Goal: Task Accomplishment & Management: Manage account settings

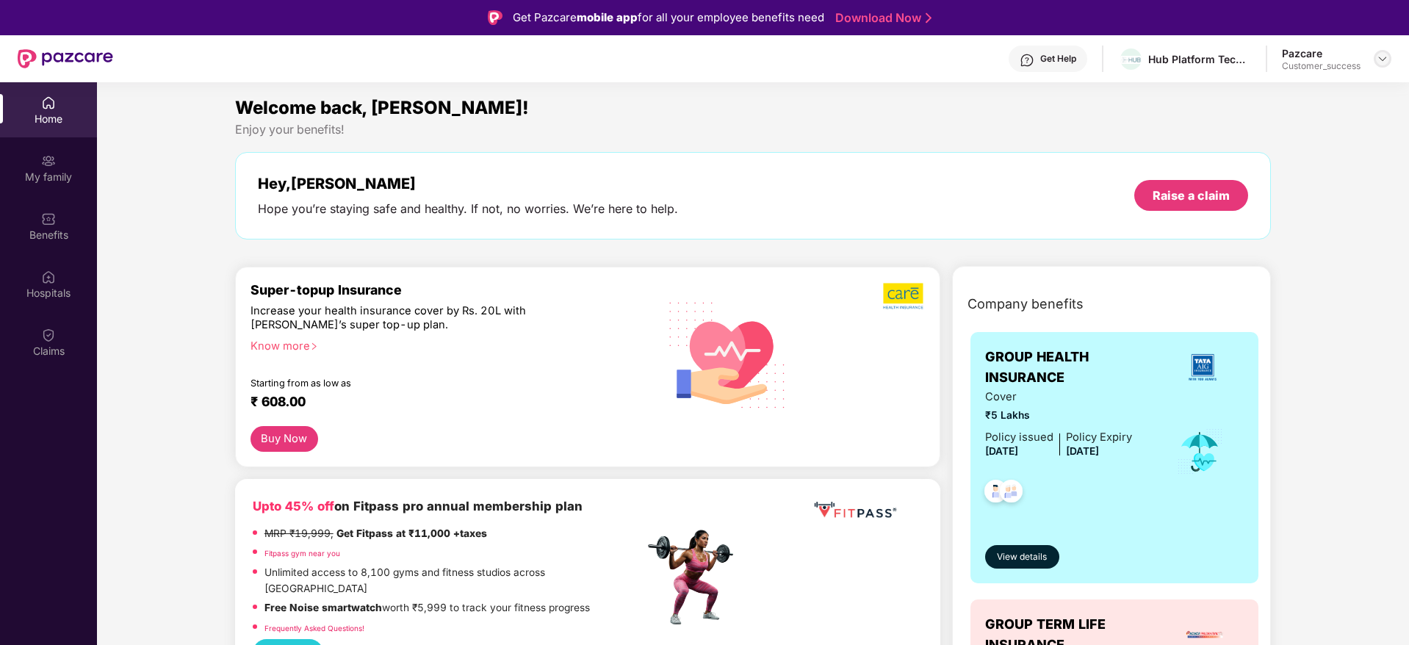
click at [1379, 54] on img at bounding box center [1383, 59] width 12 height 12
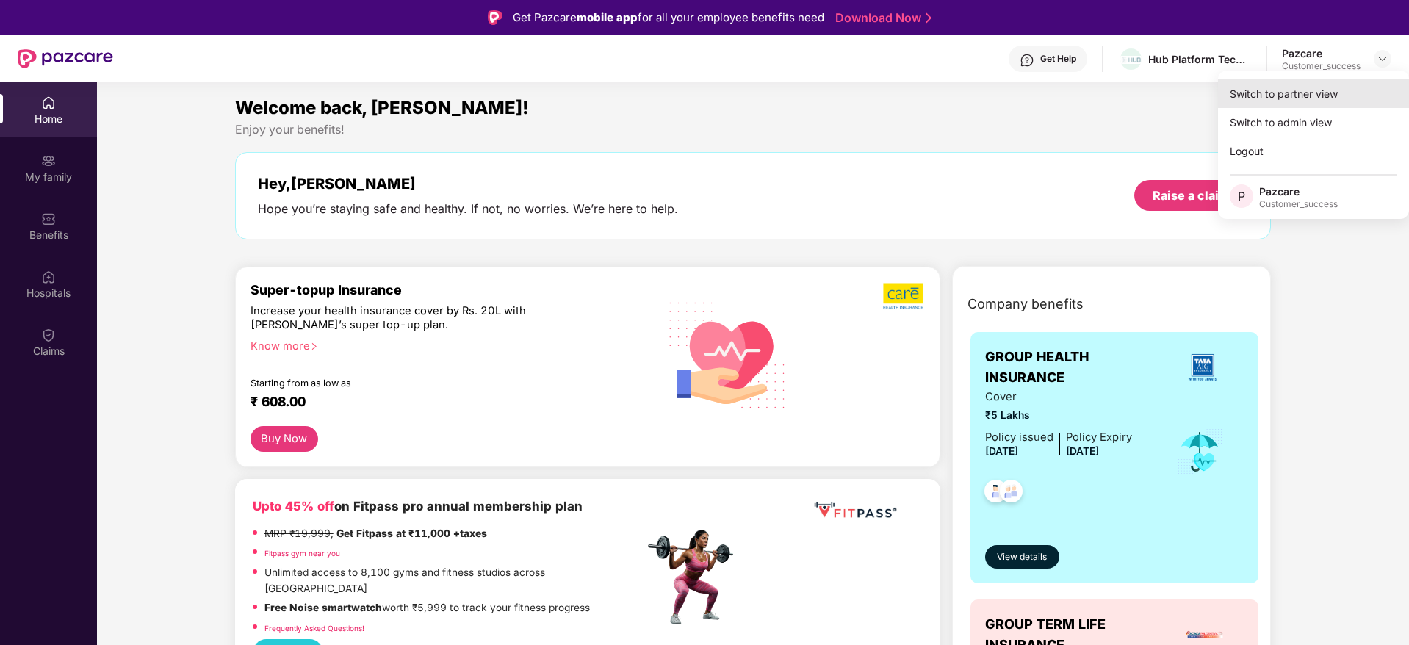
click at [1318, 96] on div "Switch to partner view" at bounding box center [1313, 93] width 191 height 29
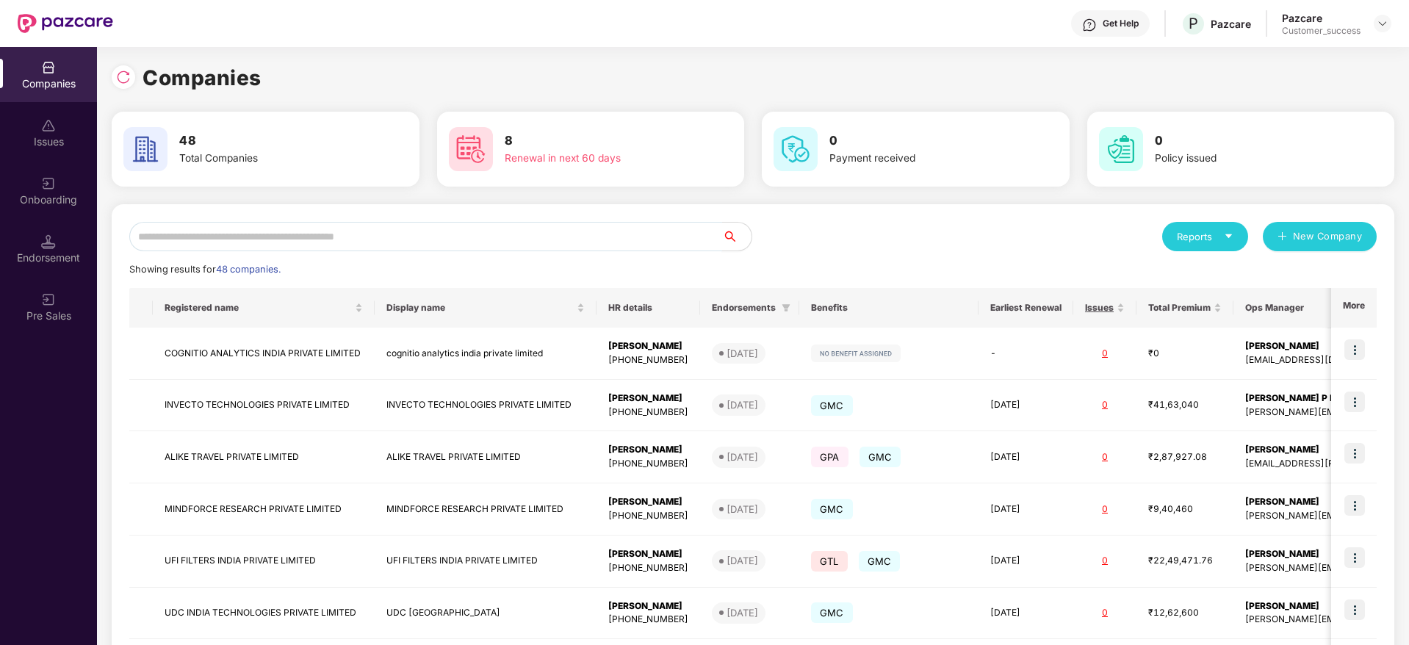
click at [363, 237] on input "text" at bounding box center [425, 236] width 593 height 29
type input "*"
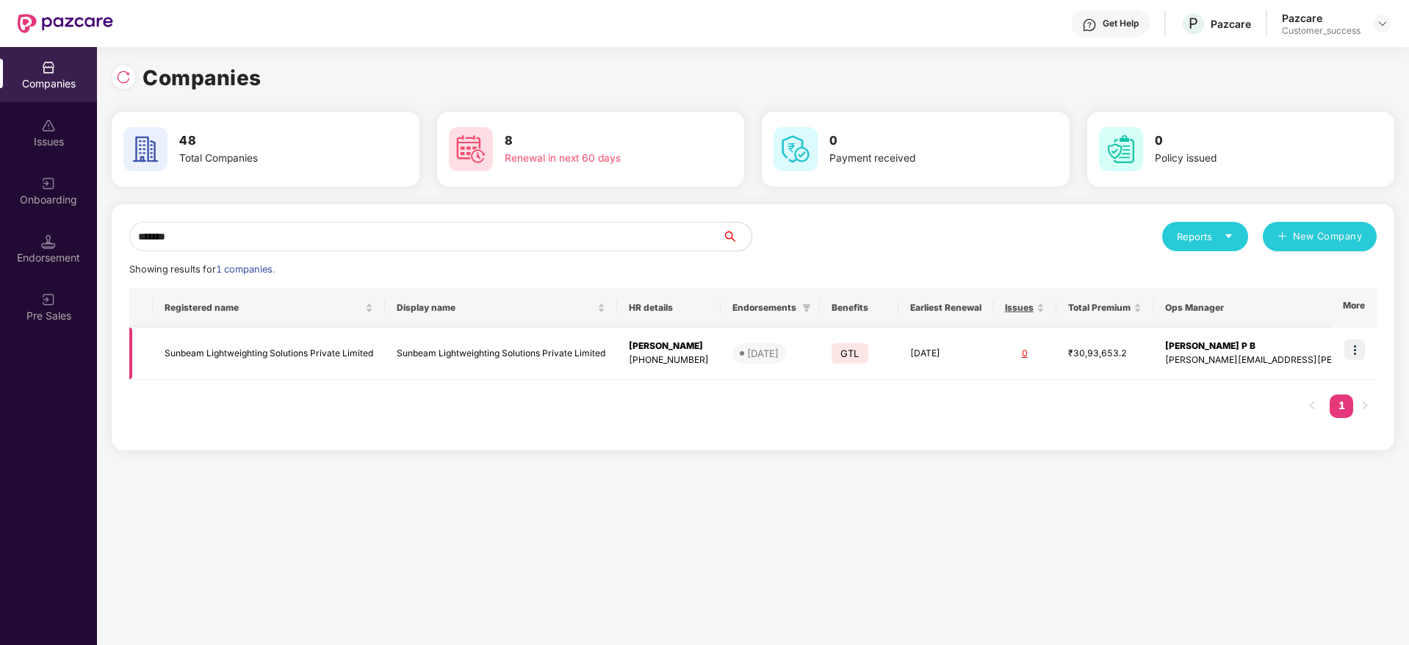
type input "*******"
click at [1362, 355] on img at bounding box center [1355, 349] width 21 height 21
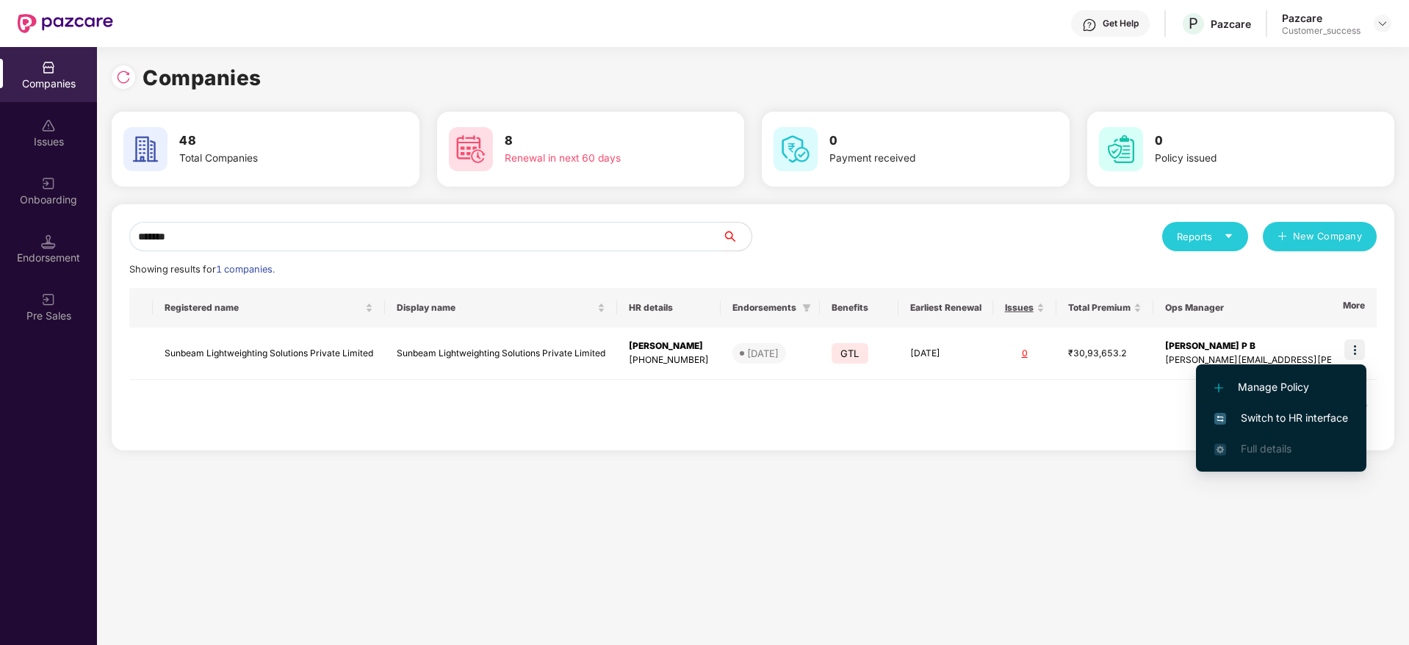
click at [1283, 413] on span "Switch to HR interface" at bounding box center [1282, 418] width 134 height 16
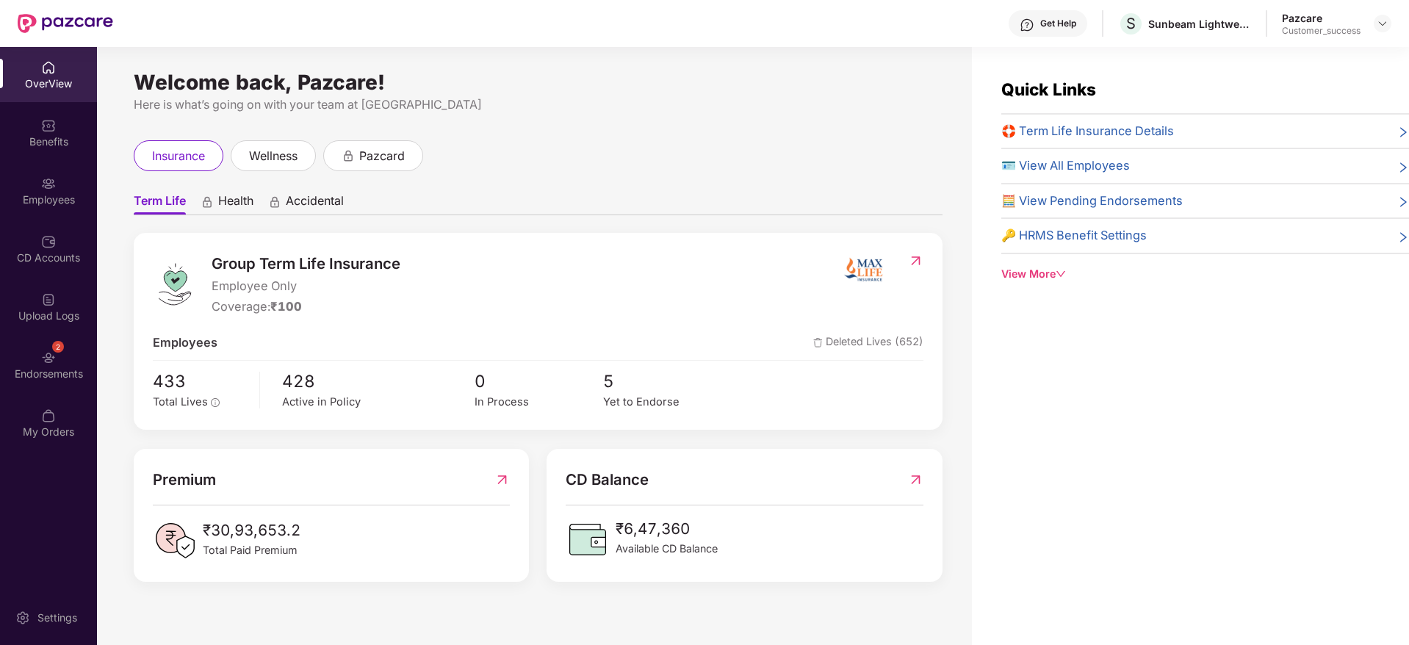
click at [57, 201] on div "Employees" at bounding box center [48, 200] width 97 height 15
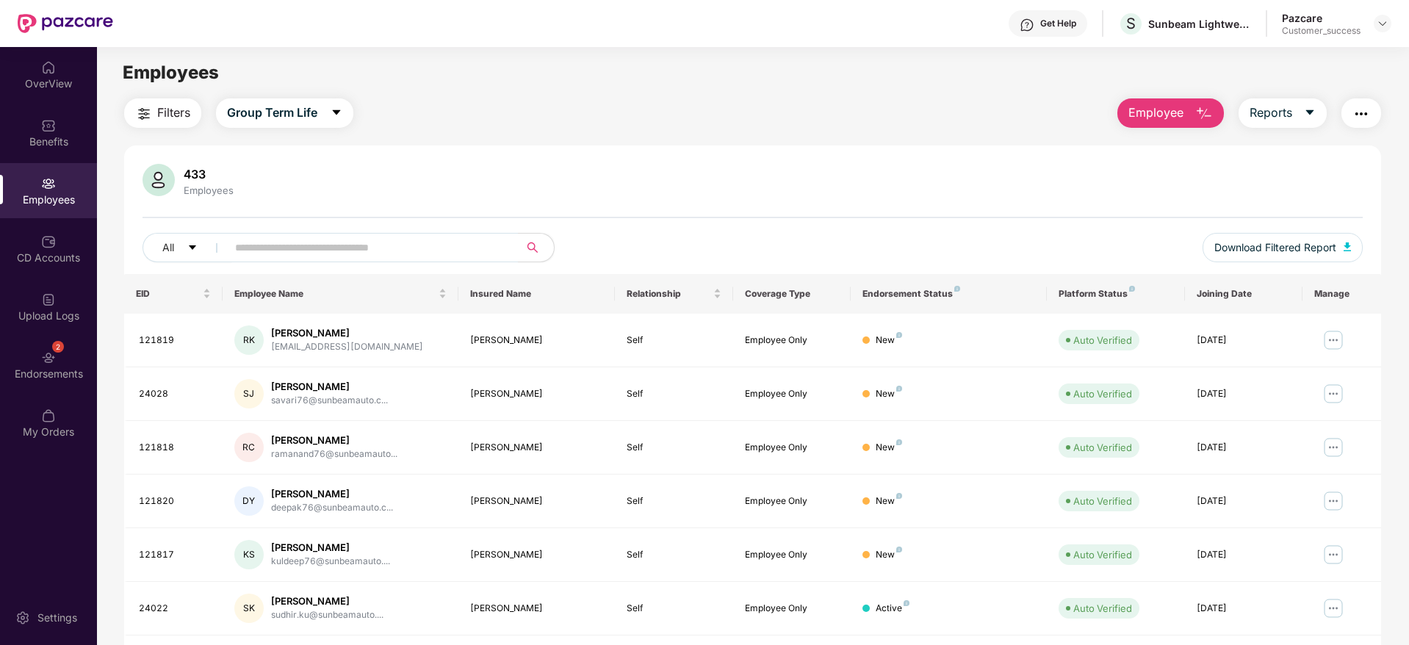
click at [159, 105] on span "Filters" at bounding box center [173, 113] width 33 height 18
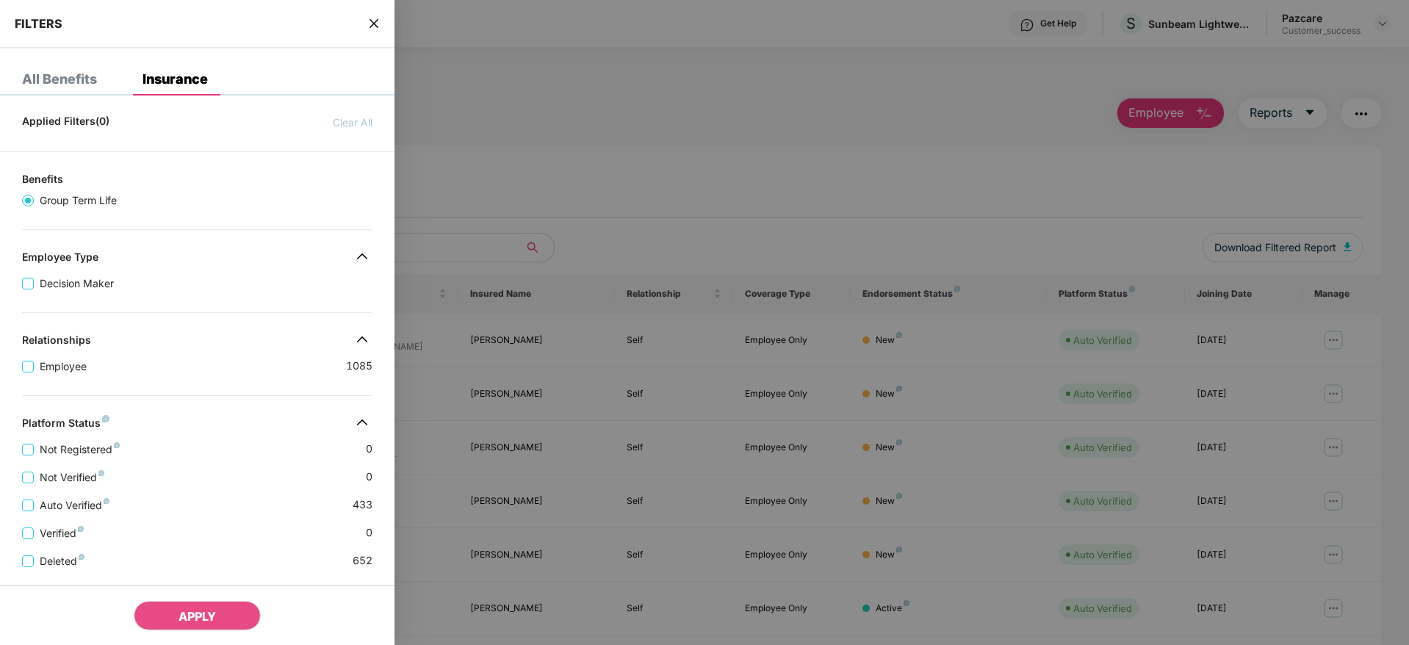
click at [195, 298] on div "Applied Filters(0) Clear All Benefits Group Term Life Employee Type Decision Ma…" at bounding box center [197, 490] width 395 height 767
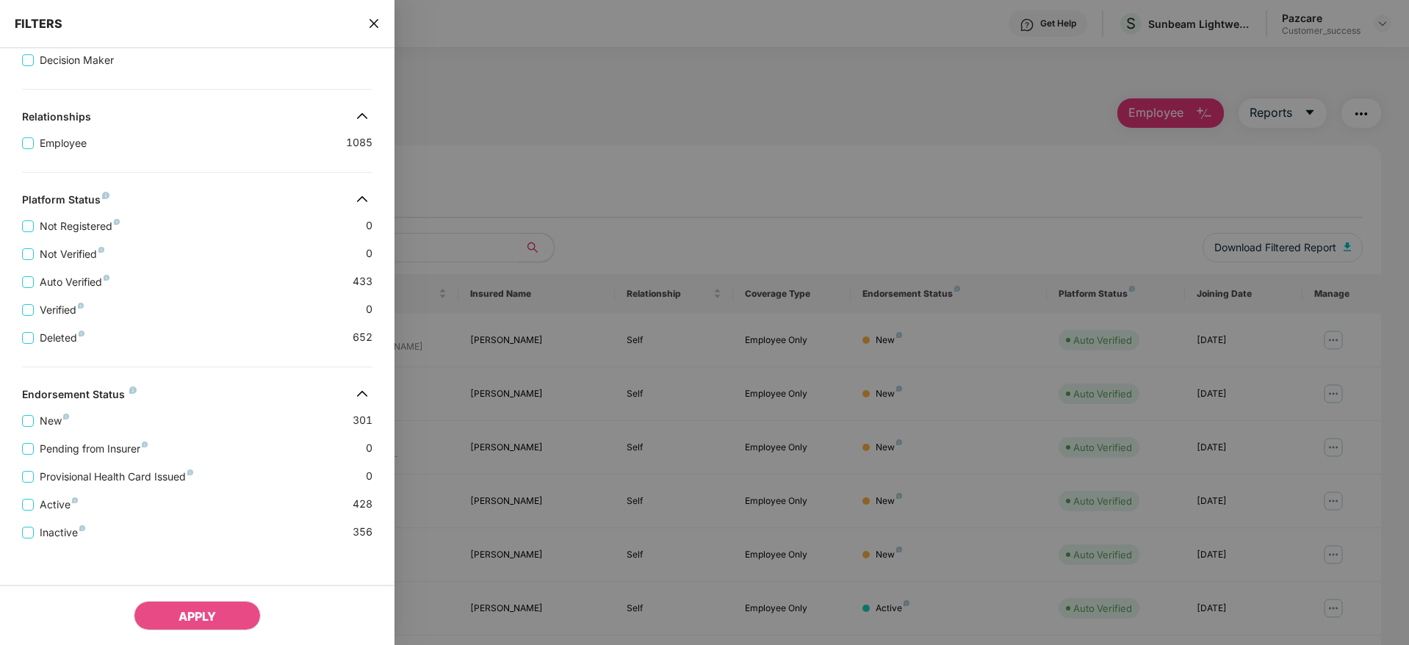
scroll to position [229, 0]
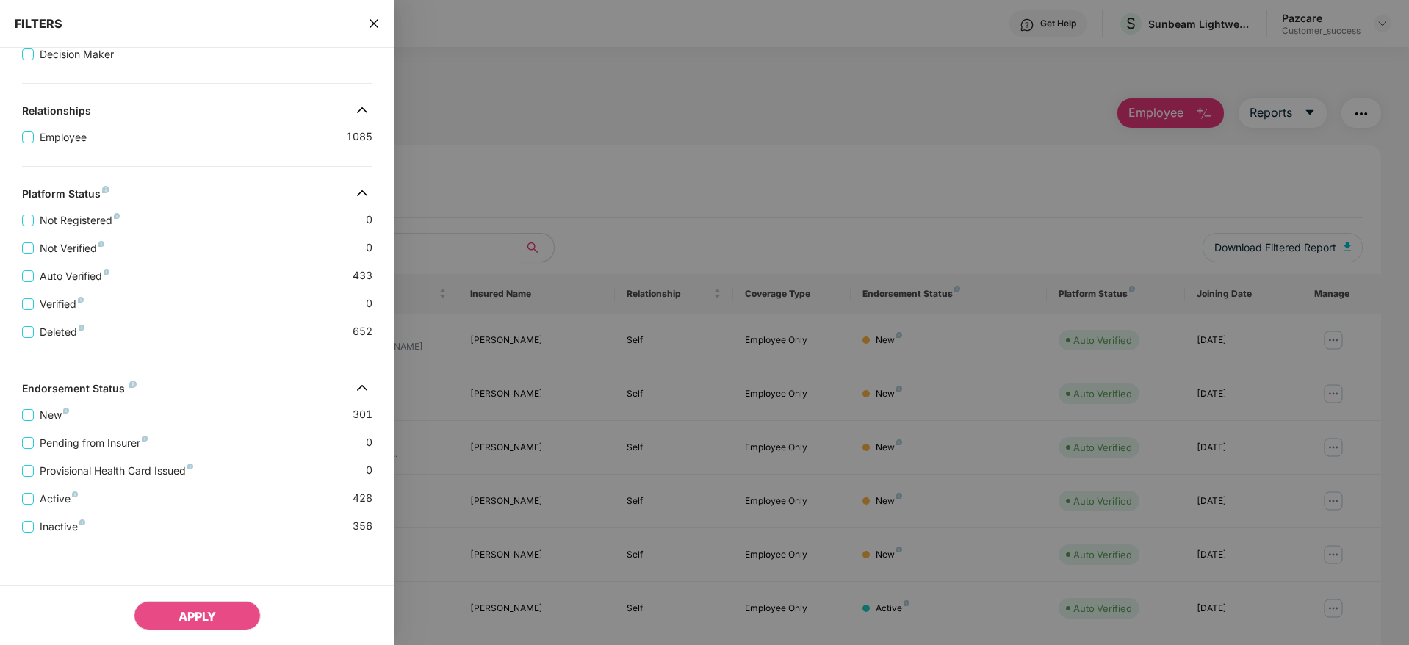
click at [375, 26] on icon "close" at bounding box center [374, 24] width 12 height 12
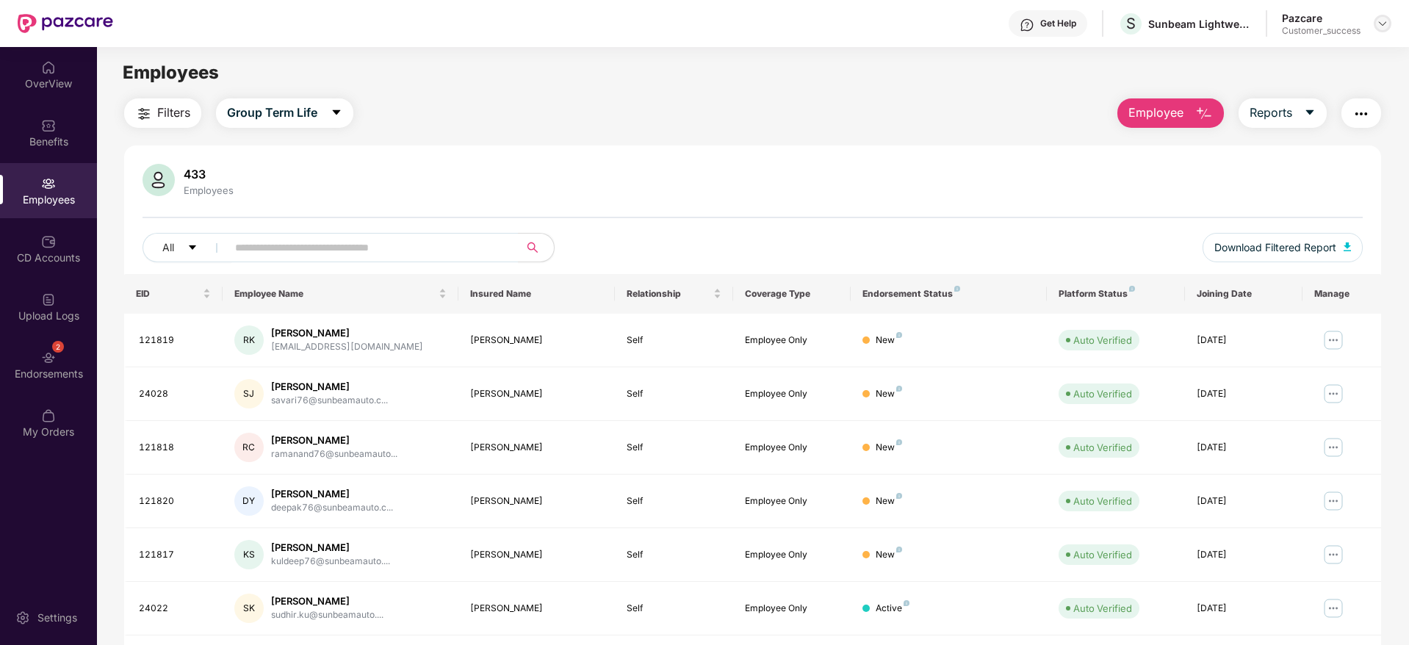
click at [1375, 18] on div at bounding box center [1383, 24] width 18 height 18
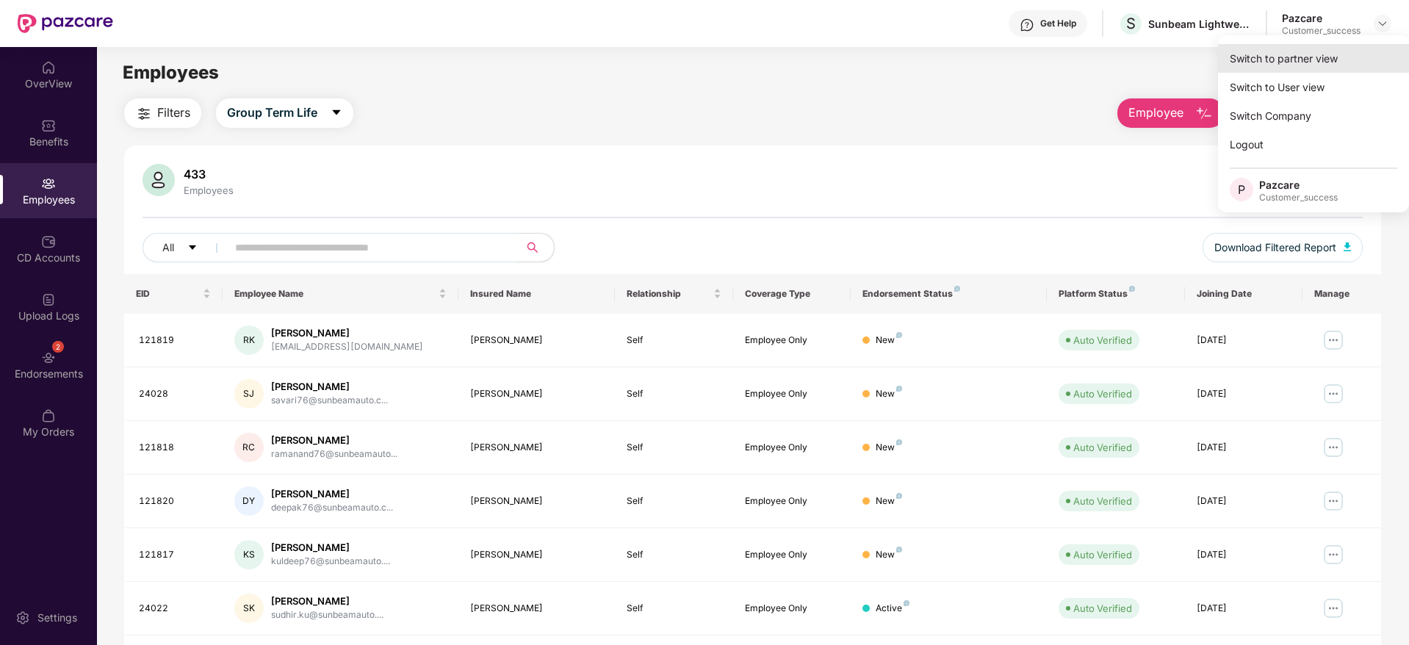
click at [1326, 47] on div "Switch to partner view" at bounding box center [1313, 58] width 191 height 29
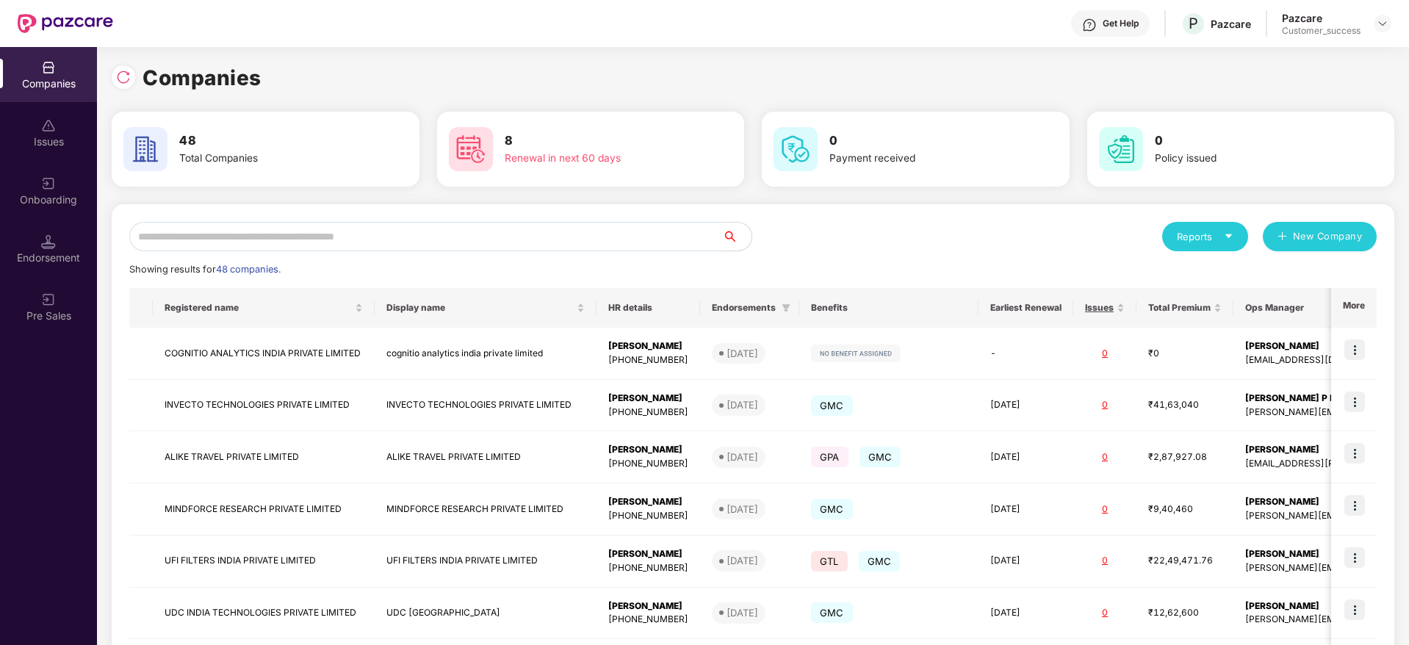
click at [241, 243] on input "text" at bounding box center [425, 236] width 593 height 29
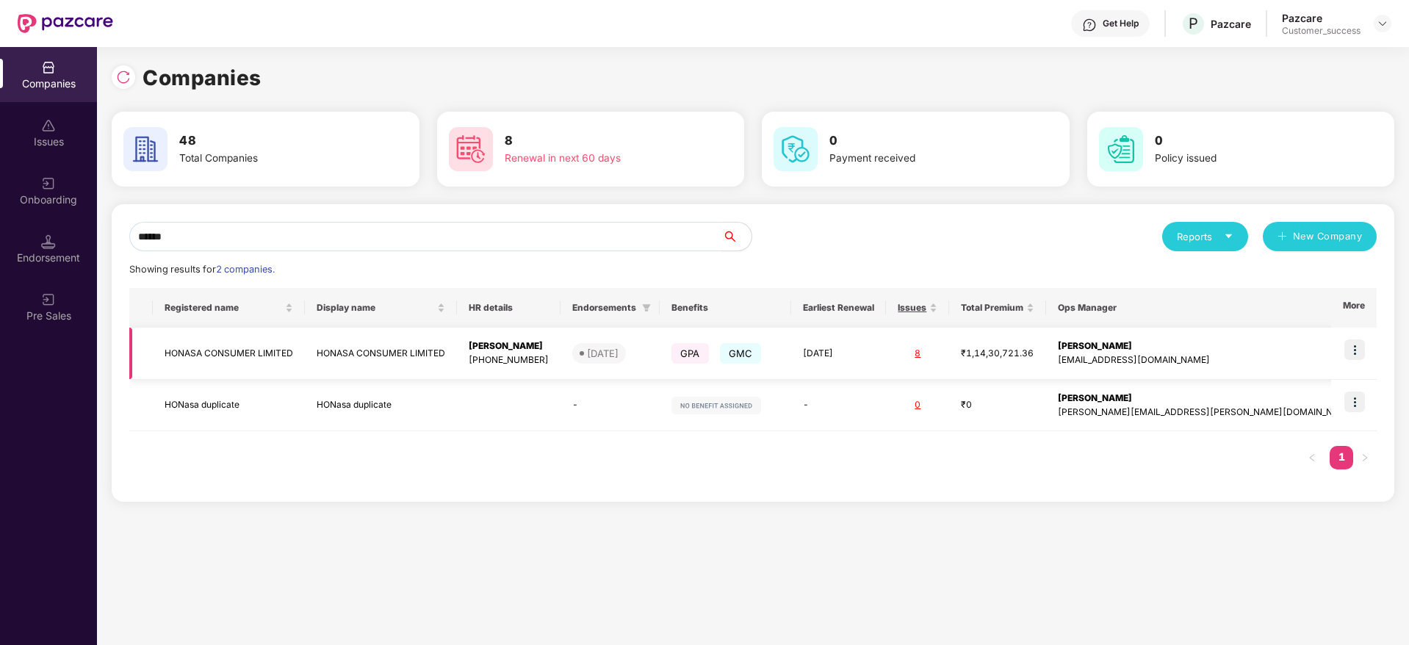
type input "******"
click at [1355, 353] on img at bounding box center [1355, 349] width 21 height 21
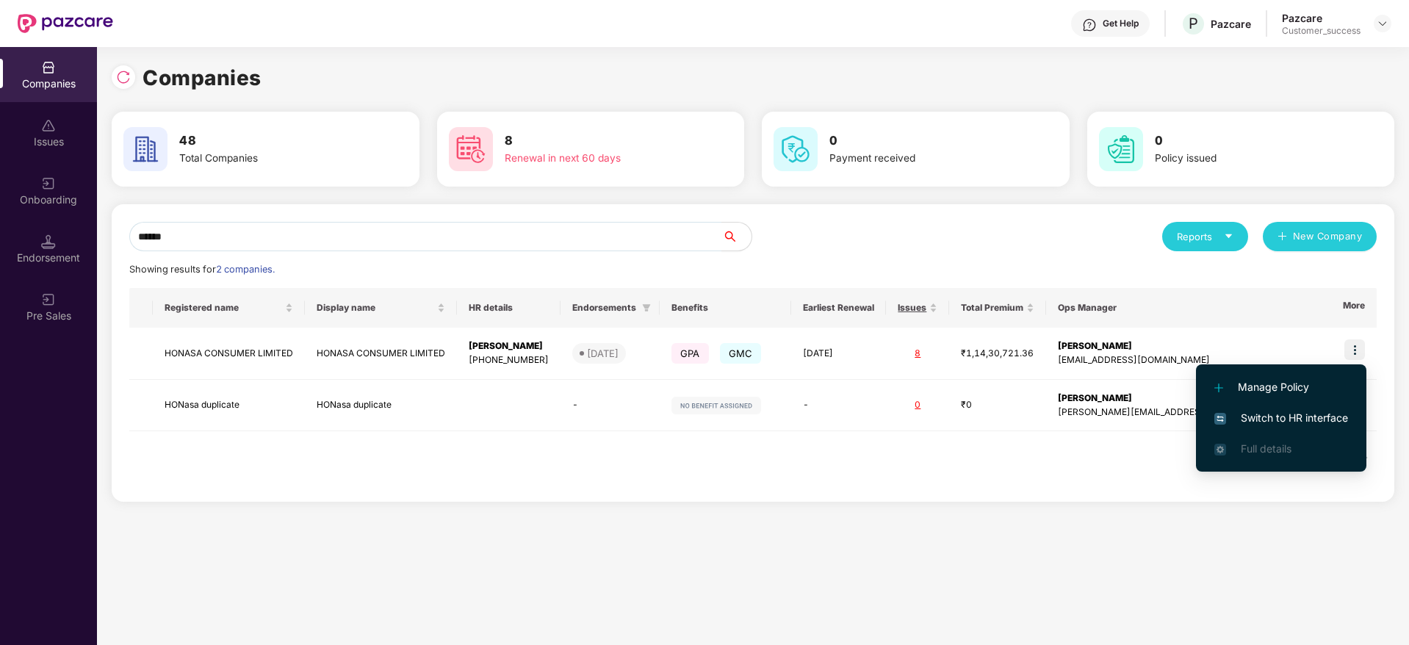
click at [1275, 411] on span "Switch to HR interface" at bounding box center [1282, 418] width 134 height 16
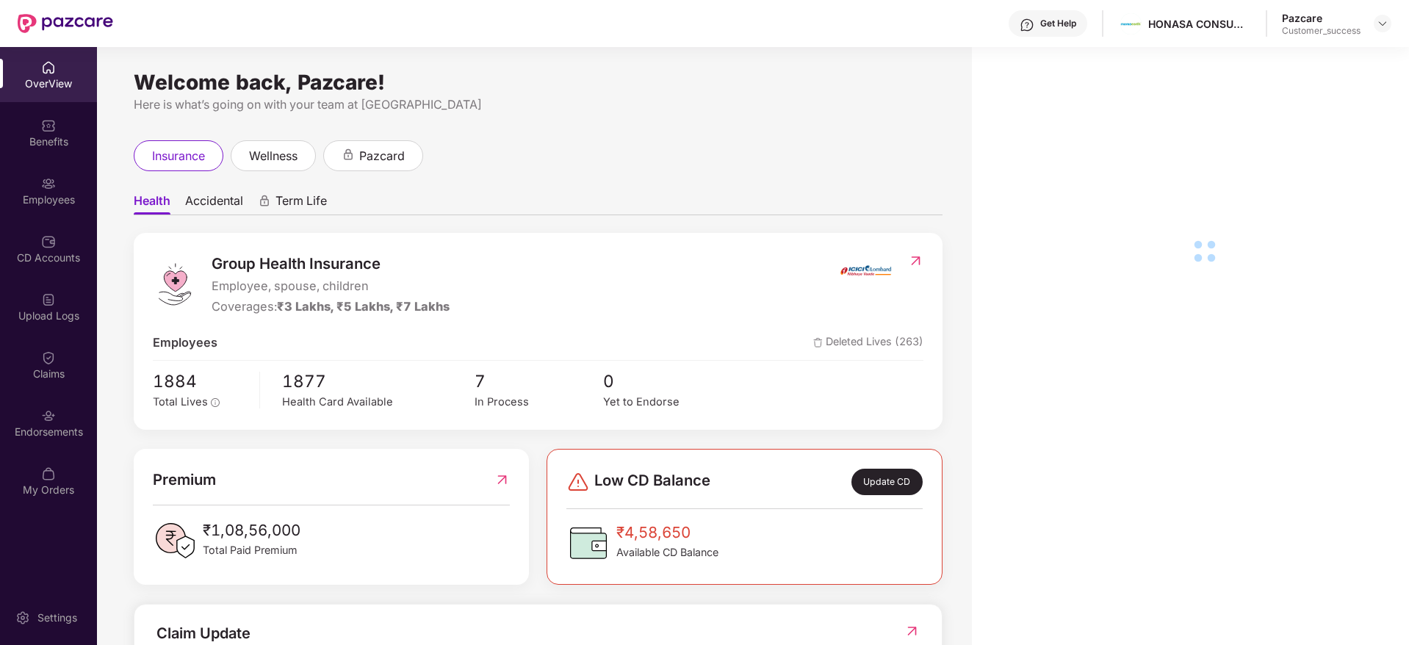
click at [35, 206] on div "Employees" at bounding box center [48, 200] width 97 height 15
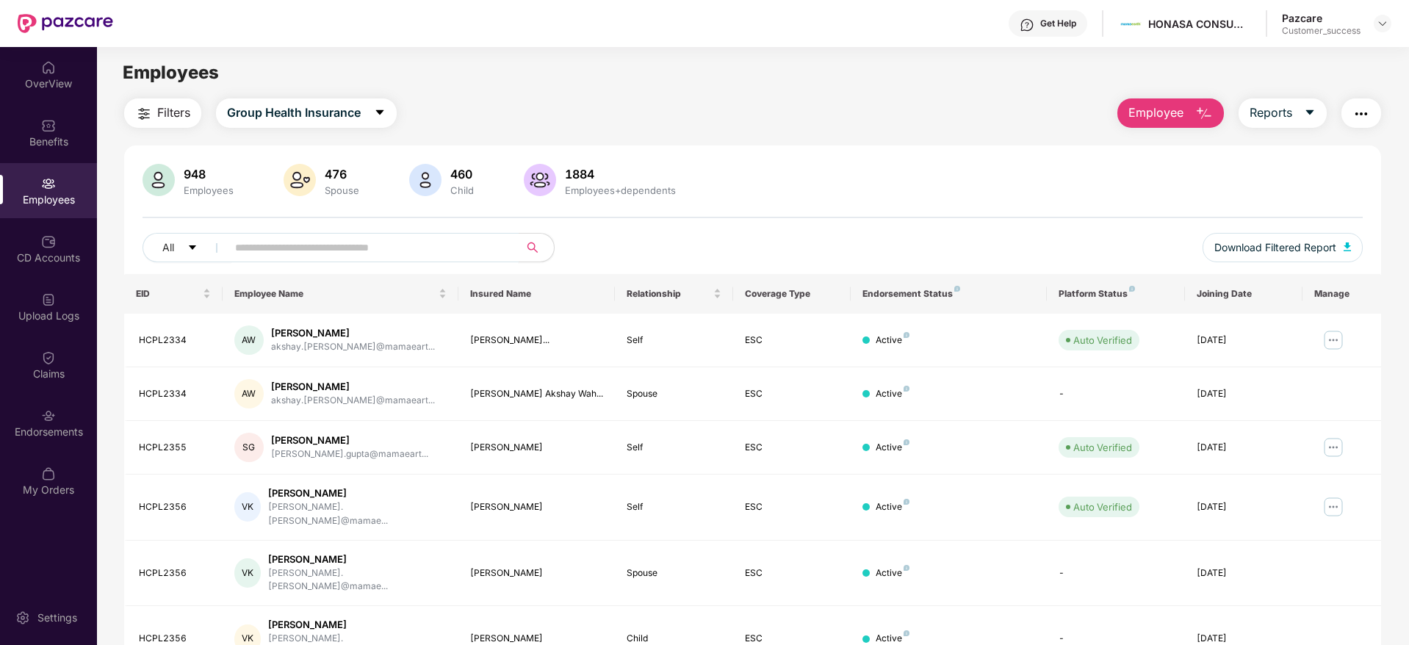
click at [316, 240] on input "text" at bounding box center [367, 248] width 264 height 22
paste input "**********"
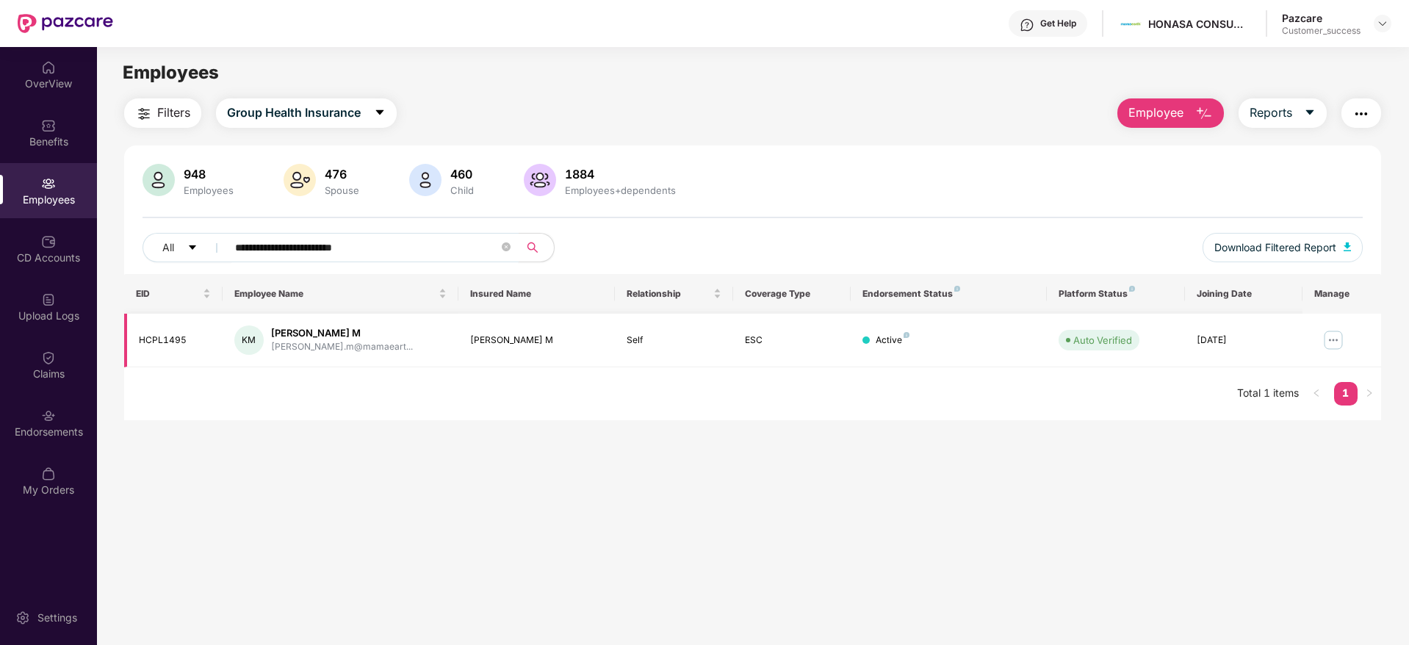
type input "**********"
click at [1326, 335] on img at bounding box center [1334, 340] width 24 height 24
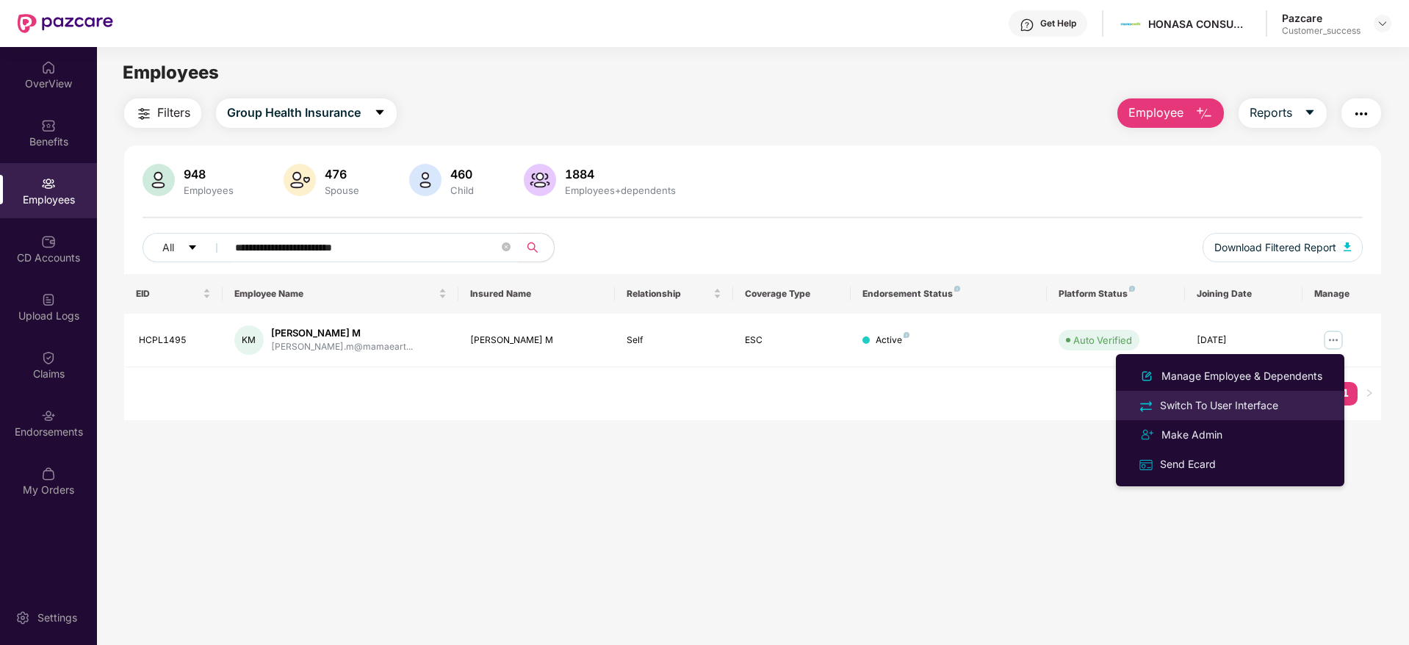
click at [1242, 408] on div "Switch To User Interface" at bounding box center [1219, 406] width 124 height 16
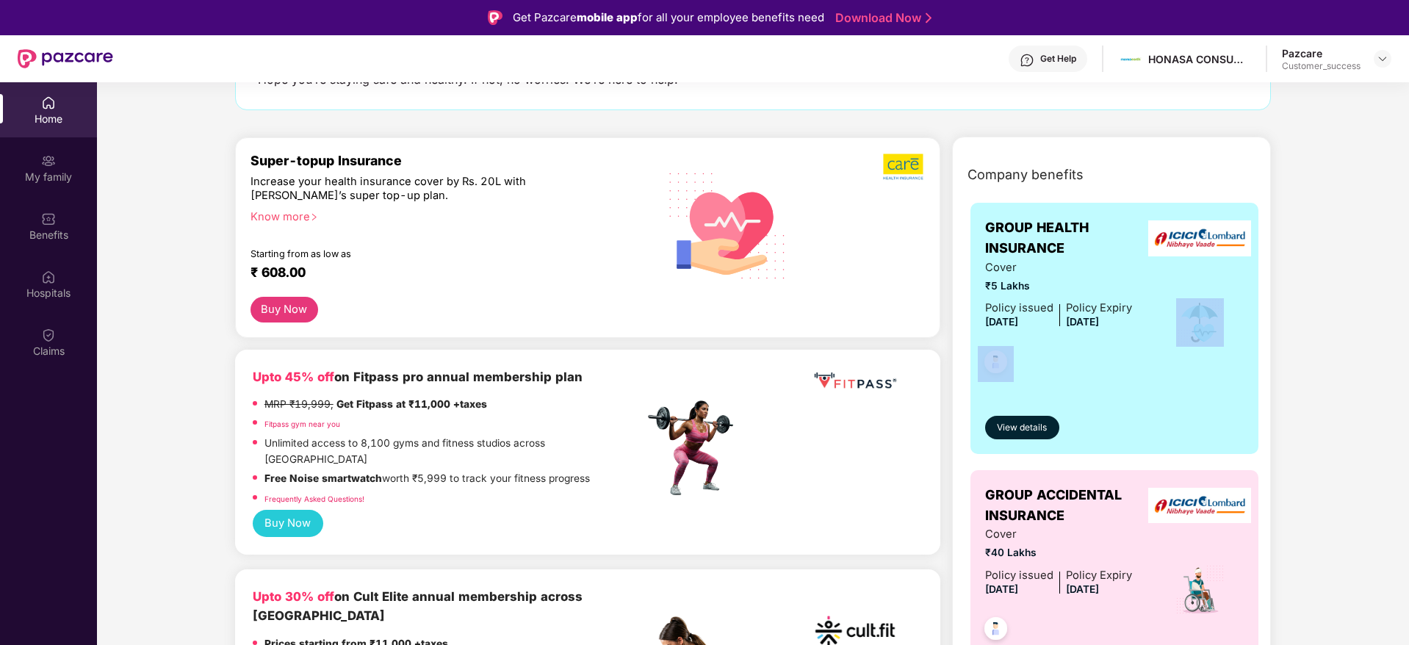
scroll to position [132, 0]
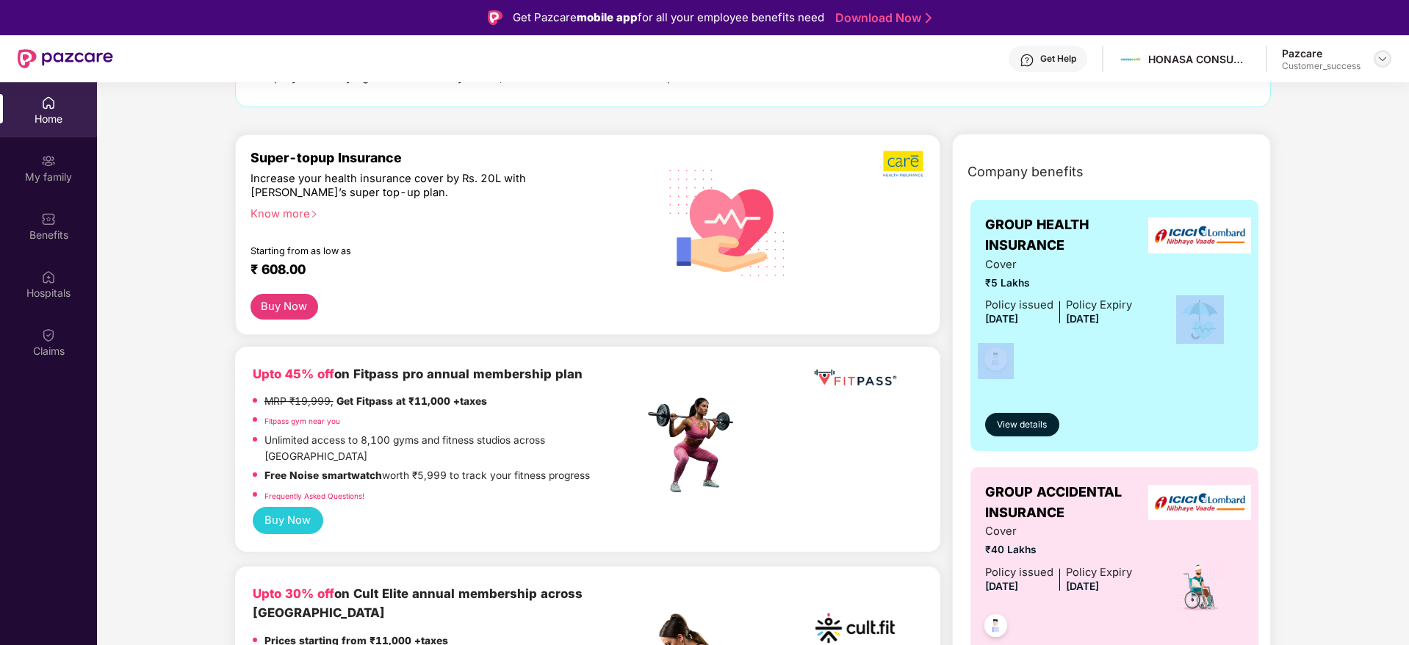
click at [1382, 58] on img at bounding box center [1383, 59] width 12 height 12
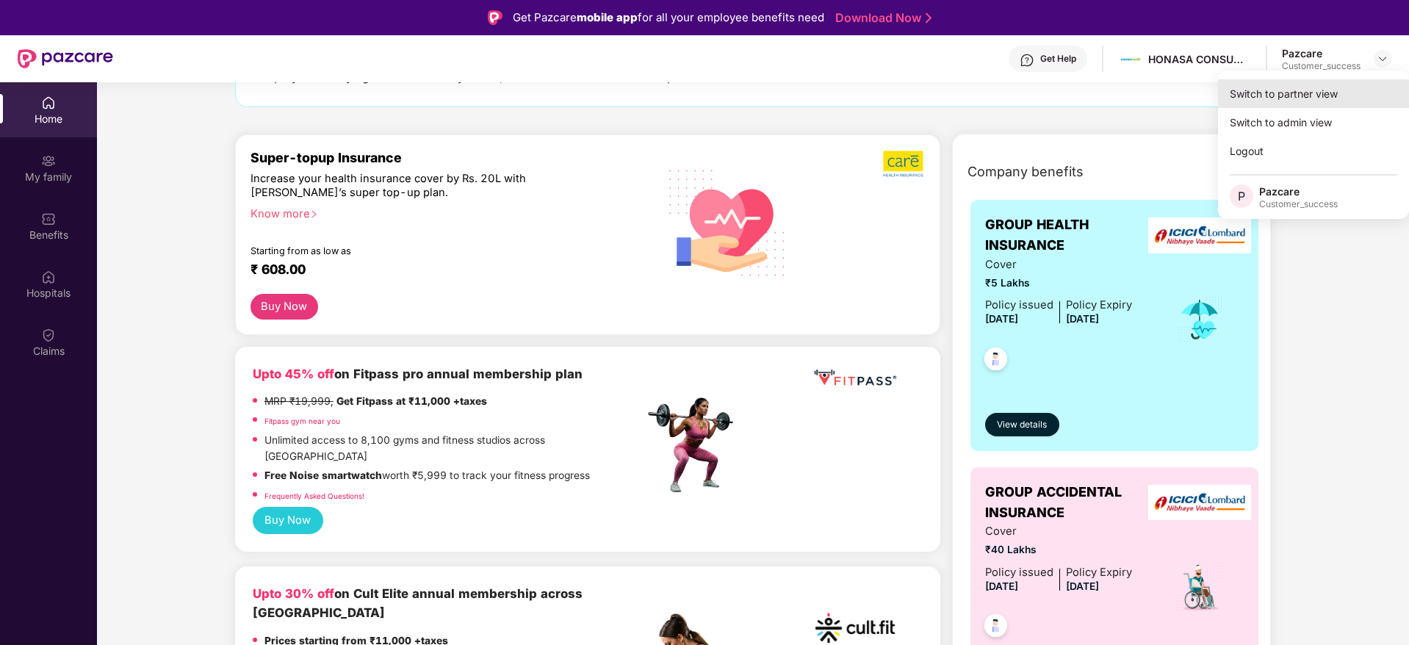
click at [1283, 98] on div "Switch to partner view" at bounding box center [1313, 93] width 191 height 29
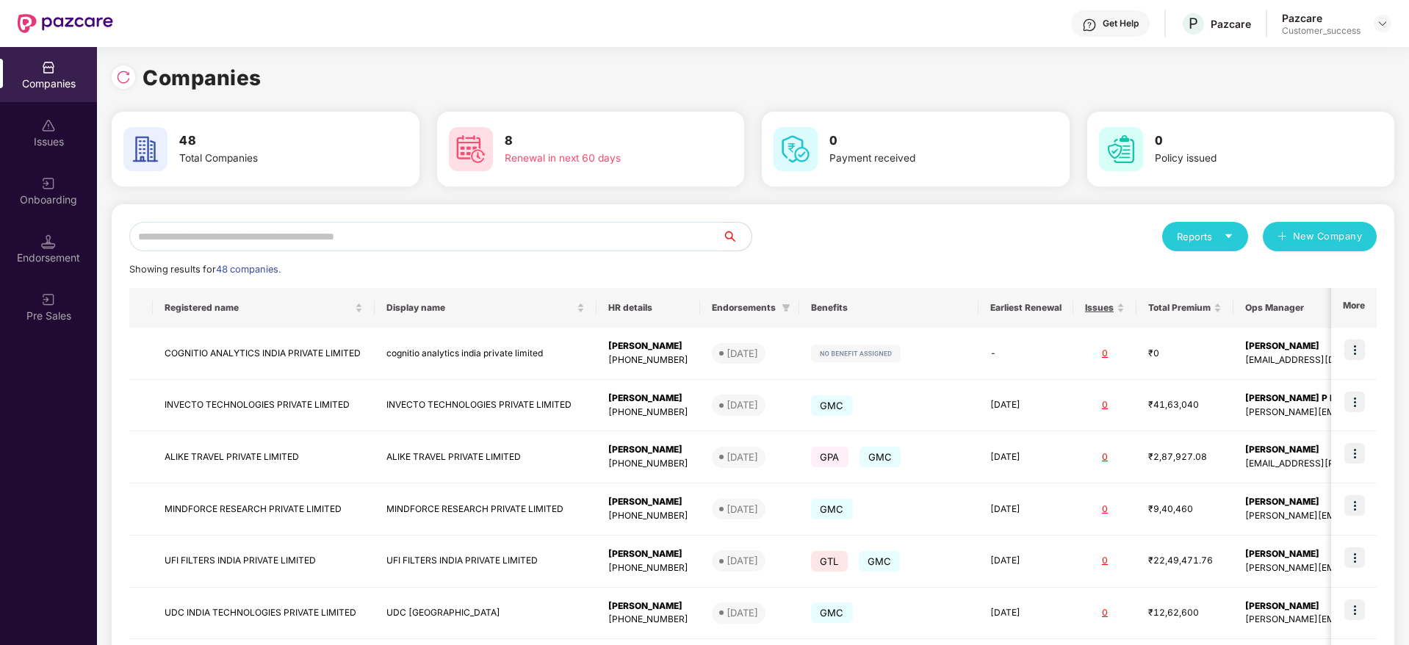
click at [381, 235] on input "text" at bounding box center [425, 236] width 593 height 29
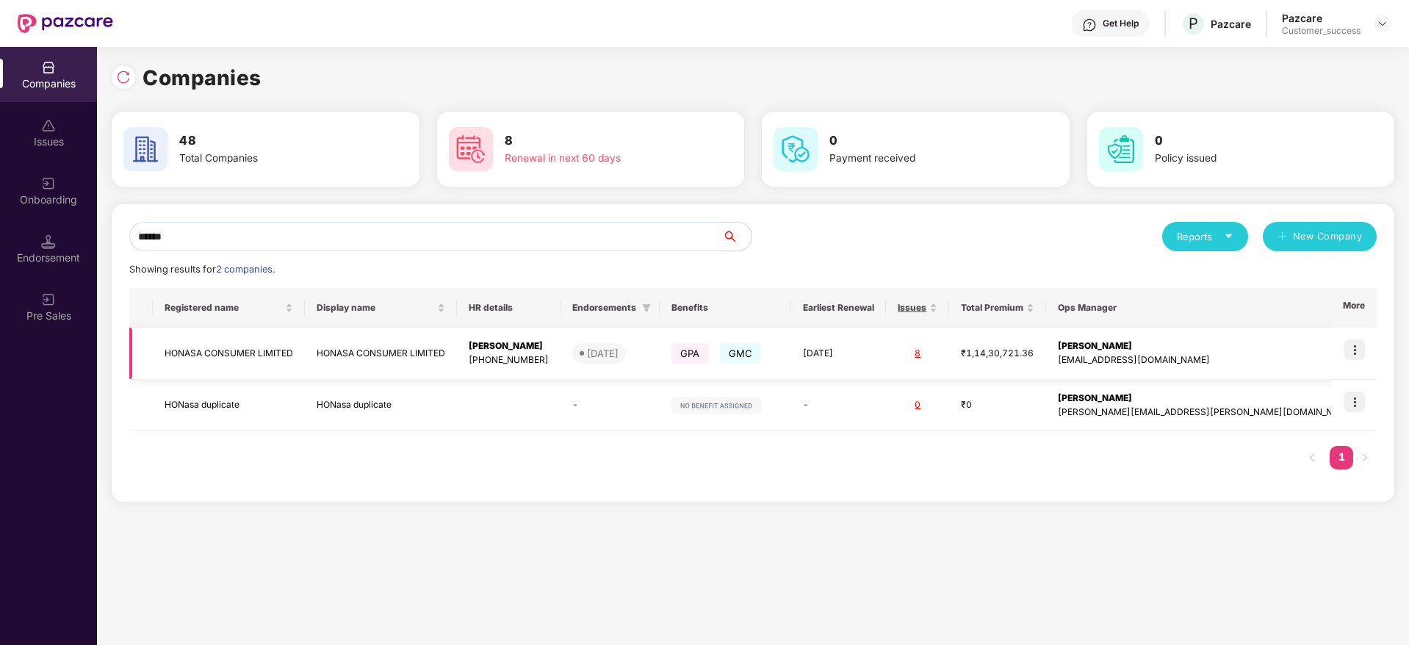
type input "******"
click at [1358, 351] on img at bounding box center [1355, 349] width 21 height 21
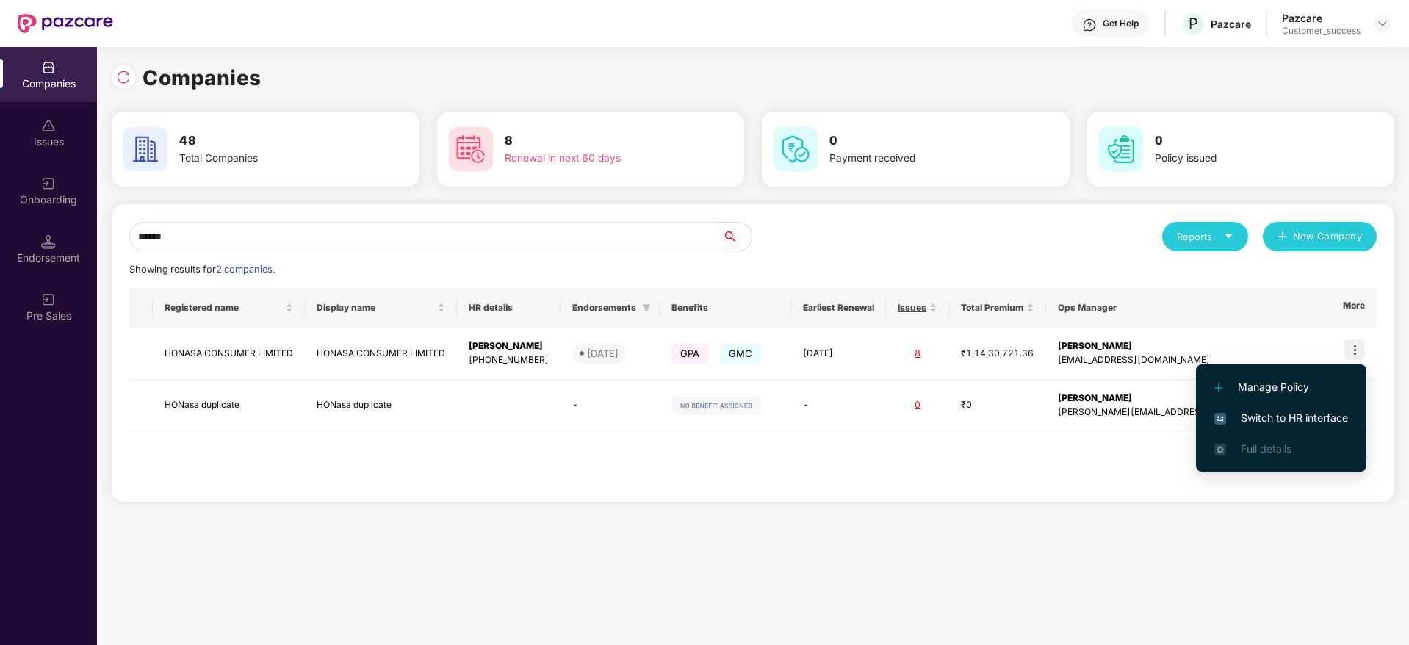
click at [1269, 424] on span "Switch to HR interface" at bounding box center [1282, 418] width 134 height 16
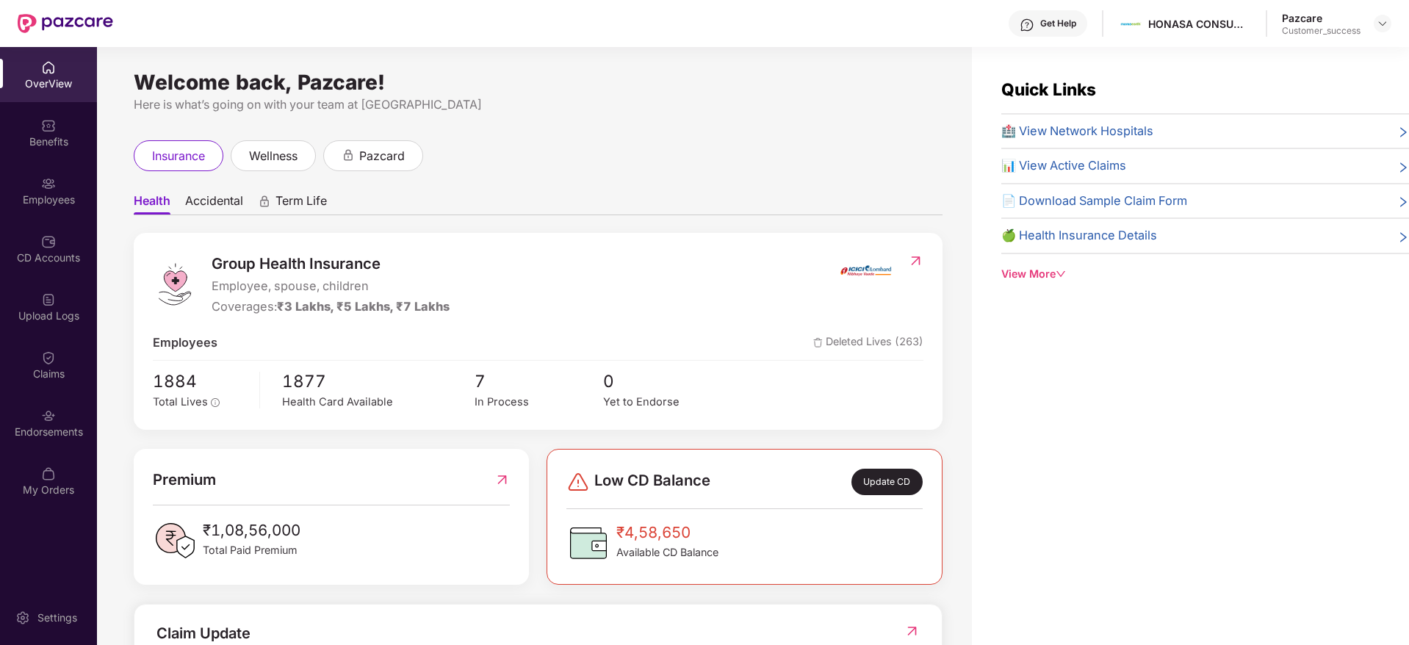
click at [51, 195] on div "Employees" at bounding box center [48, 200] width 97 height 15
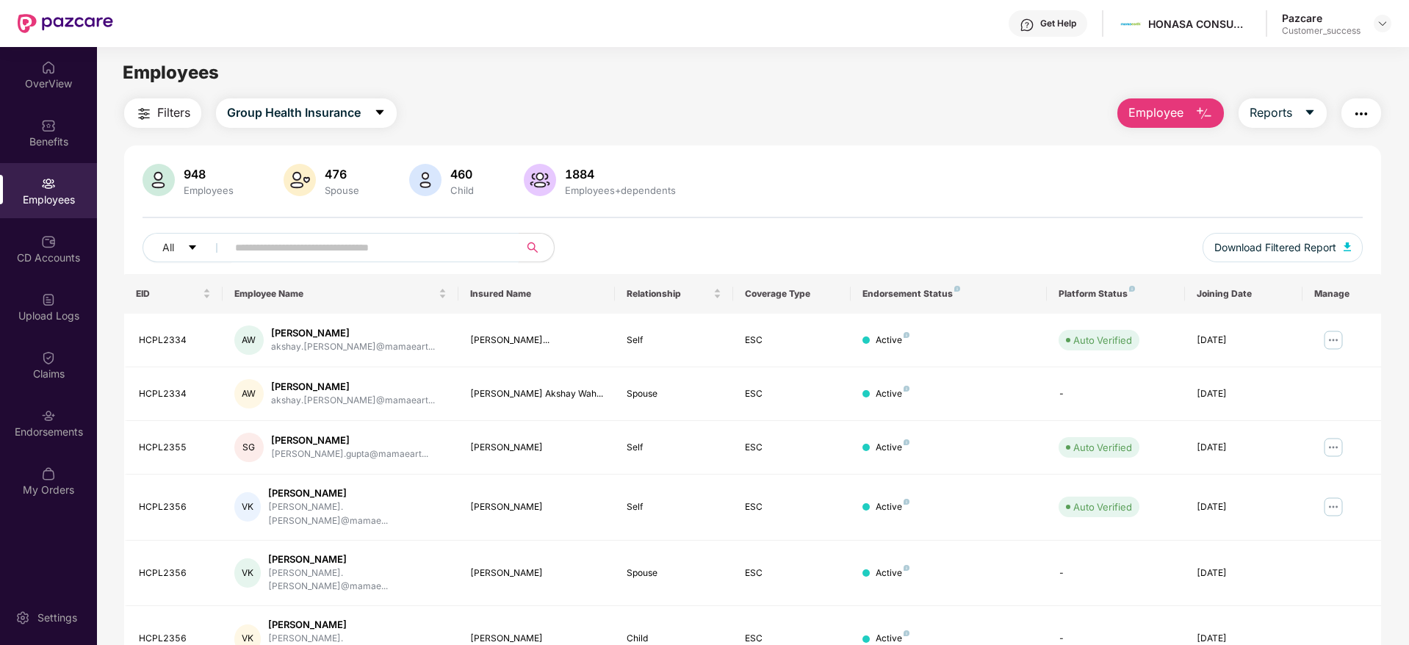
click at [259, 256] on input "text" at bounding box center [367, 248] width 264 height 22
paste input "**********"
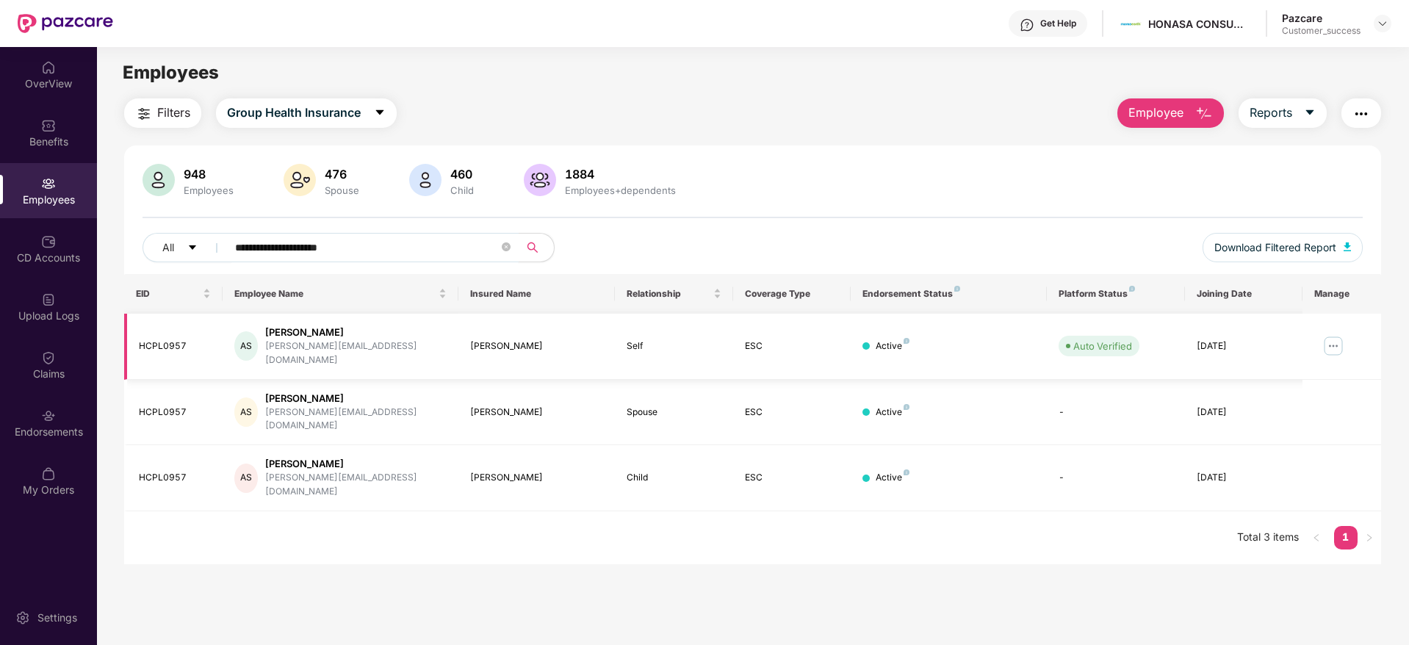
type input "**********"
click at [1337, 339] on img at bounding box center [1334, 346] width 24 height 24
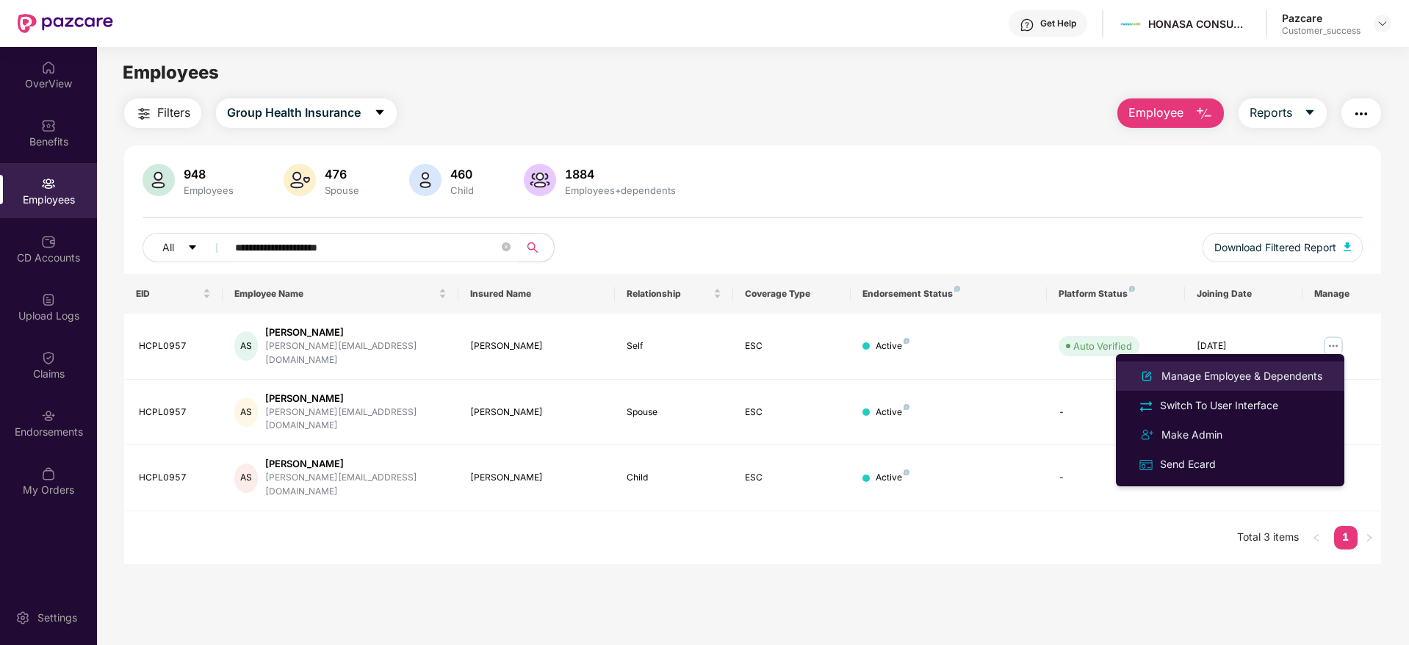
click at [1263, 378] on div "Manage Employee & Dependents" at bounding box center [1242, 376] width 167 height 16
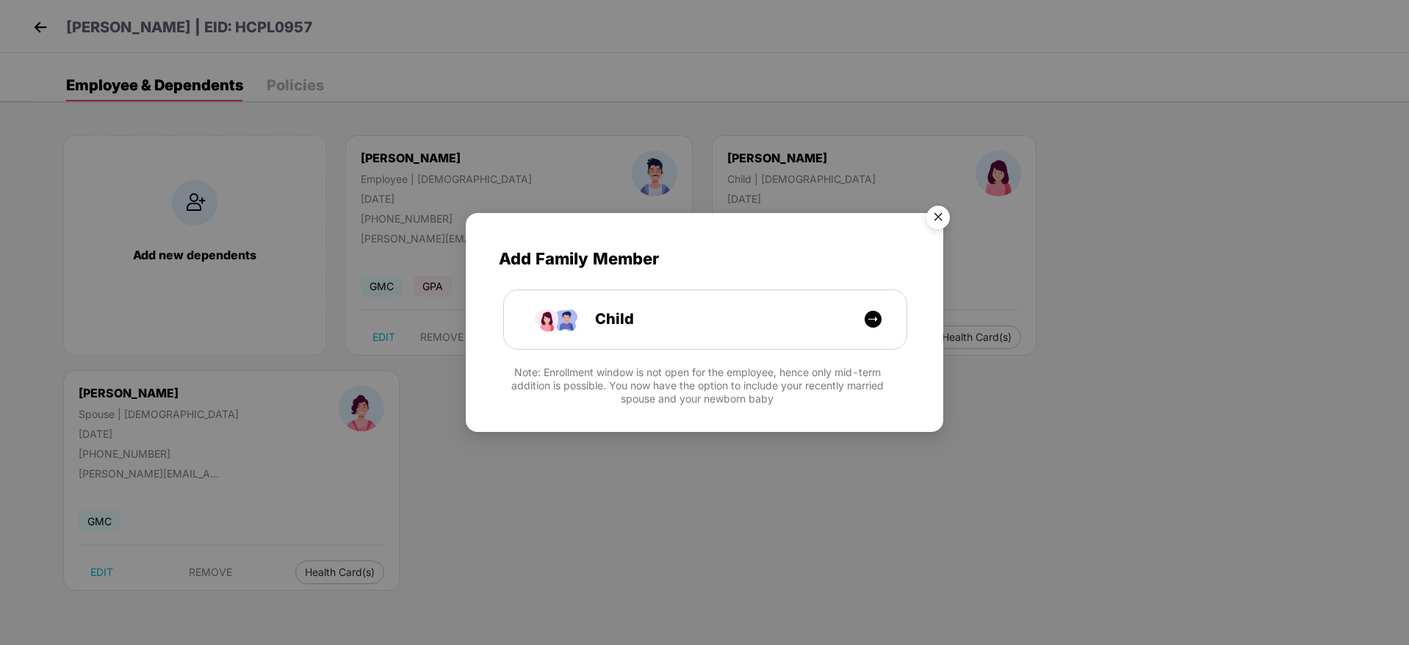
click at [930, 217] on img "Close" at bounding box center [938, 219] width 41 height 41
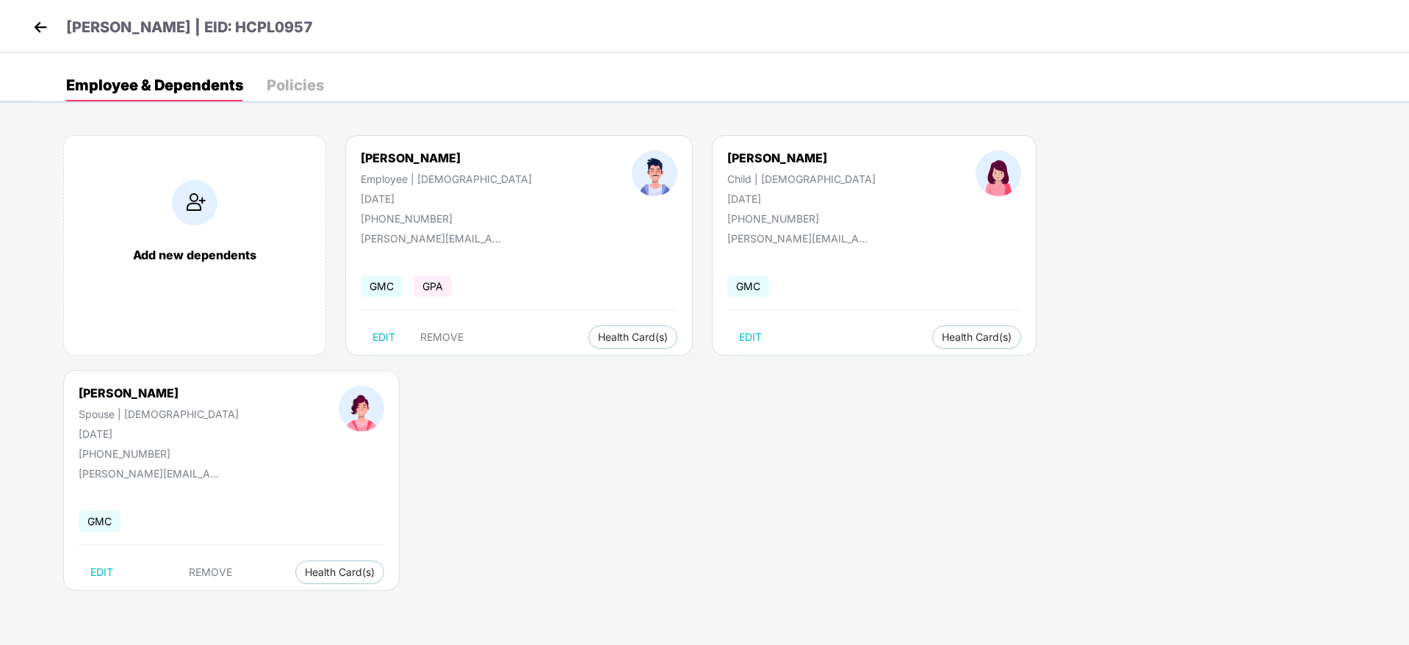
click at [46, 32] on img at bounding box center [40, 27] width 22 height 22
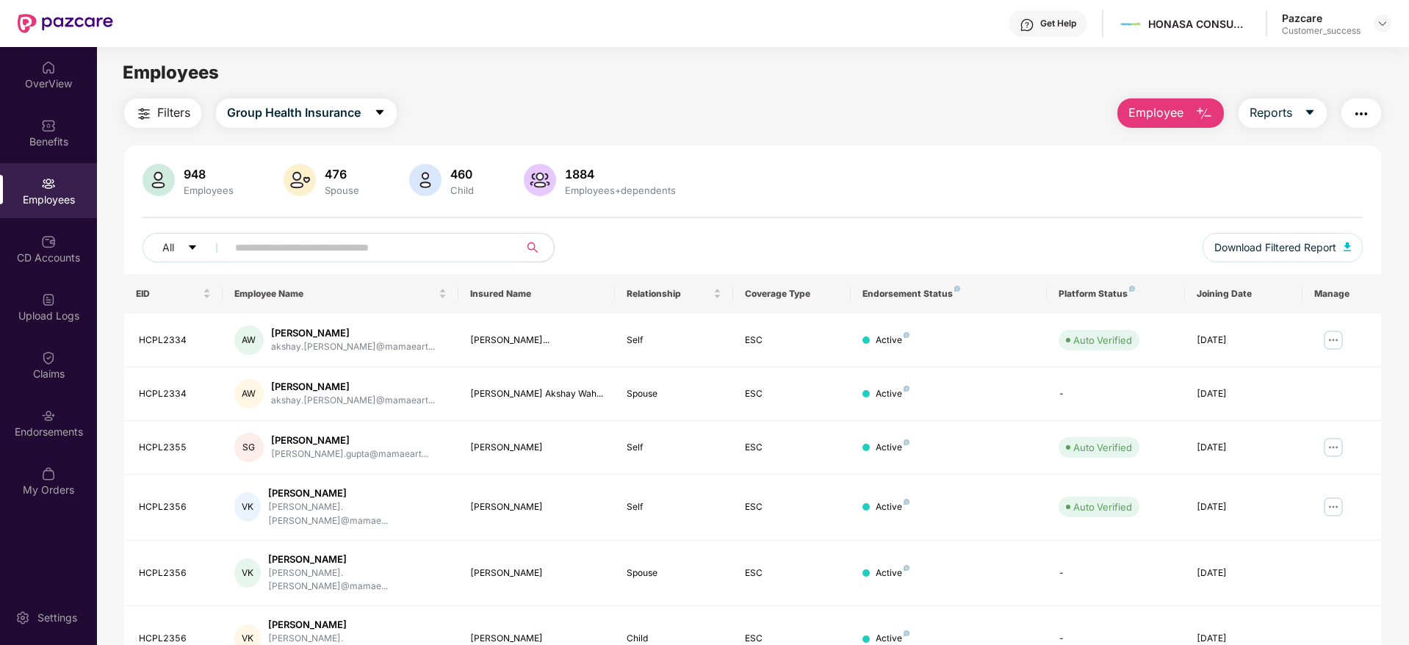
click at [285, 242] on input "text" at bounding box center [367, 248] width 264 height 22
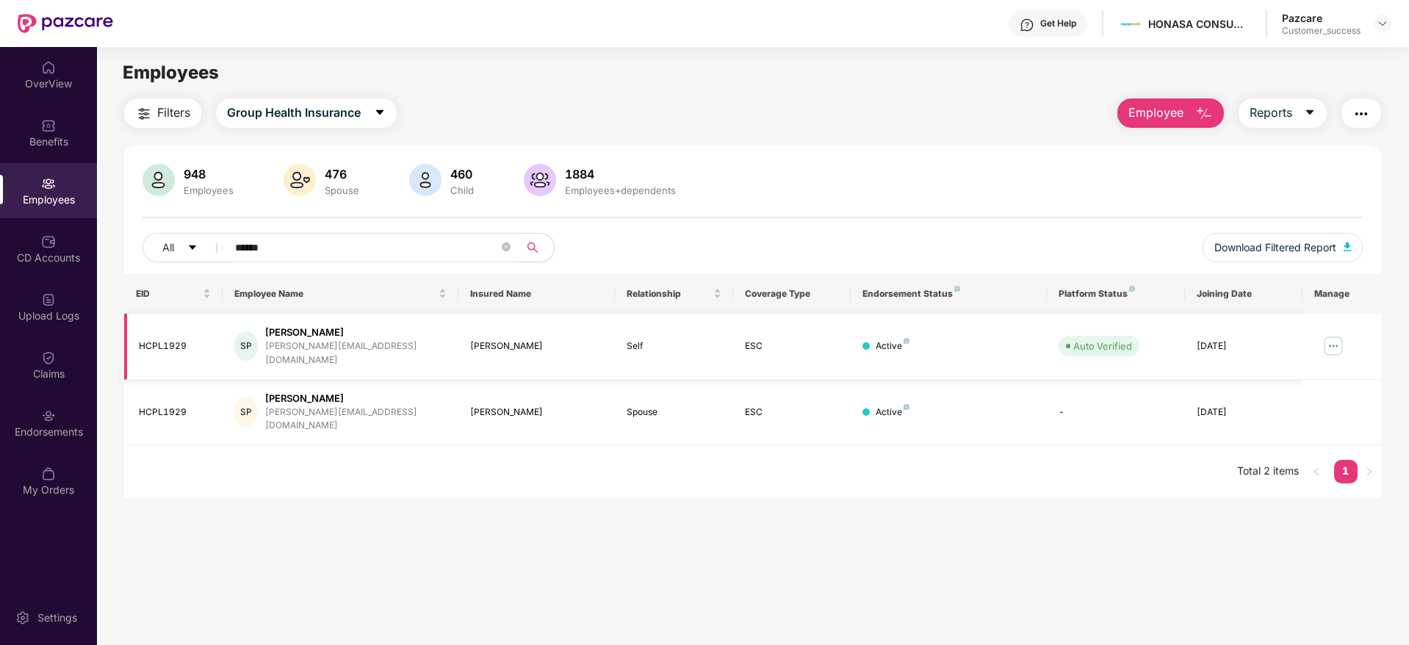
type input "******"
click at [1325, 337] on img at bounding box center [1334, 346] width 24 height 24
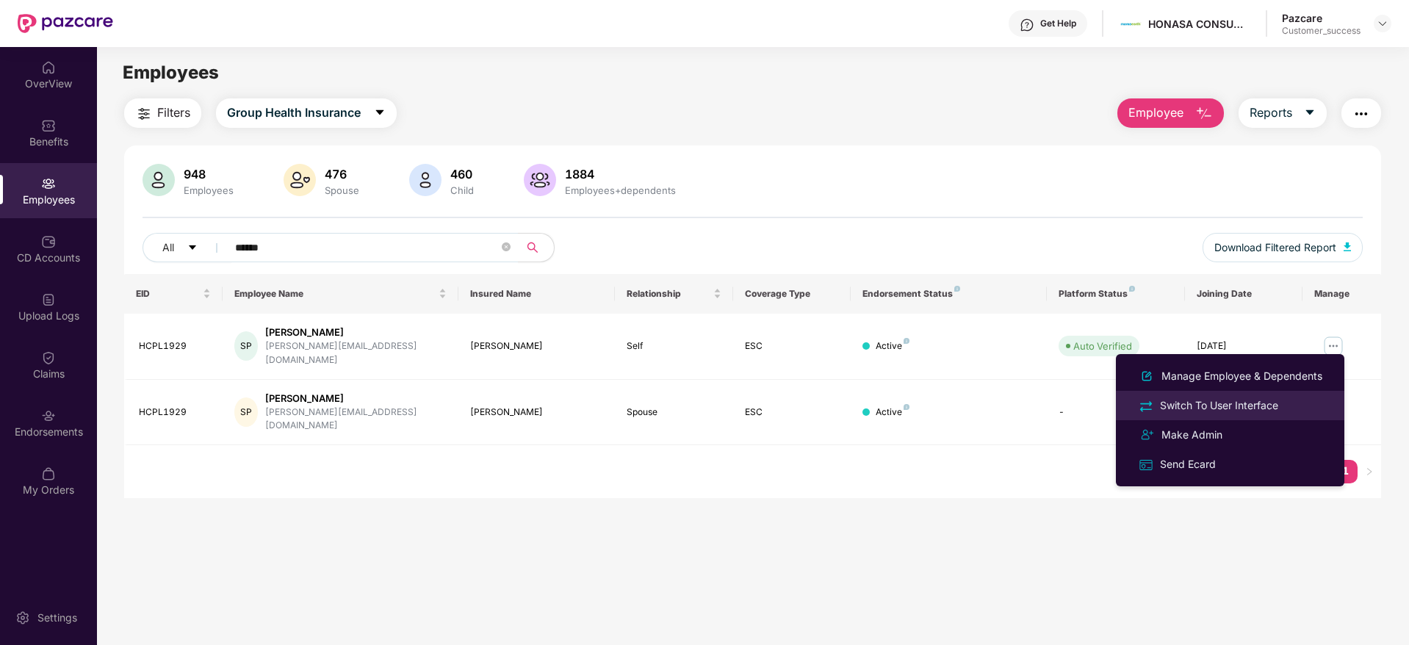
click at [1248, 395] on li "Switch To User Interface" at bounding box center [1230, 405] width 229 height 29
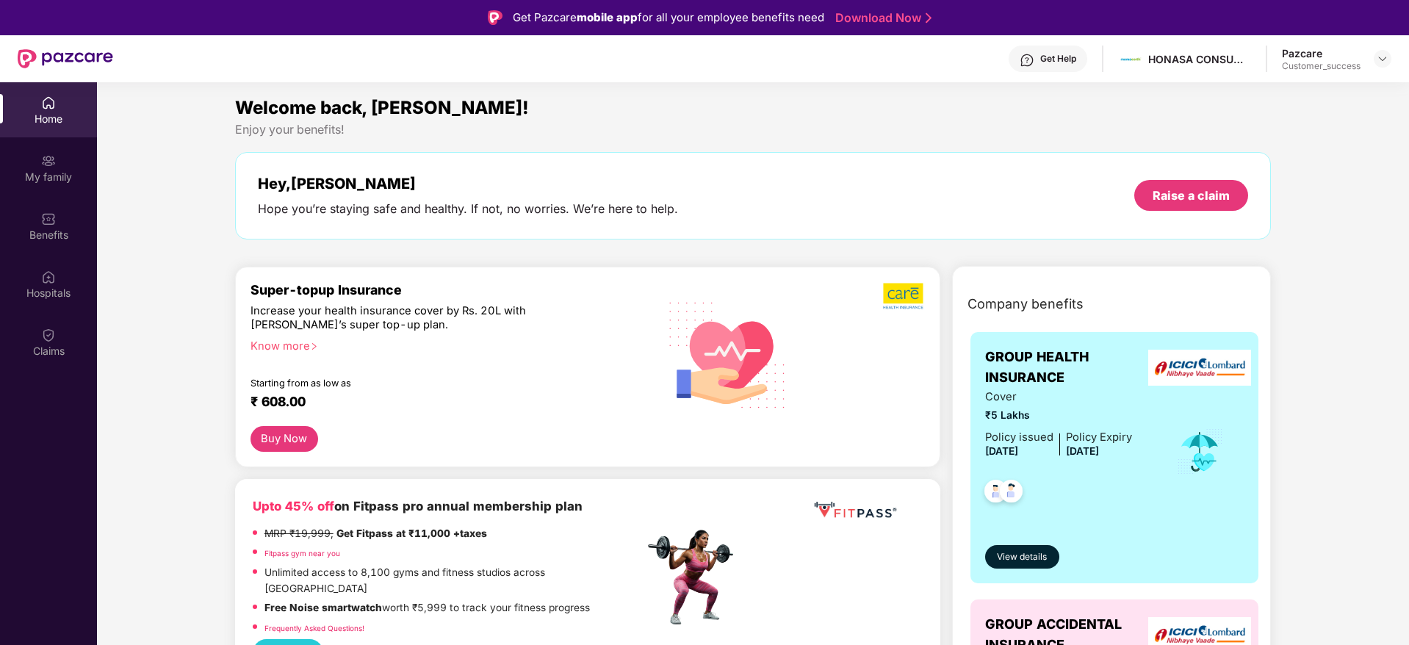
drag, startPoint x: 1251, startPoint y: 294, endPoint x: 1304, endPoint y: 267, distance: 60.1
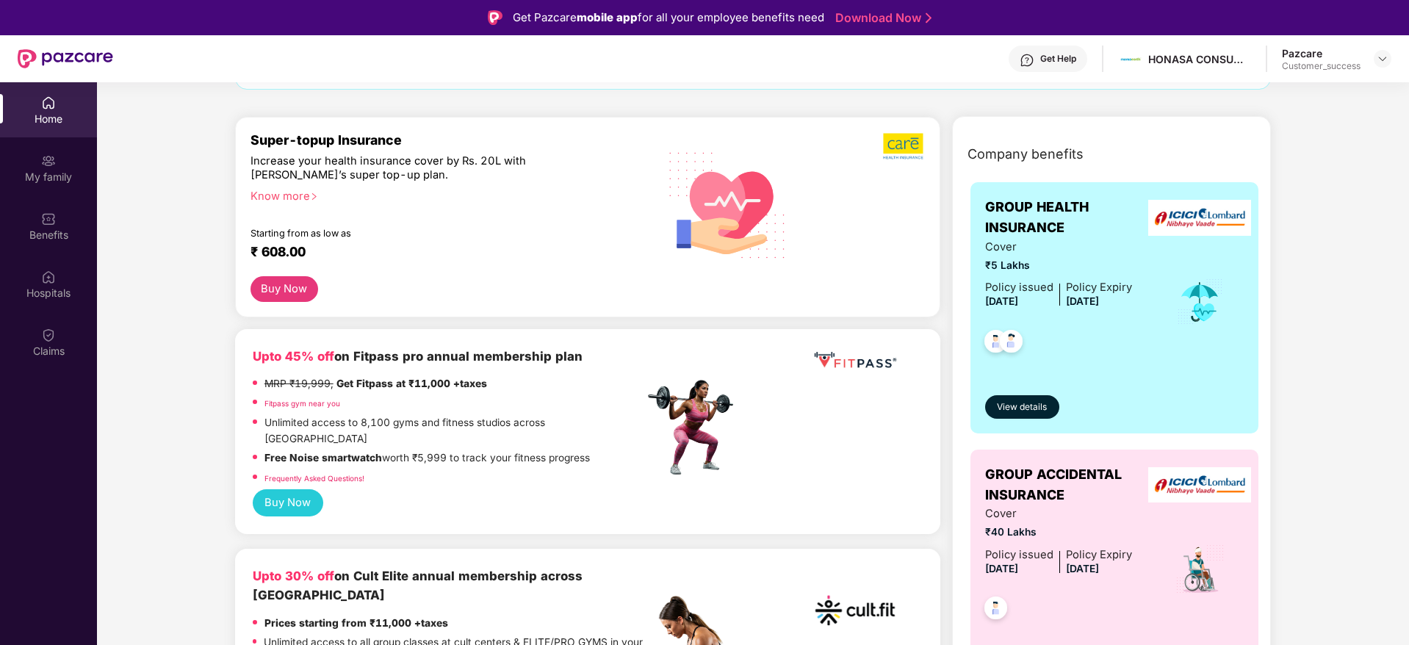
scroll to position [176, 0]
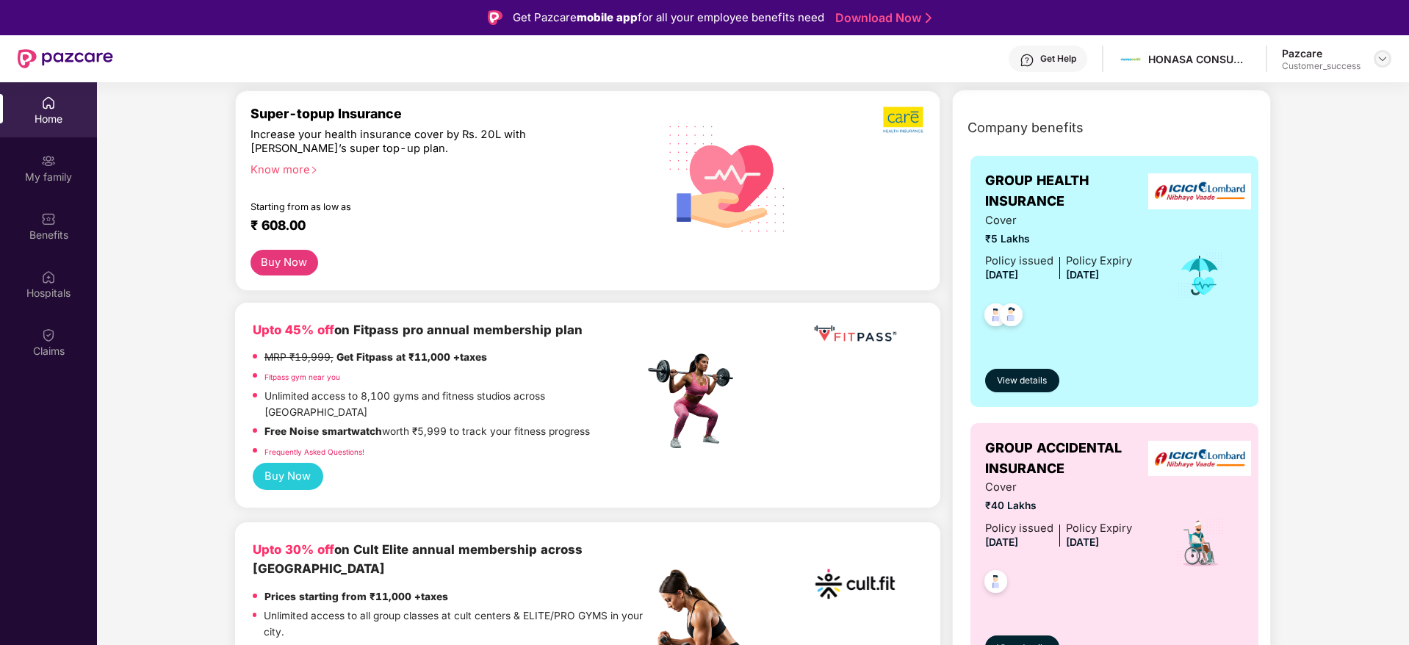
click at [1383, 56] on img at bounding box center [1383, 59] width 12 height 12
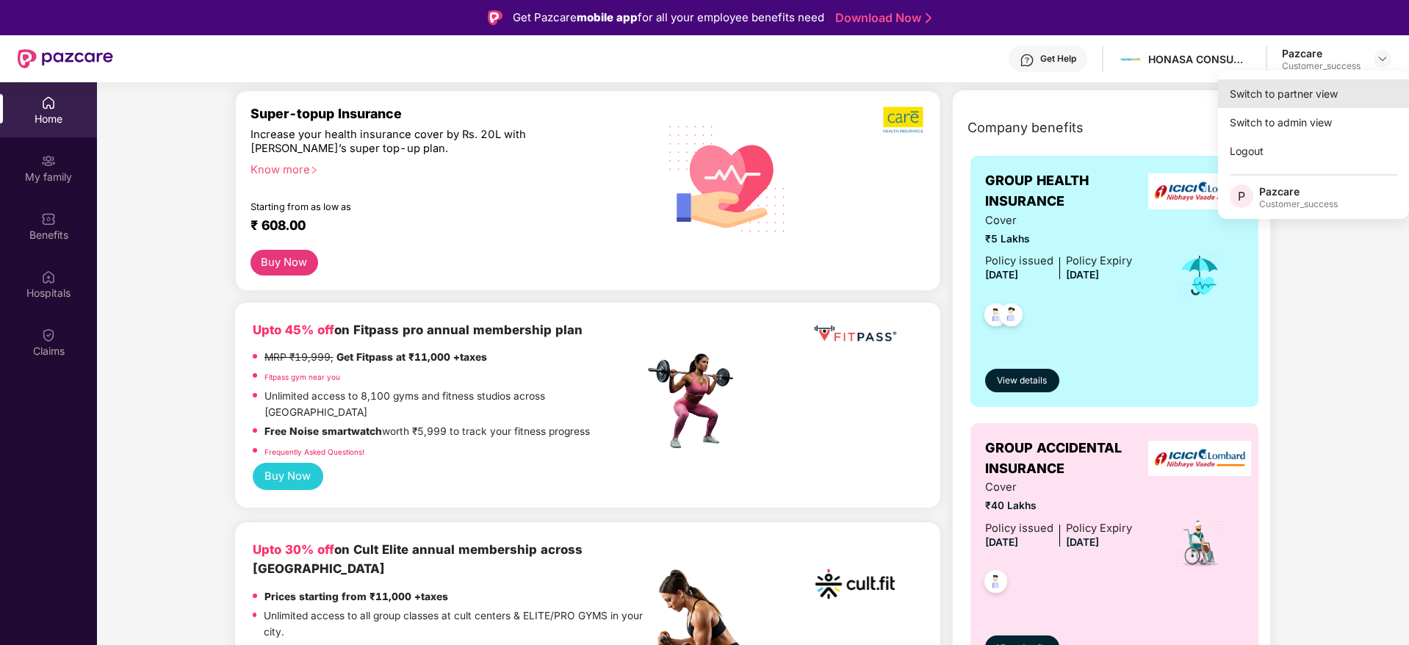
click at [1329, 87] on div "Switch to partner view" at bounding box center [1313, 93] width 191 height 29
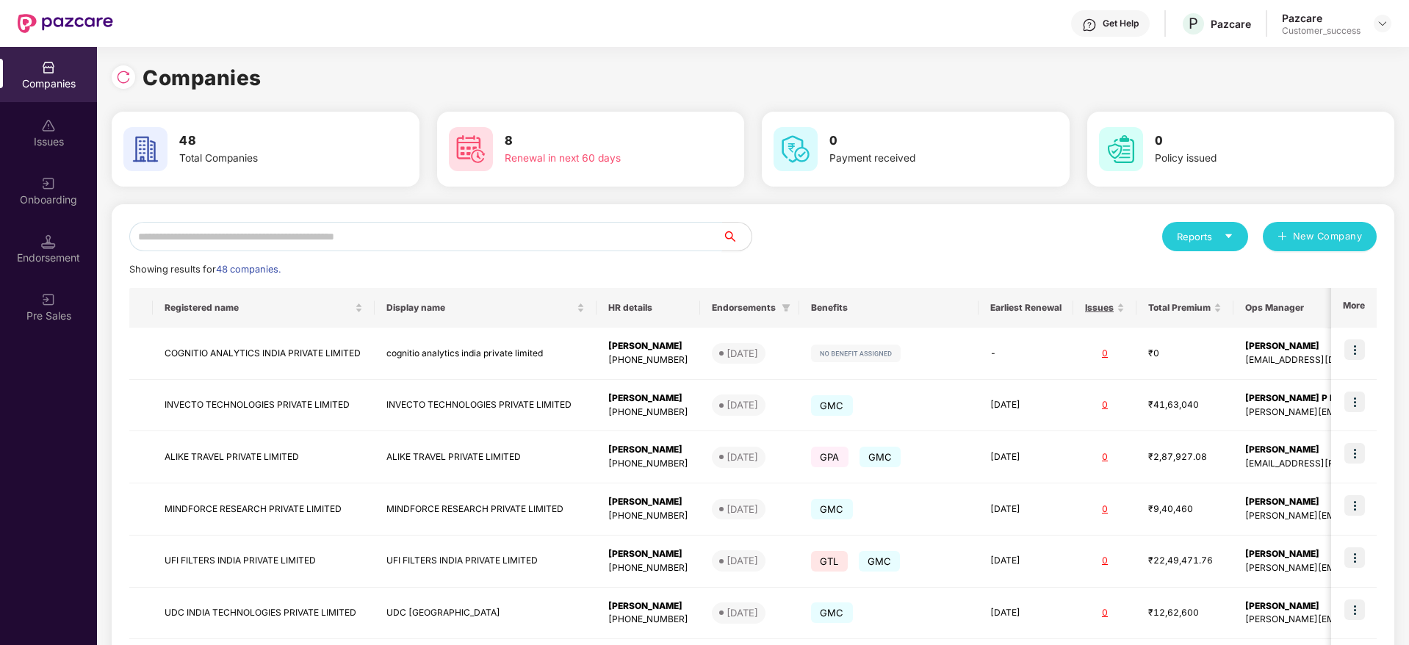
click at [225, 242] on input "text" at bounding box center [425, 236] width 593 height 29
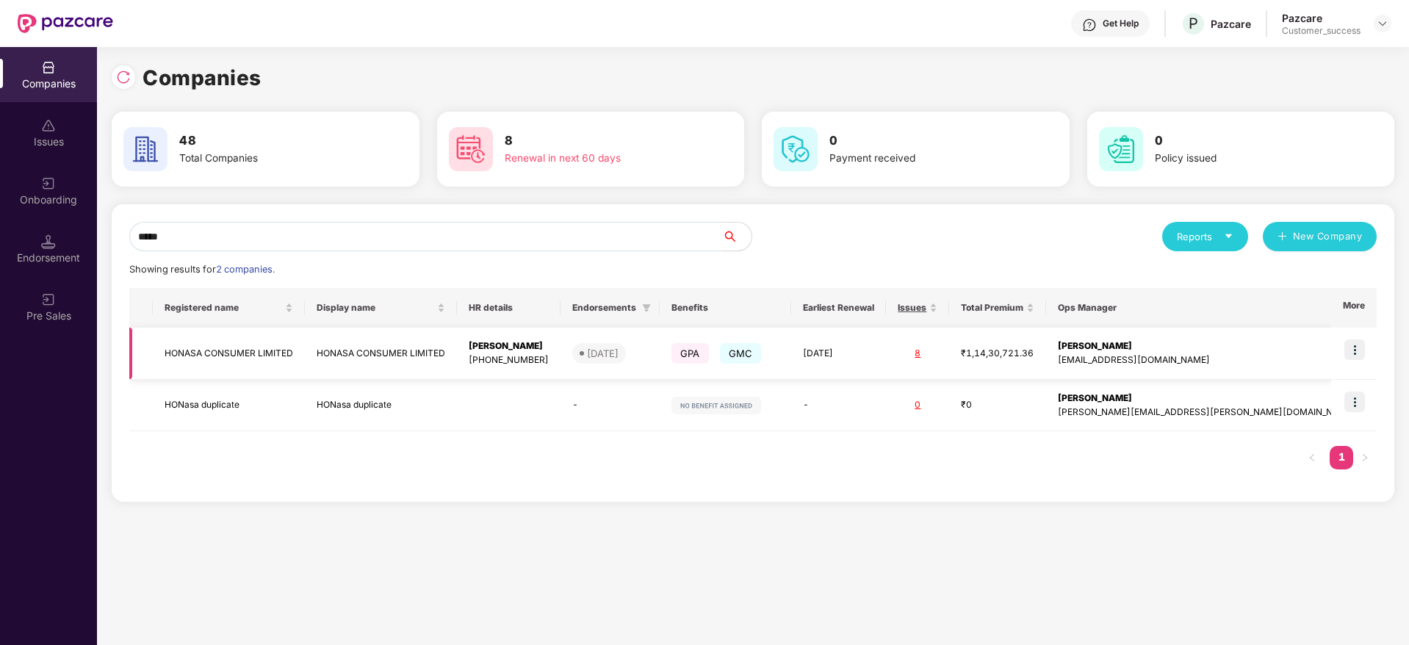
type input "*****"
click at [1361, 355] on img at bounding box center [1355, 349] width 21 height 21
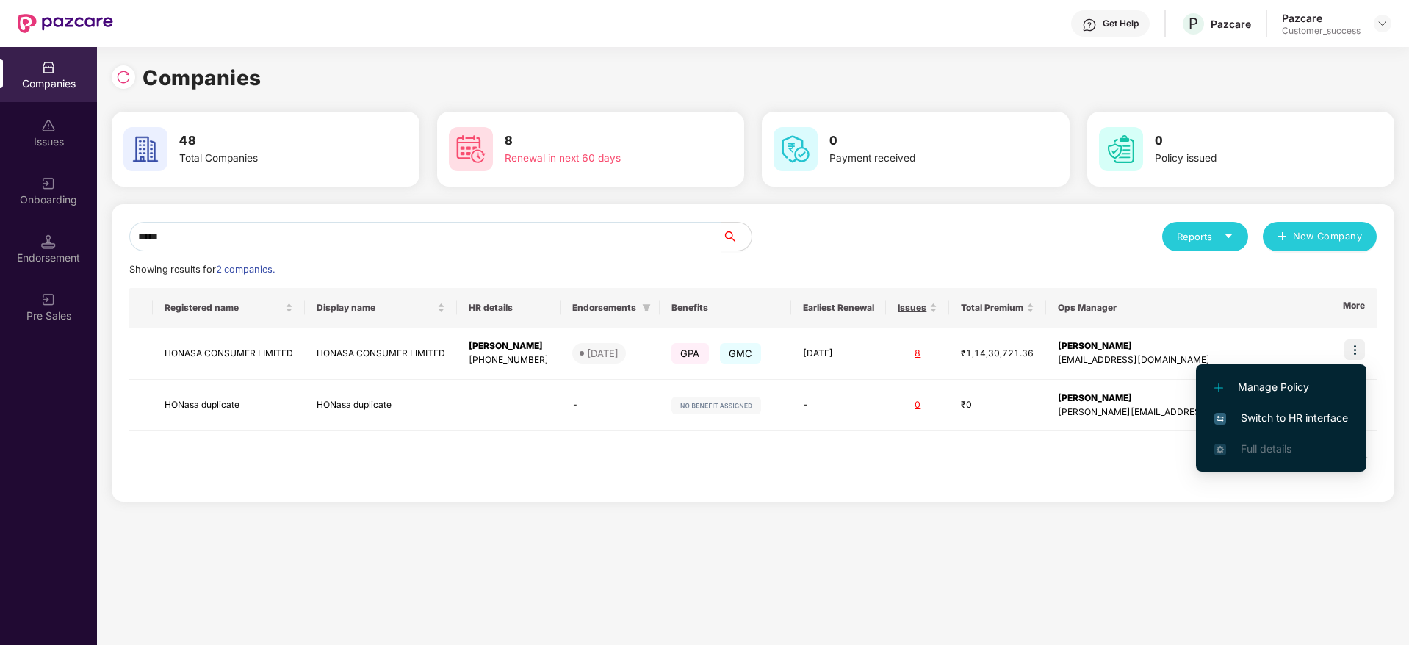
click at [1280, 425] on span "Switch to HR interface" at bounding box center [1282, 418] width 134 height 16
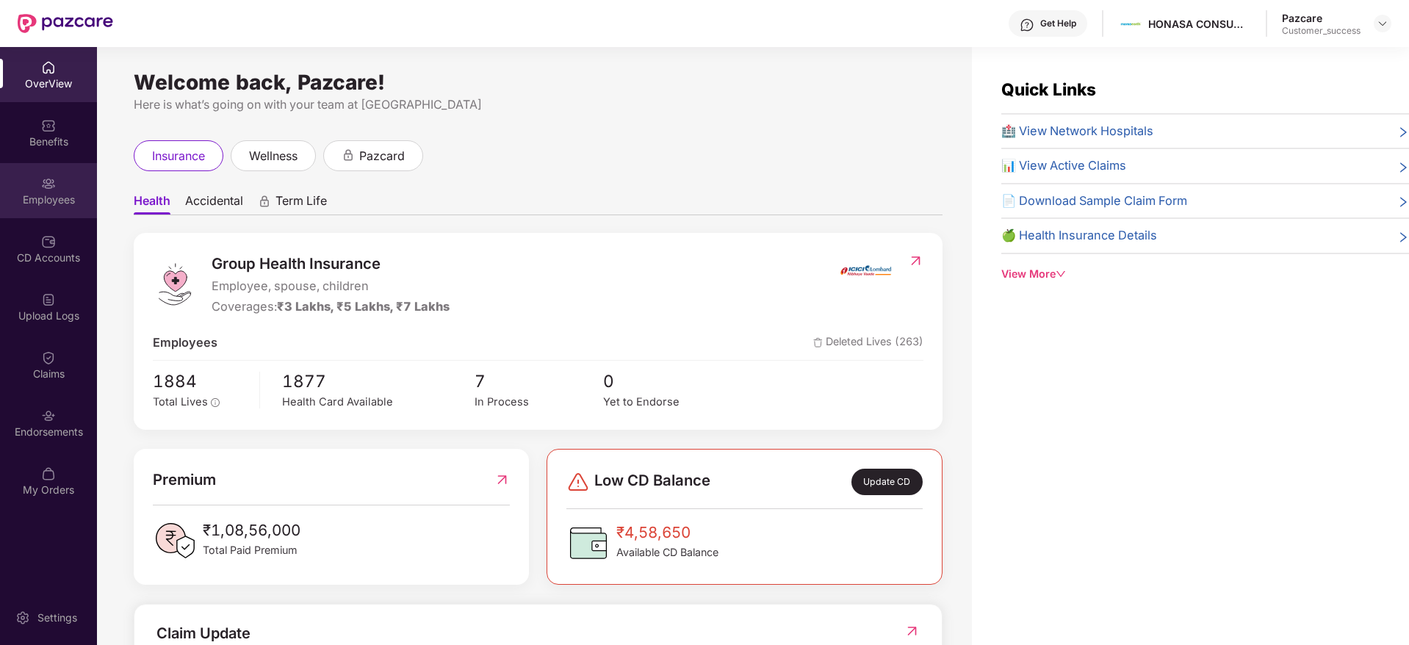
click at [45, 206] on div "Employees" at bounding box center [48, 200] width 97 height 15
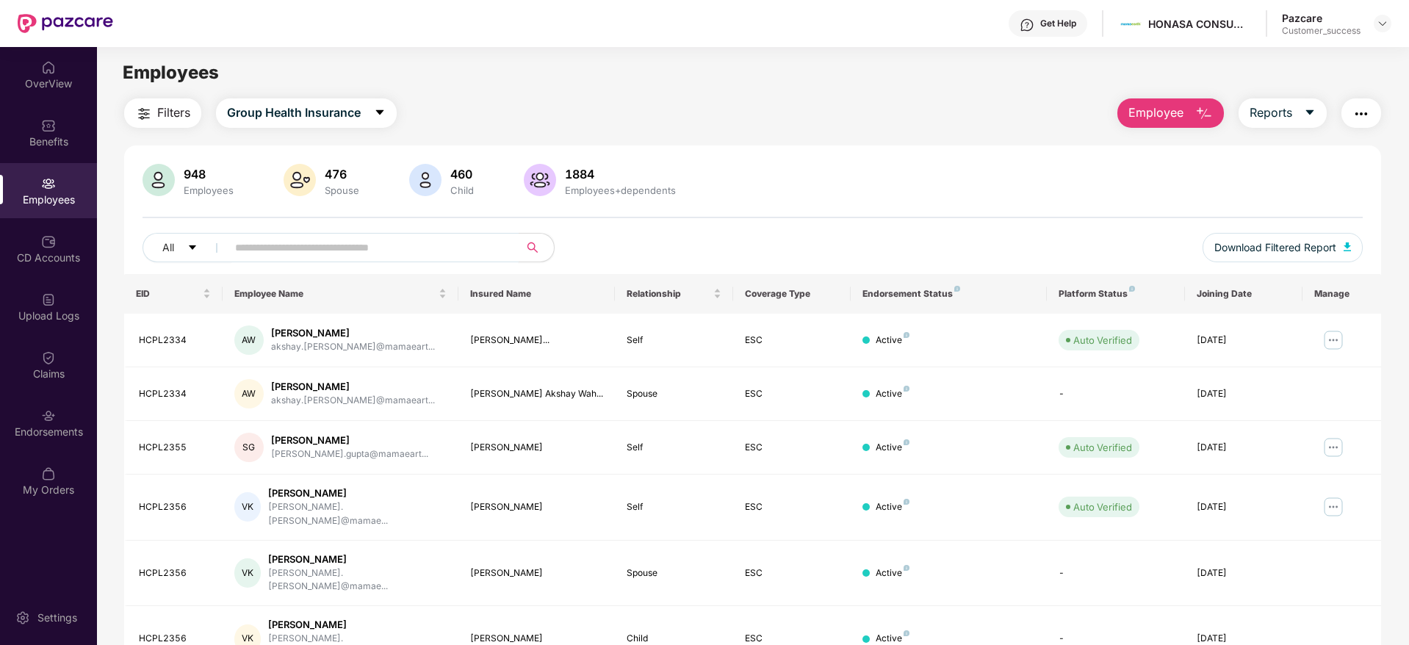
click at [267, 259] on span at bounding box center [368, 247] width 301 height 29
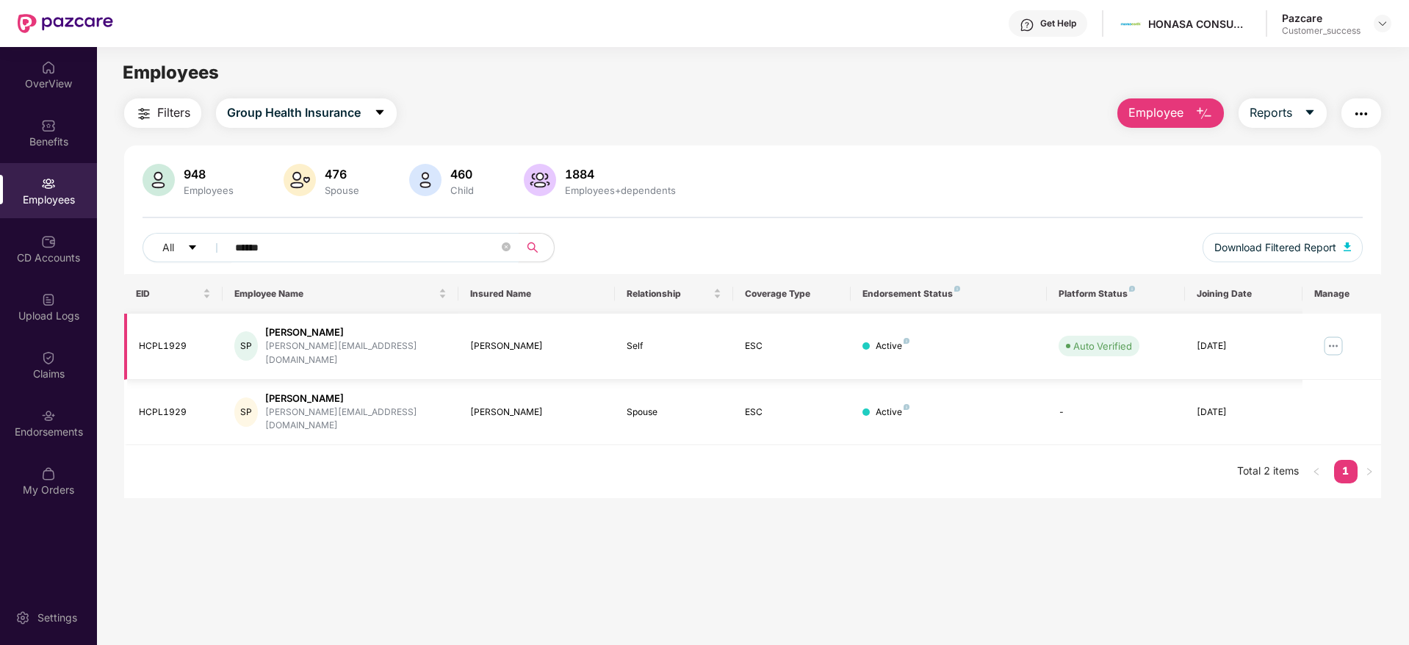
type input "******"
click at [1335, 339] on img at bounding box center [1334, 346] width 24 height 24
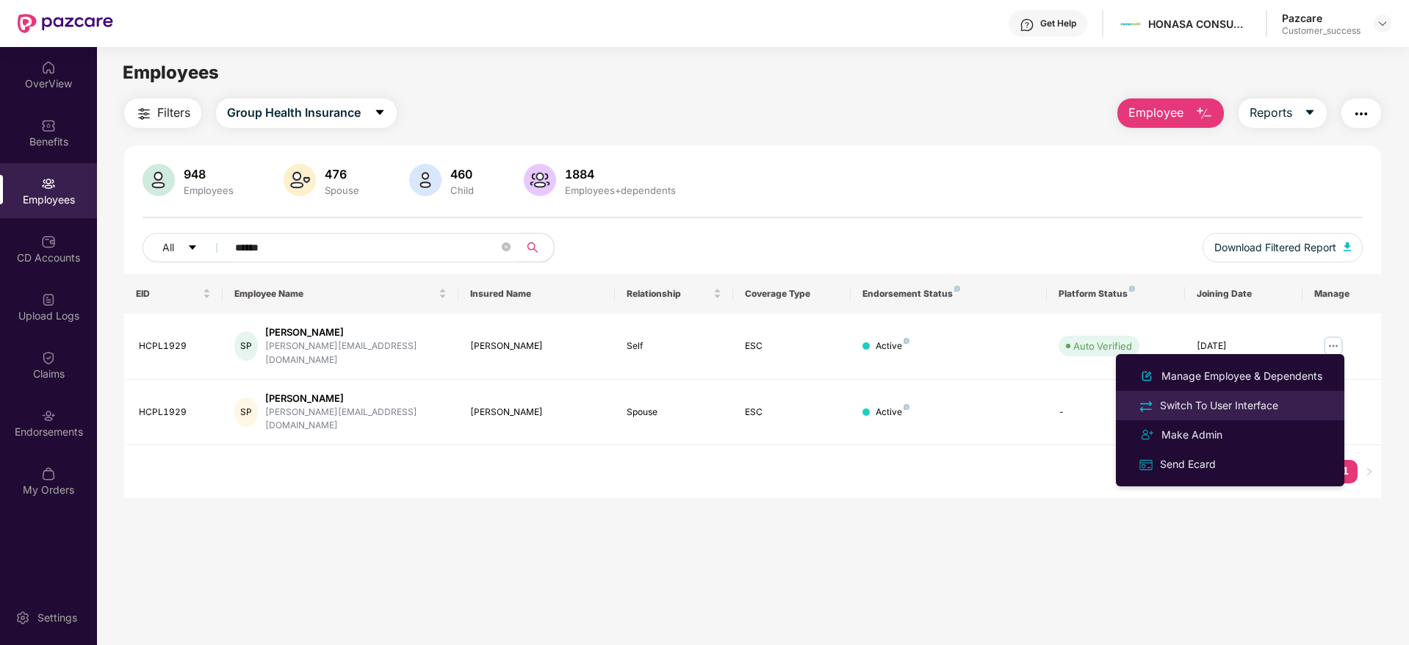
click at [1223, 402] on div "Switch To User Interface" at bounding box center [1219, 406] width 124 height 16
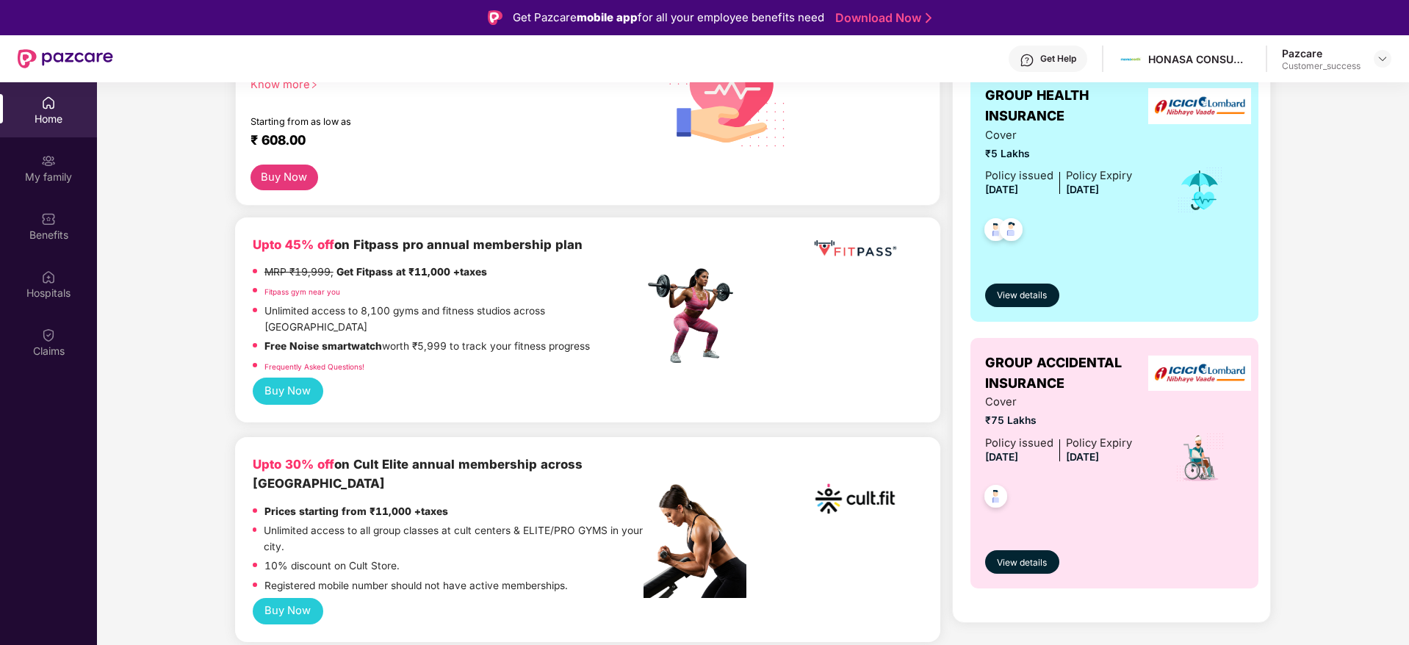
scroll to position [353, 0]
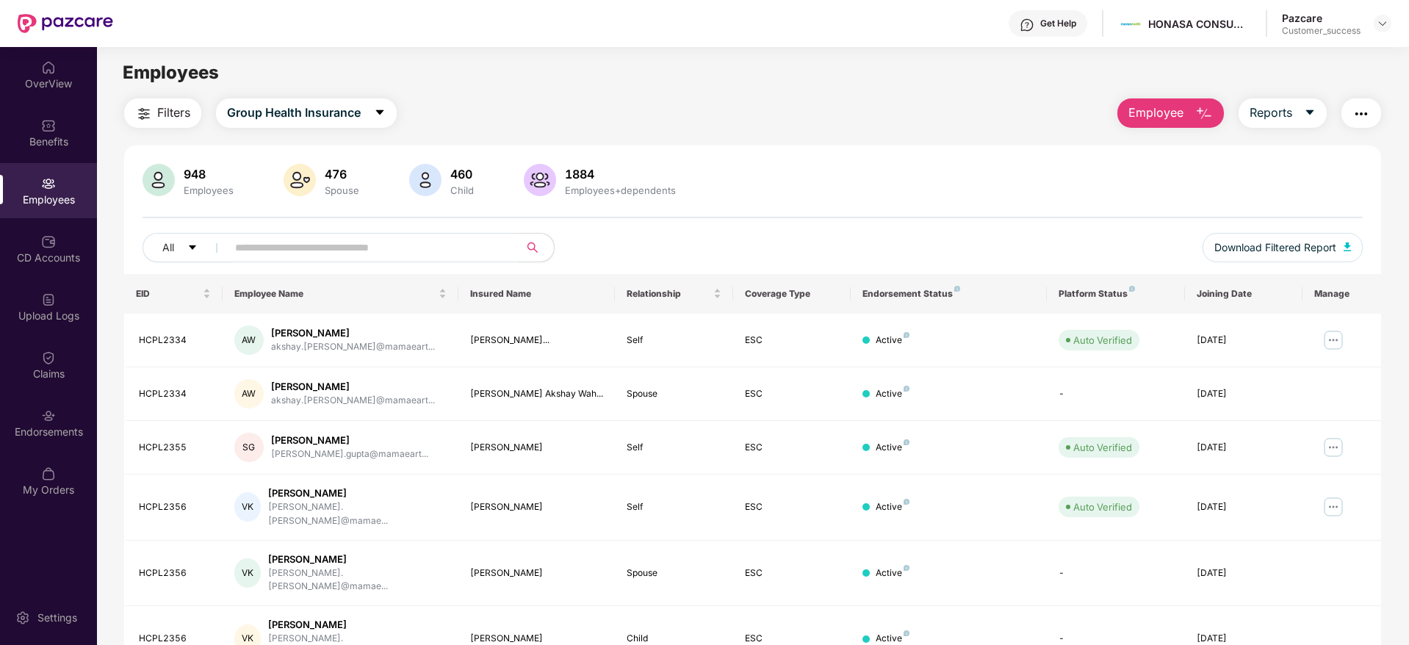
click at [309, 251] on input "text" at bounding box center [367, 248] width 264 height 22
paste input "**********"
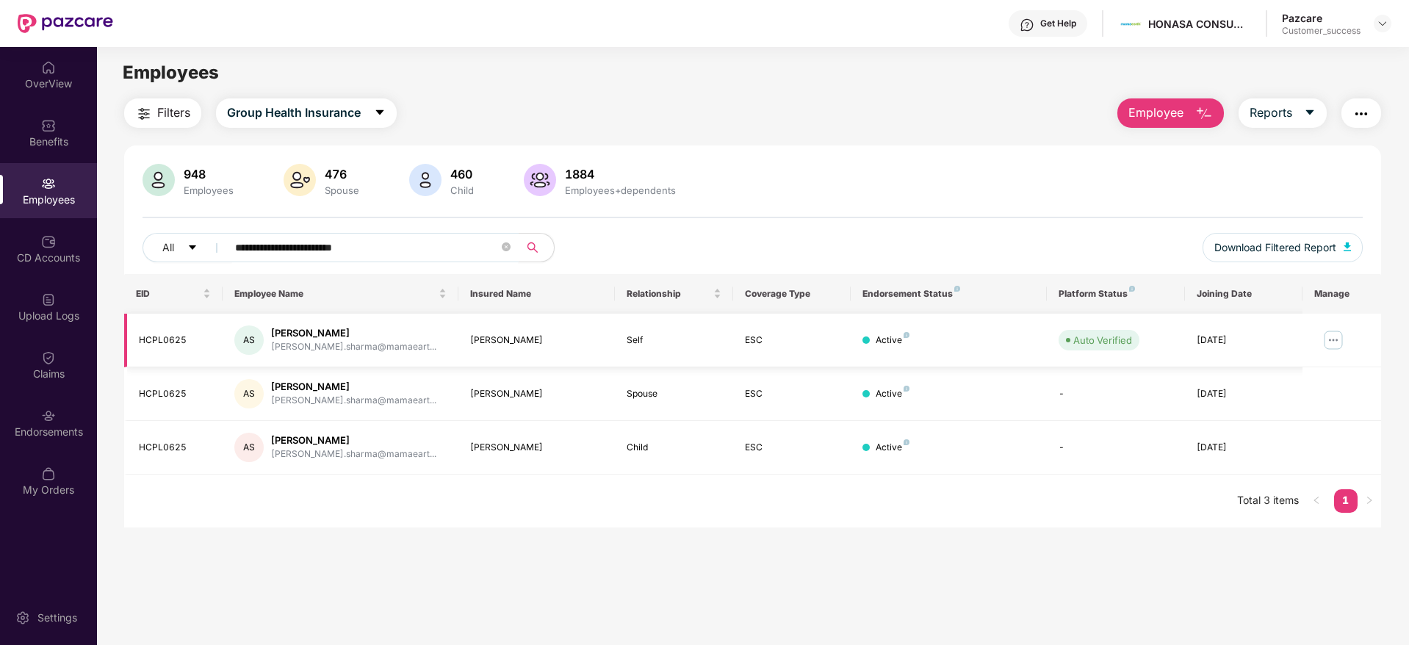
type input "**********"
click at [1337, 342] on img at bounding box center [1334, 340] width 24 height 24
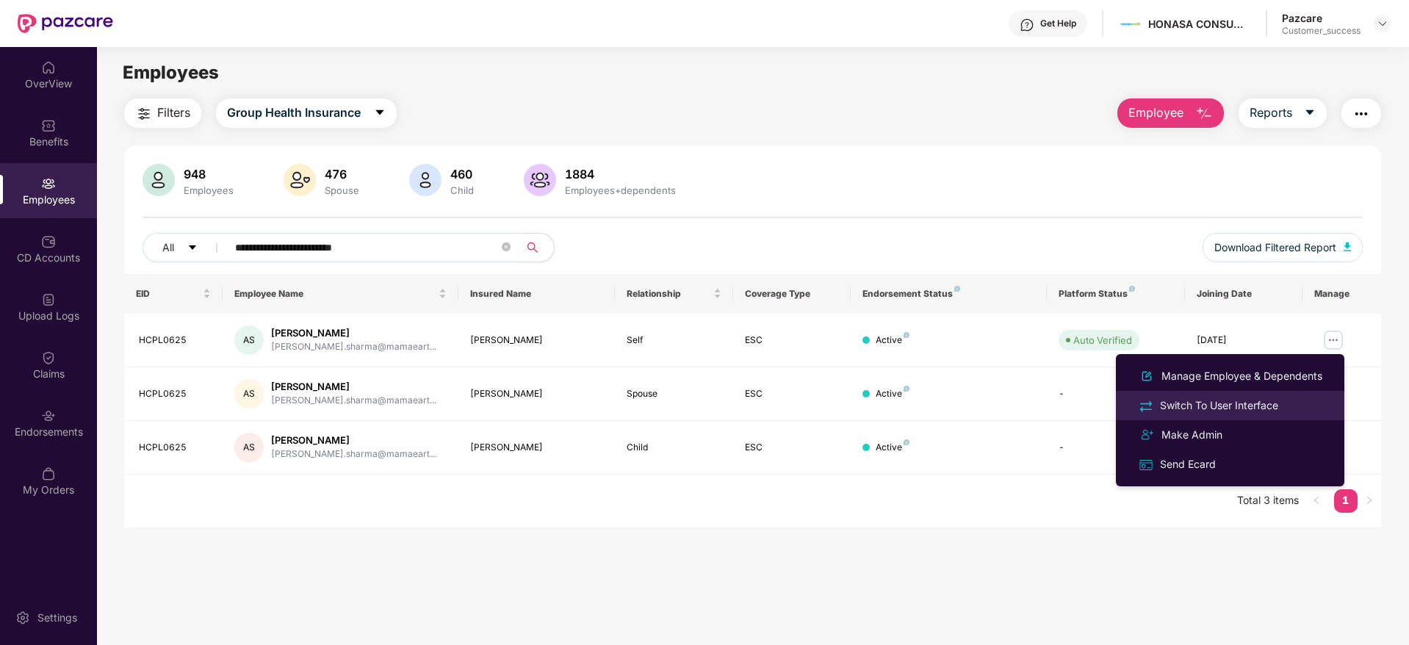
click at [1232, 400] on div "Switch To User Interface" at bounding box center [1219, 406] width 124 height 16
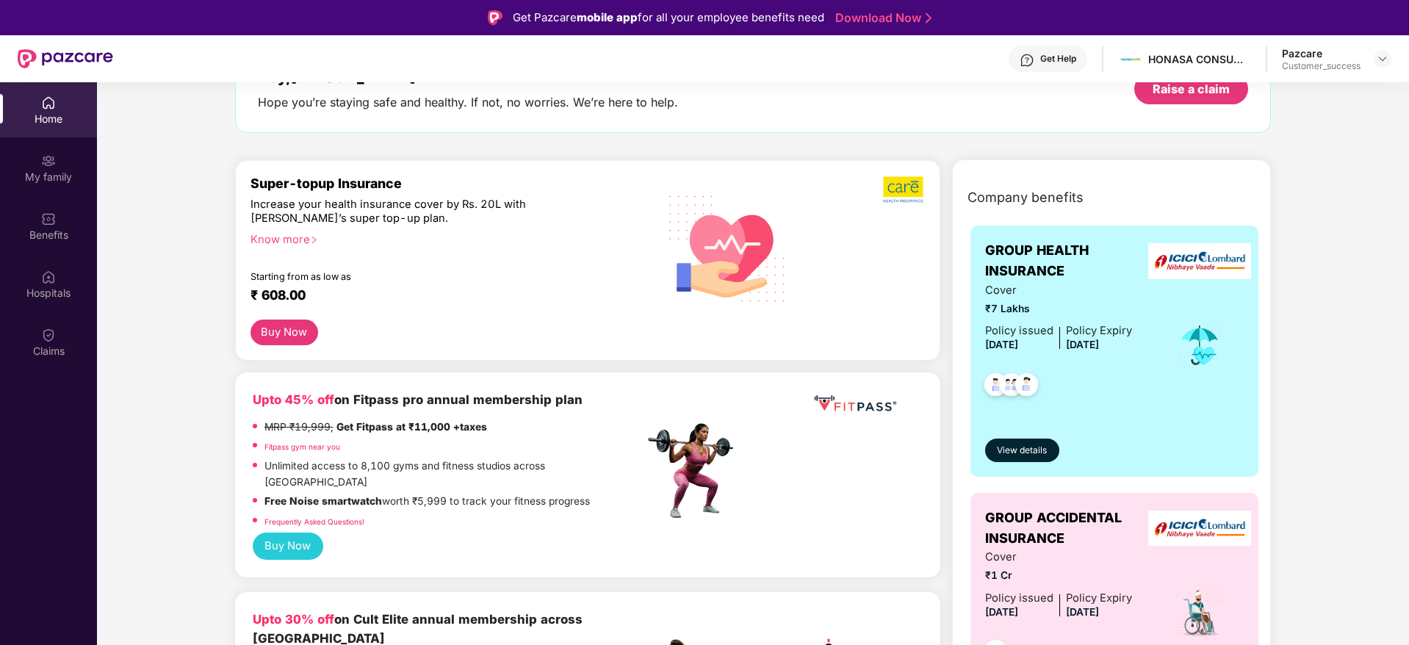
scroll to position [132, 0]
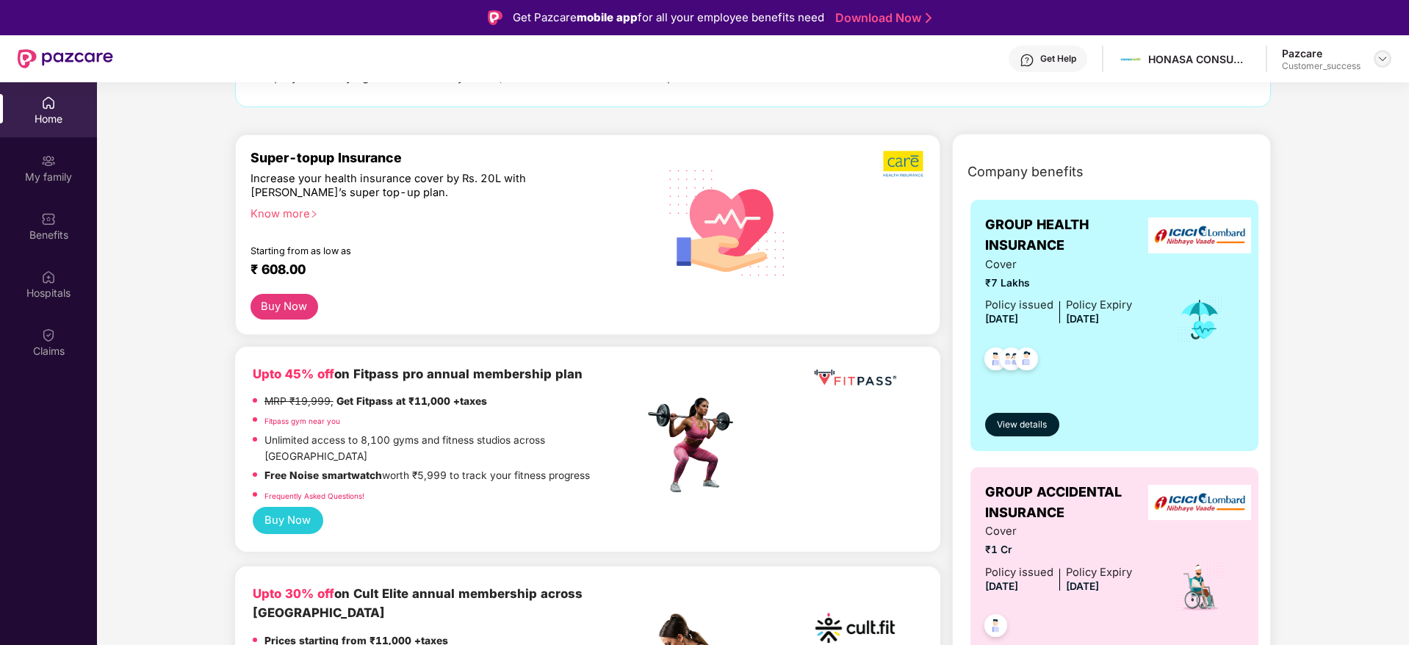
click at [1384, 54] on img at bounding box center [1383, 59] width 12 height 12
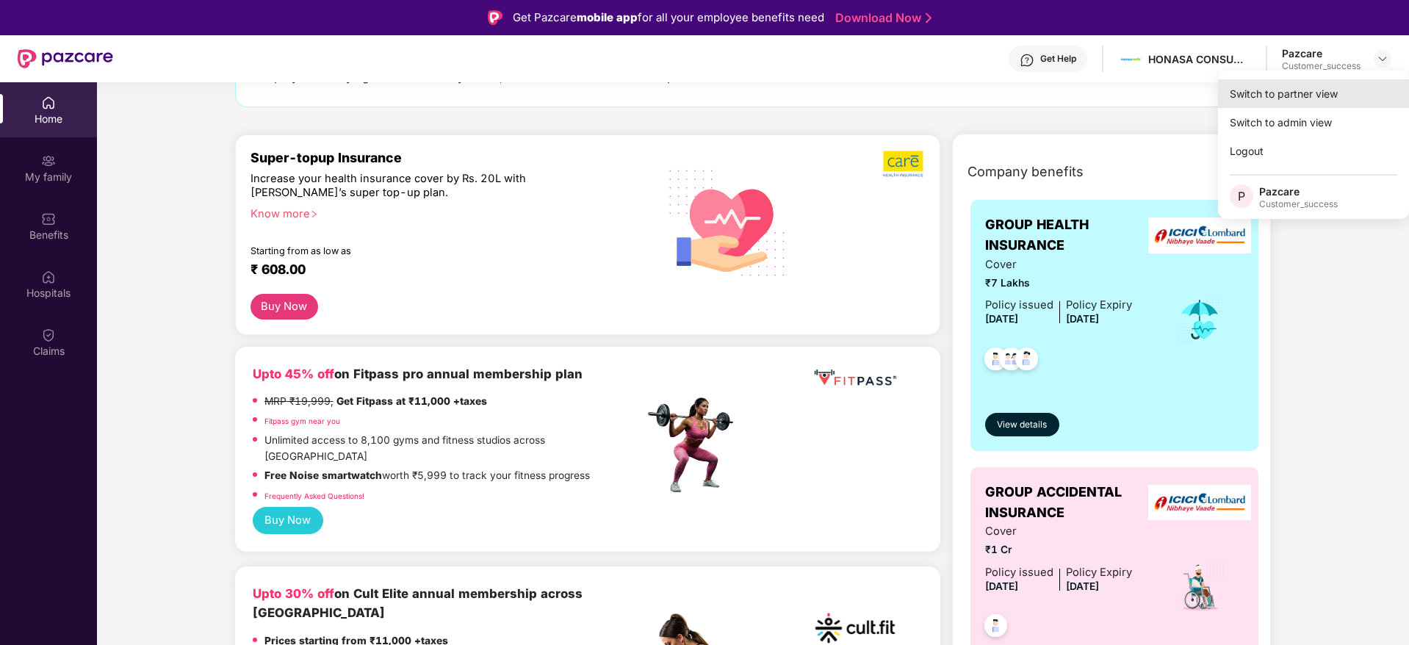
click at [1303, 82] on div "Switch to partner view" at bounding box center [1313, 93] width 191 height 29
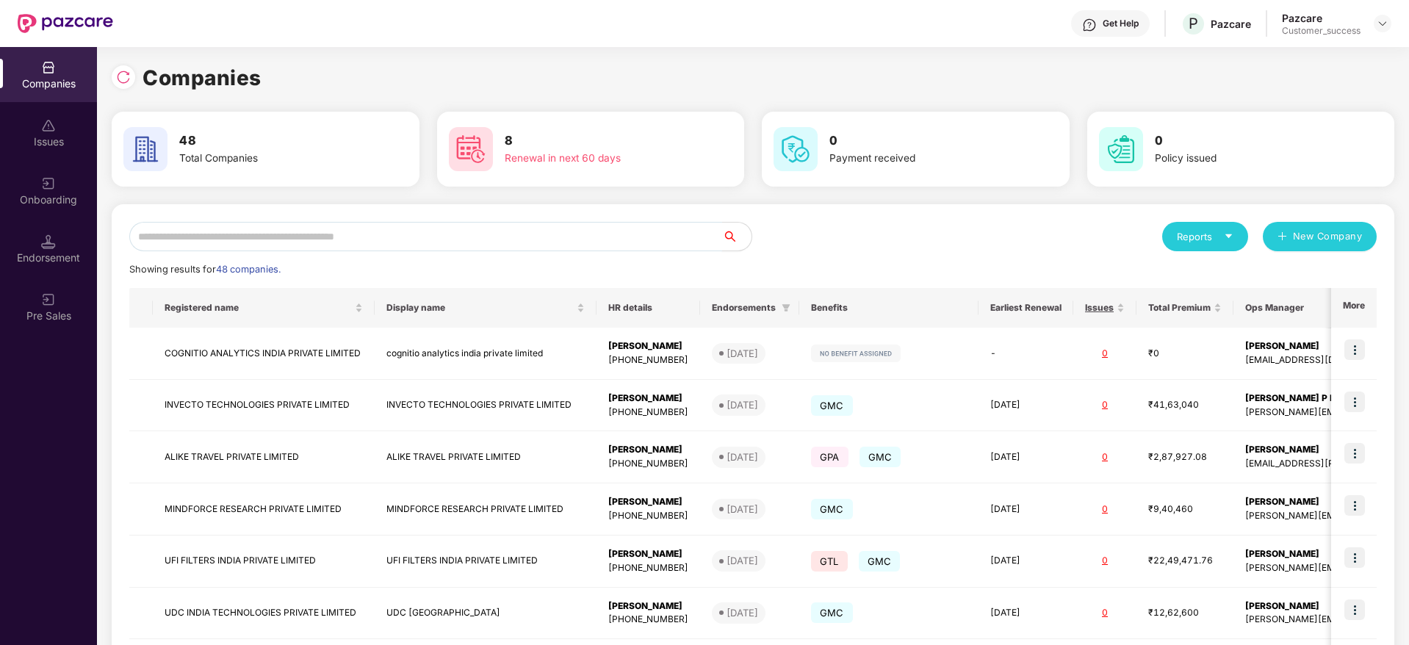
click at [366, 226] on input "text" at bounding box center [425, 236] width 593 height 29
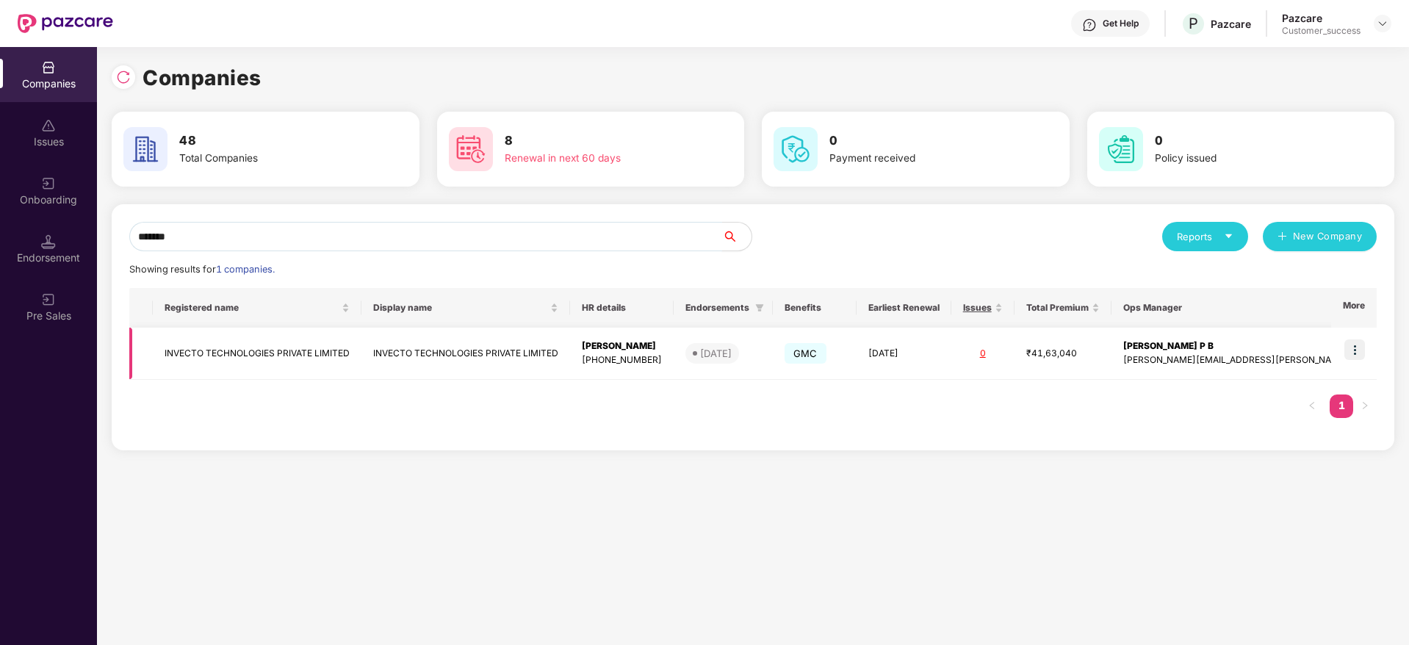
type input "*******"
click at [1362, 348] on img at bounding box center [1355, 349] width 21 height 21
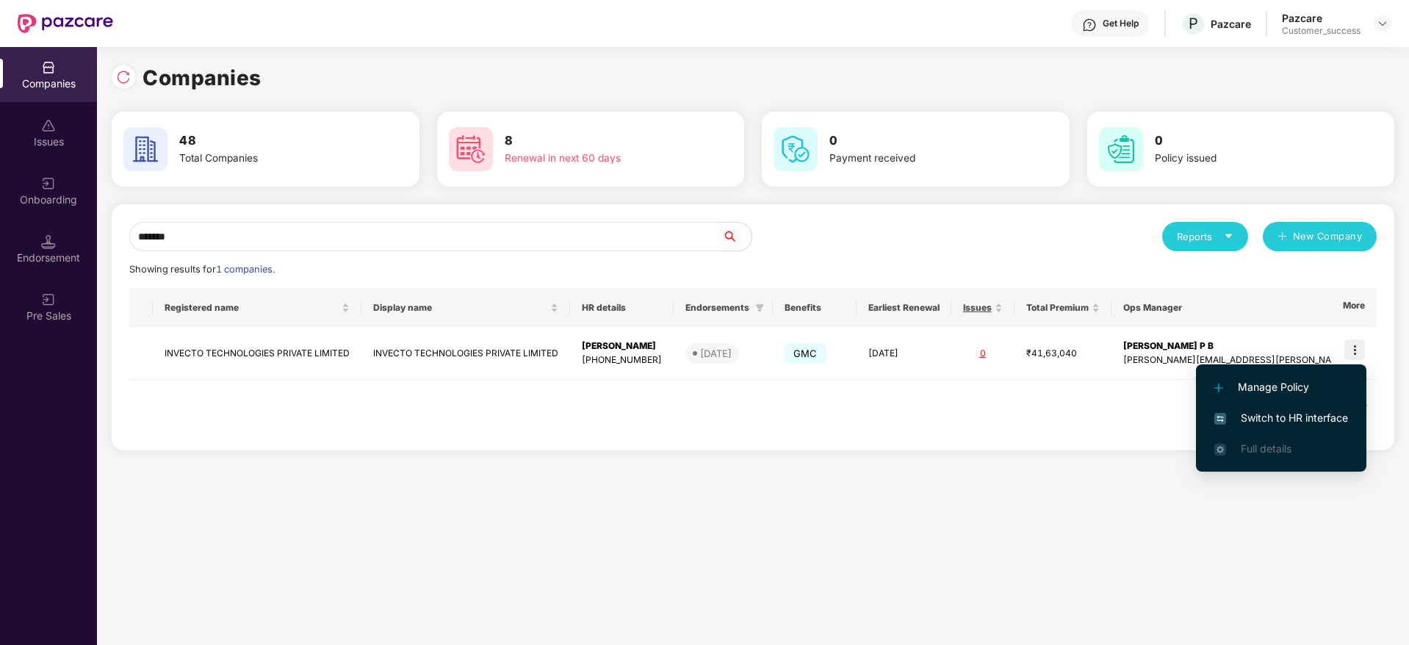
click at [1288, 425] on span "Switch to HR interface" at bounding box center [1282, 418] width 134 height 16
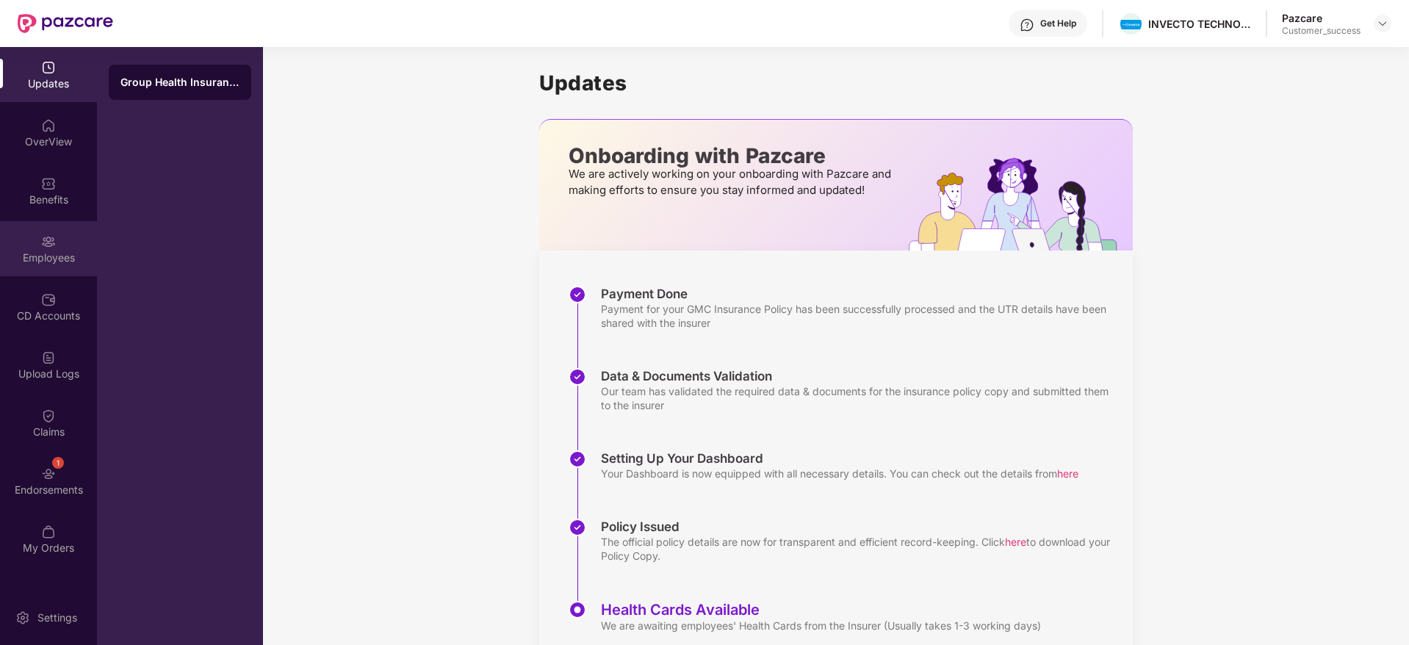
click at [52, 248] on img at bounding box center [48, 241] width 15 height 15
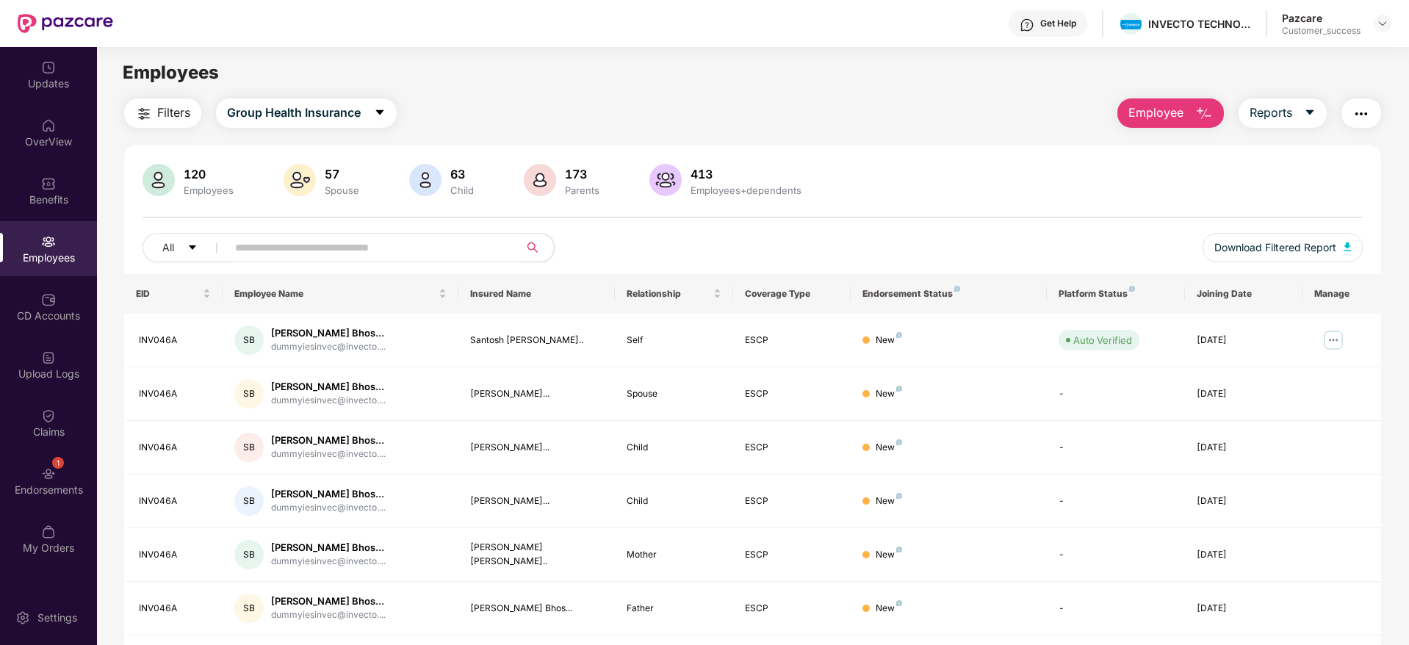
click at [256, 251] on input "text" at bounding box center [367, 248] width 264 height 22
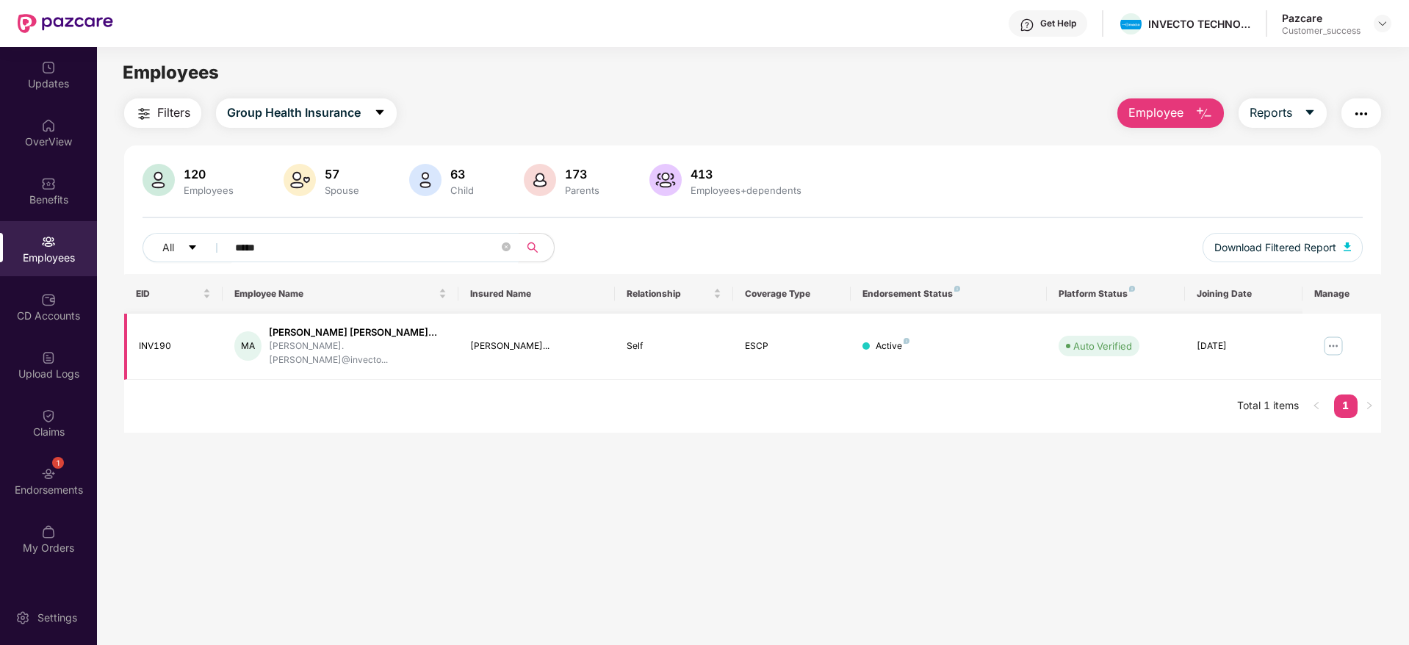
type input "*****"
click at [1340, 342] on img at bounding box center [1334, 346] width 24 height 24
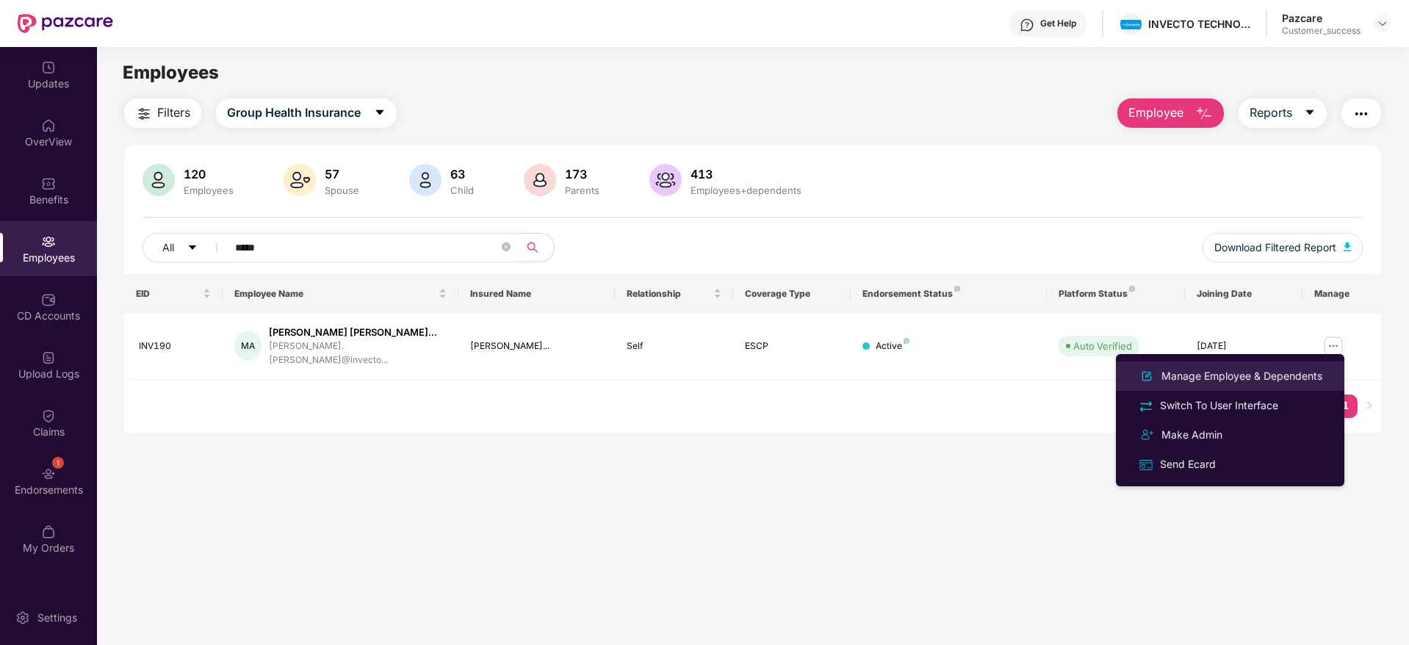
click at [1232, 373] on div "Manage Employee & Dependents" at bounding box center [1242, 376] width 167 height 16
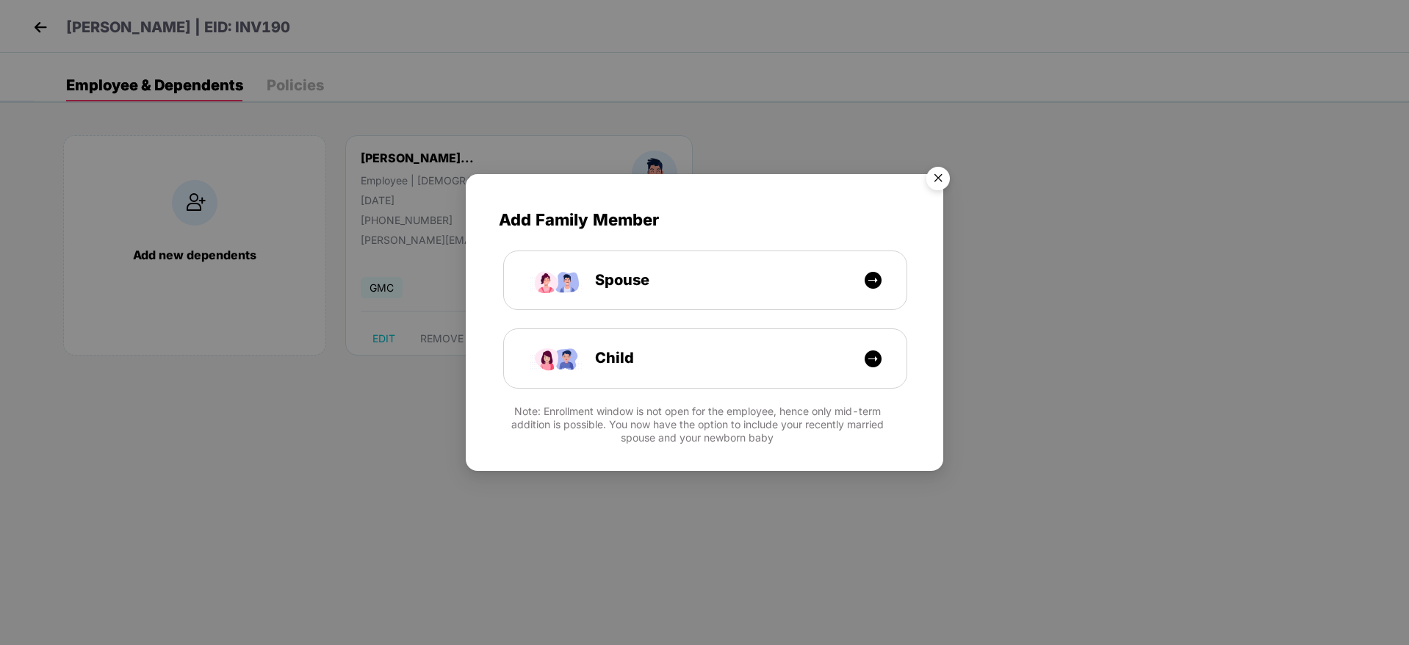
click at [941, 177] on img "Close" at bounding box center [938, 180] width 41 height 41
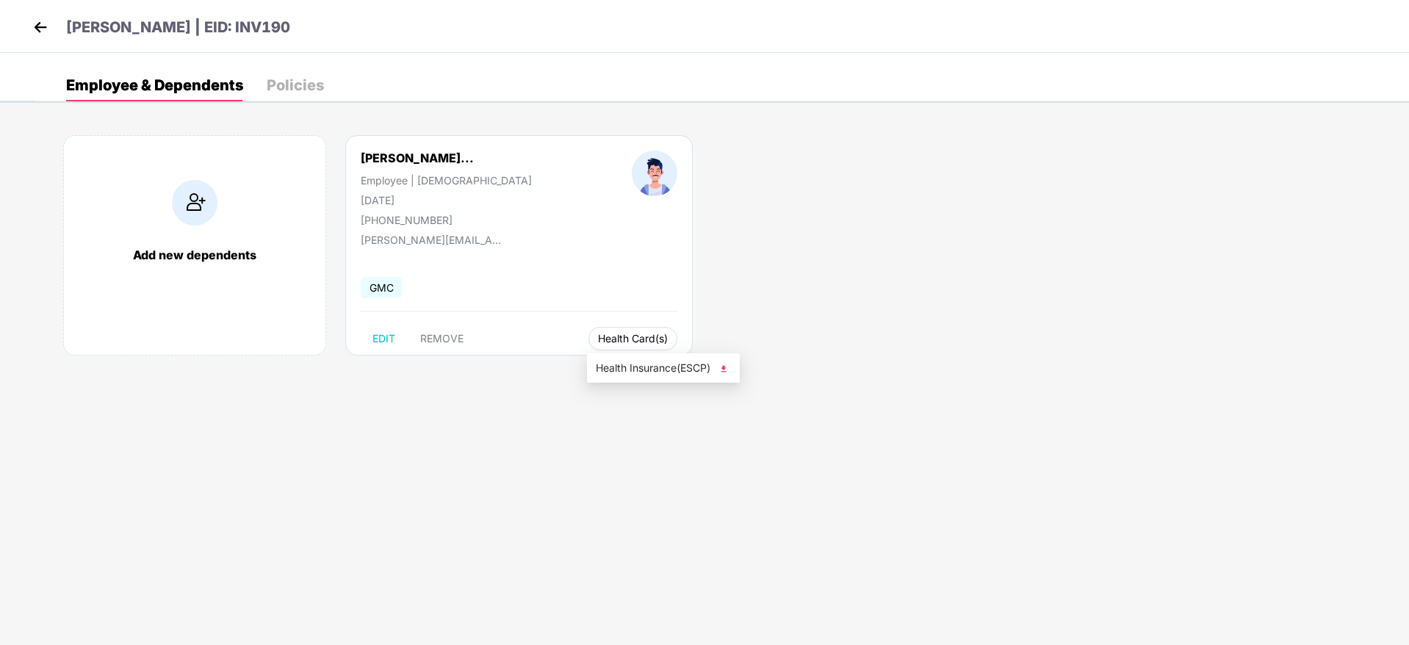
click at [628, 336] on span "Health Card(s)" at bounding box center [633, 338] width 70 height 7
click at [647, 362] on span "Health Insurance(ESCP)" at bounding box center [663, 368] width 135 height 16
click at [43, 28] on img at bounding box center [40, 27] width 22 height 22
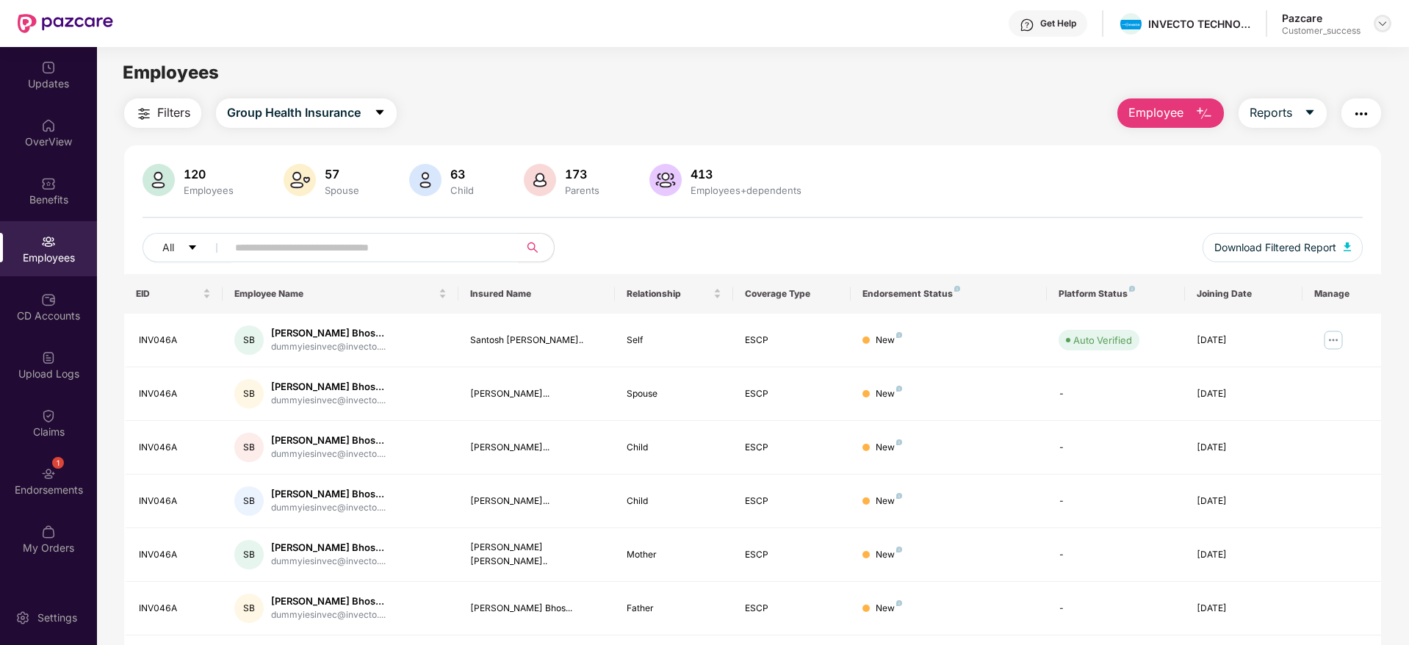
click at [1376, 24] on div at bounding box center [1383, 24] width 18 height 18
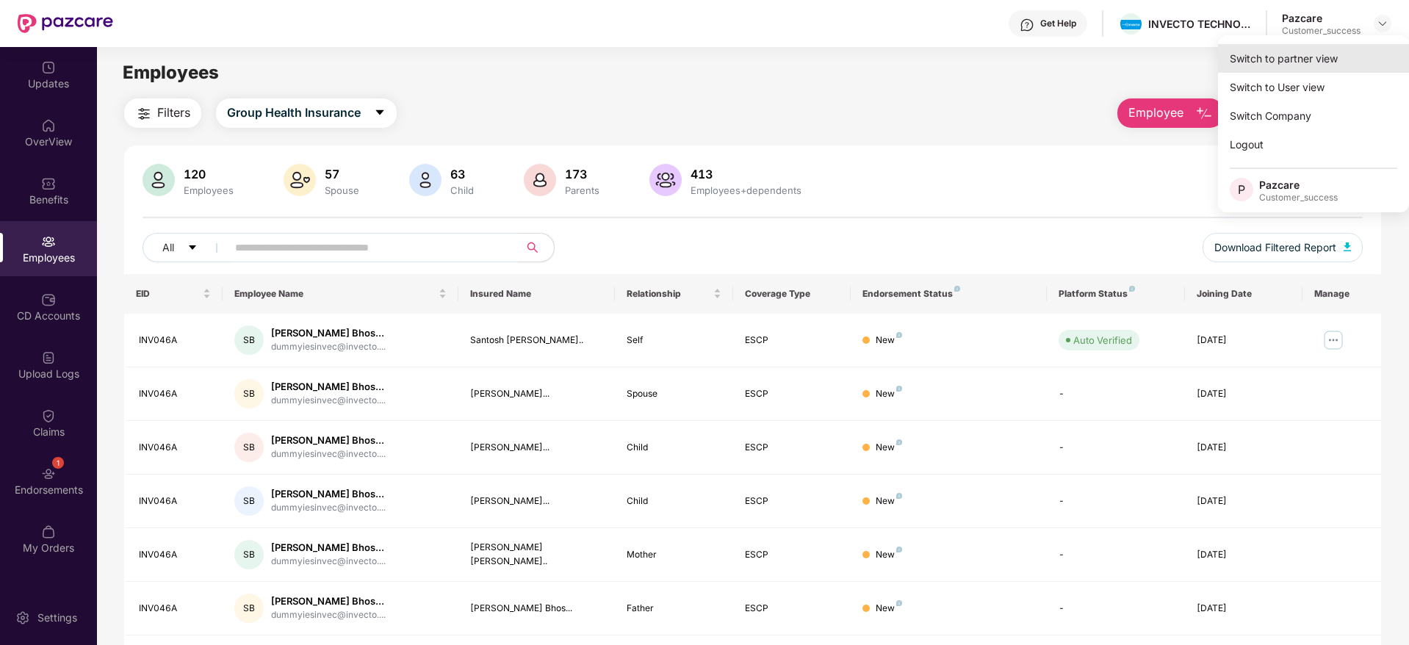
click at [1301, 53] on div "Switch to partner view" at bounding box center [1313, 58] width 191 height 29
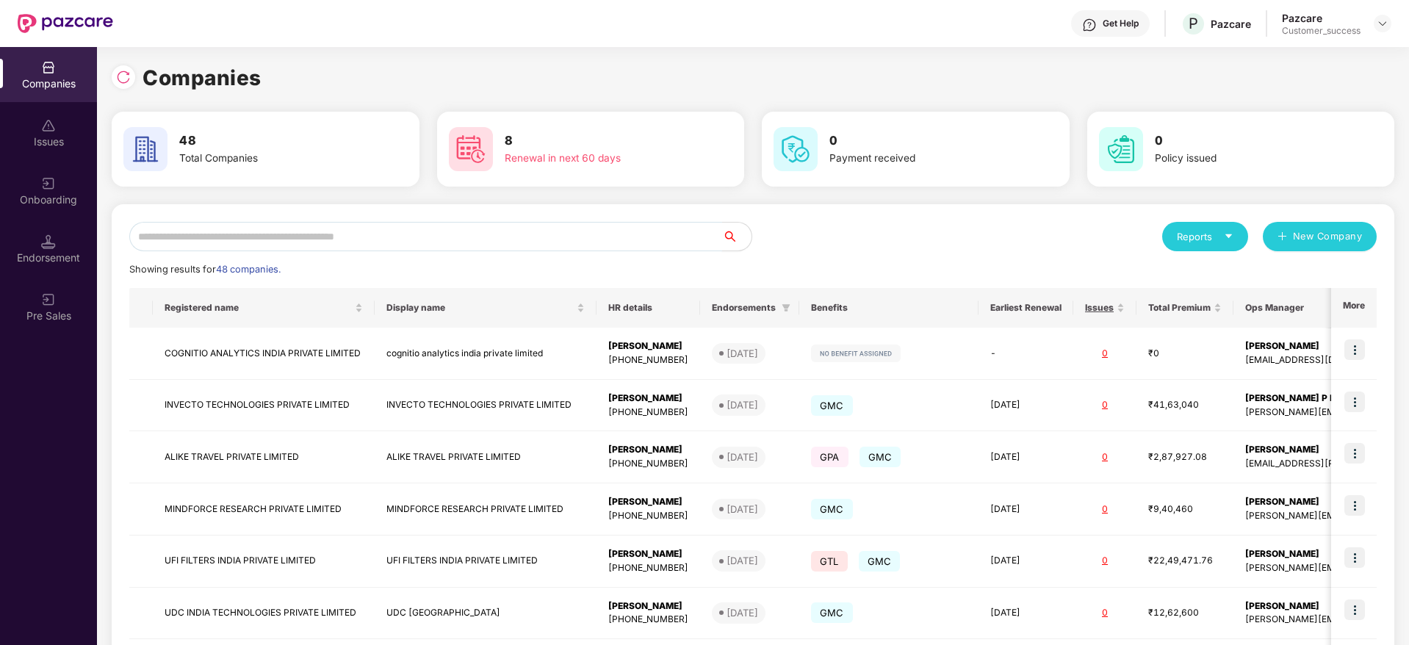
click at [466, 236] on input "text" at bounding box center [425, 236] width 593 height 29
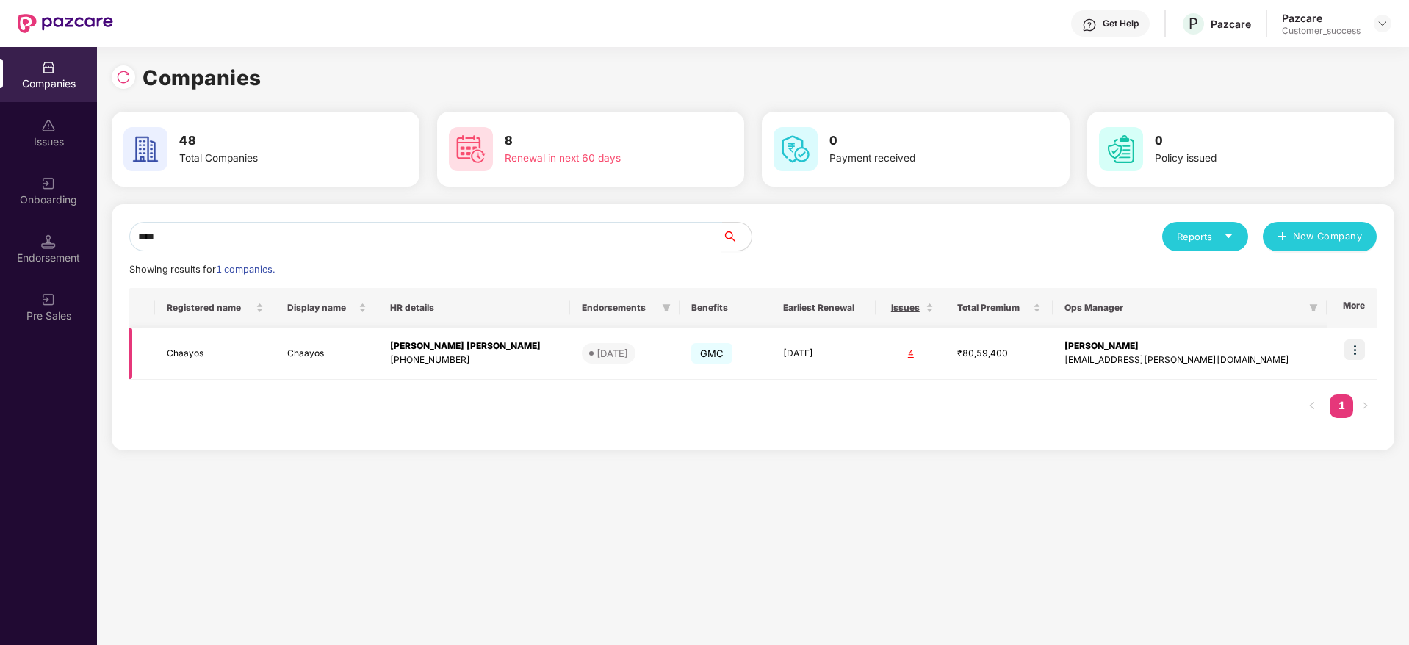
type input "****"
click at [204, 349] on td "Chaayos" at bounding box center [215, 354] width 120 height 52
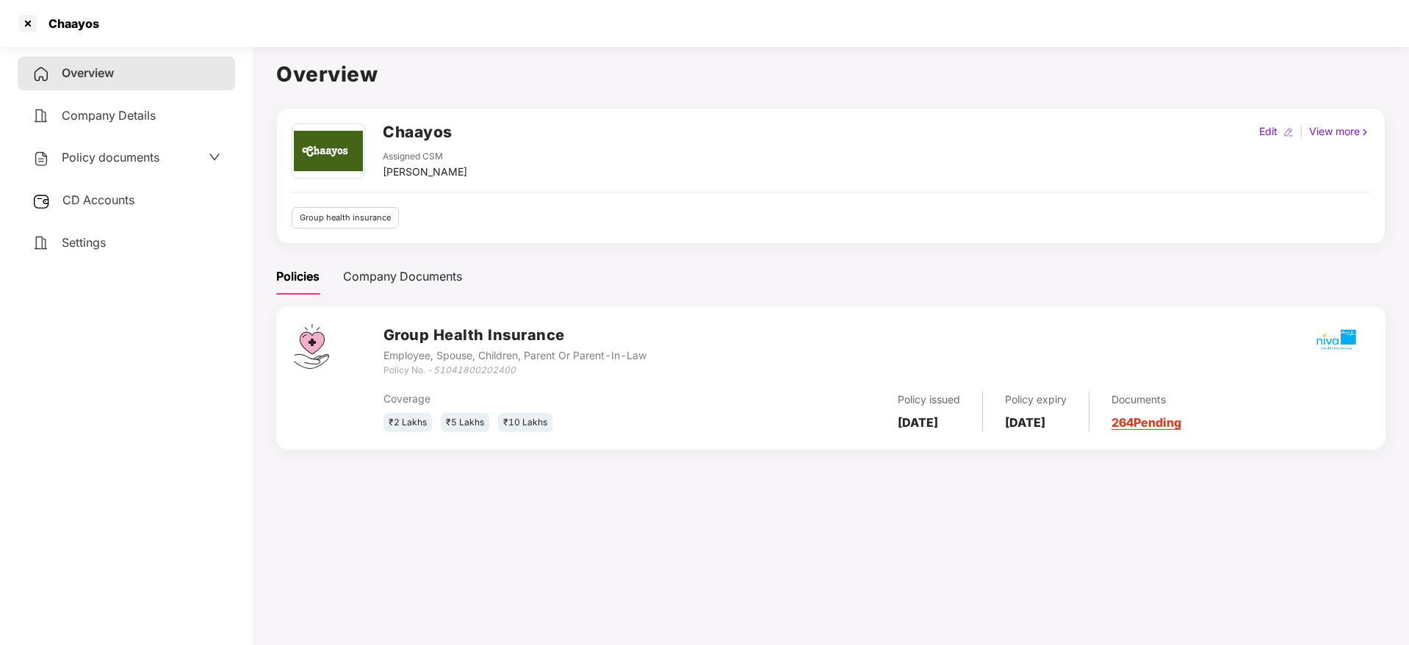
click at [1162, 430] on div "Documents 264 Pending" at bounding box center [1136, 412] width 92 height 40
click at [1160, 428] on link "264 Pending" at bounding box center [1147, 422] width 70 height 15
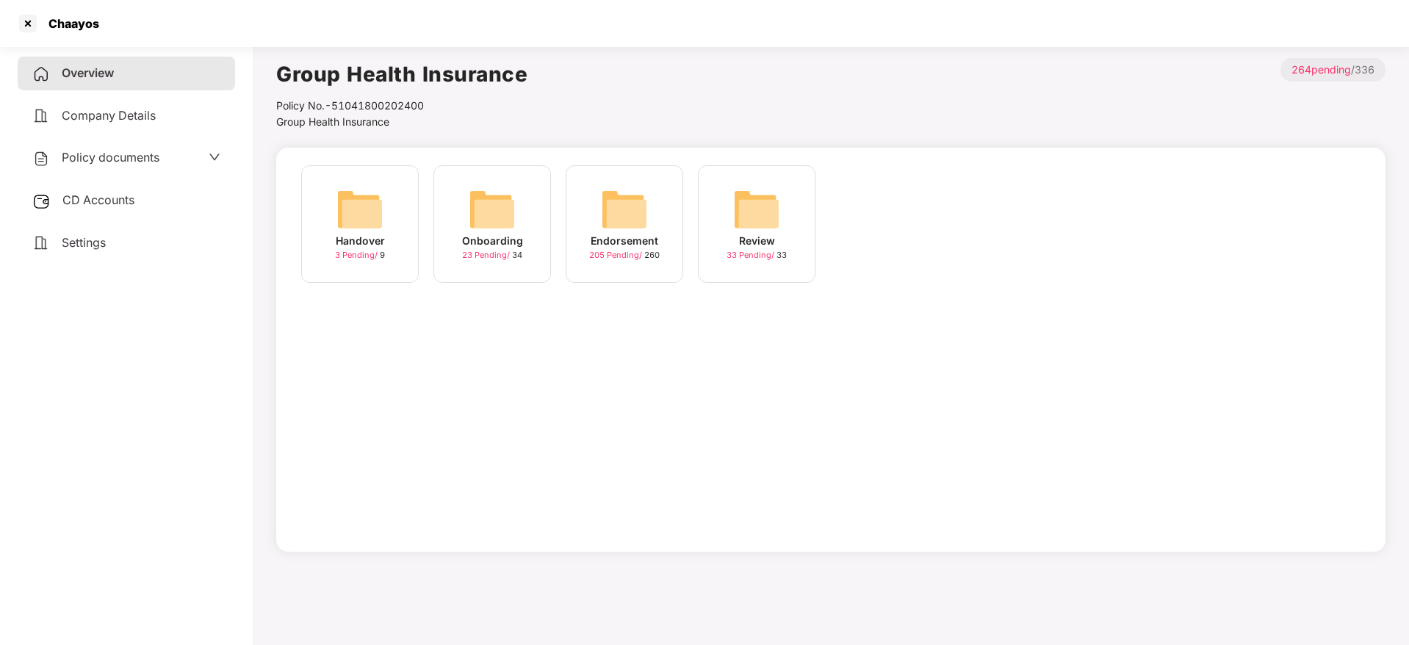
click at [503, 215] on img at bounding box center [492, 209] width 47 height 47
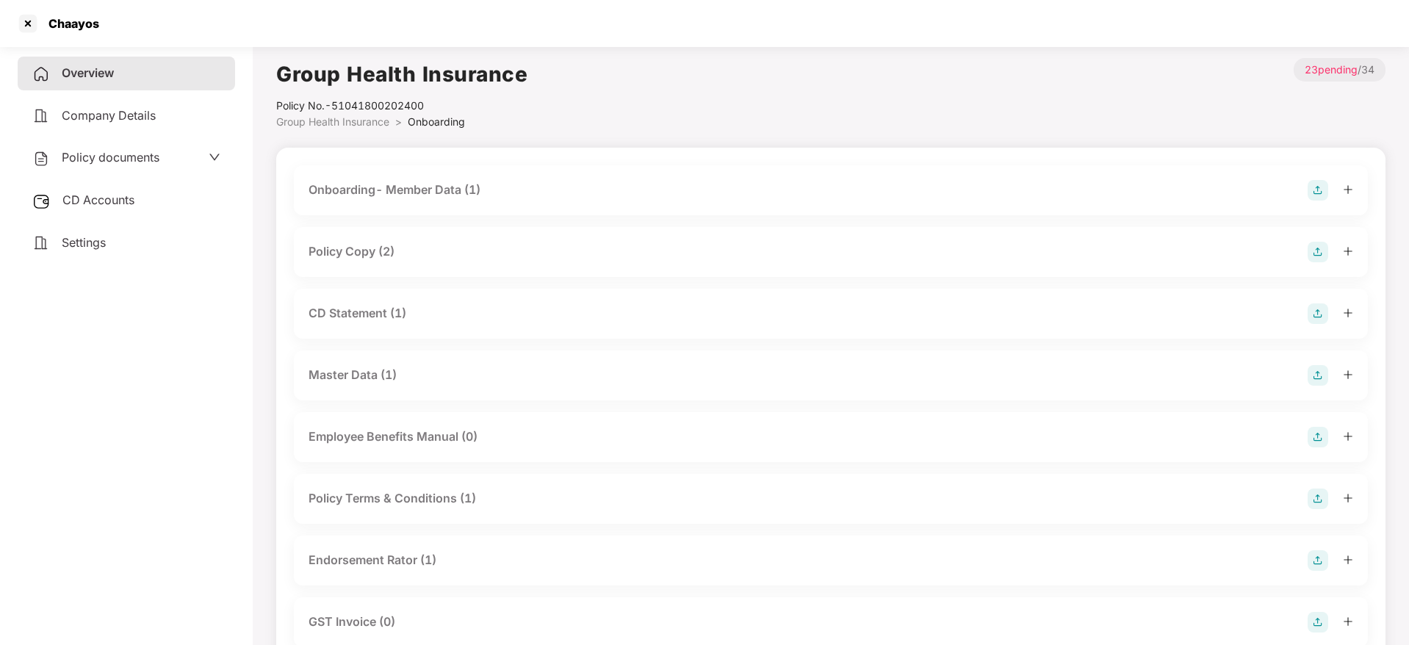
click at [363, 252] on div "Policy Copy (2)" at bounding box center [352, 251] width 86 height 18
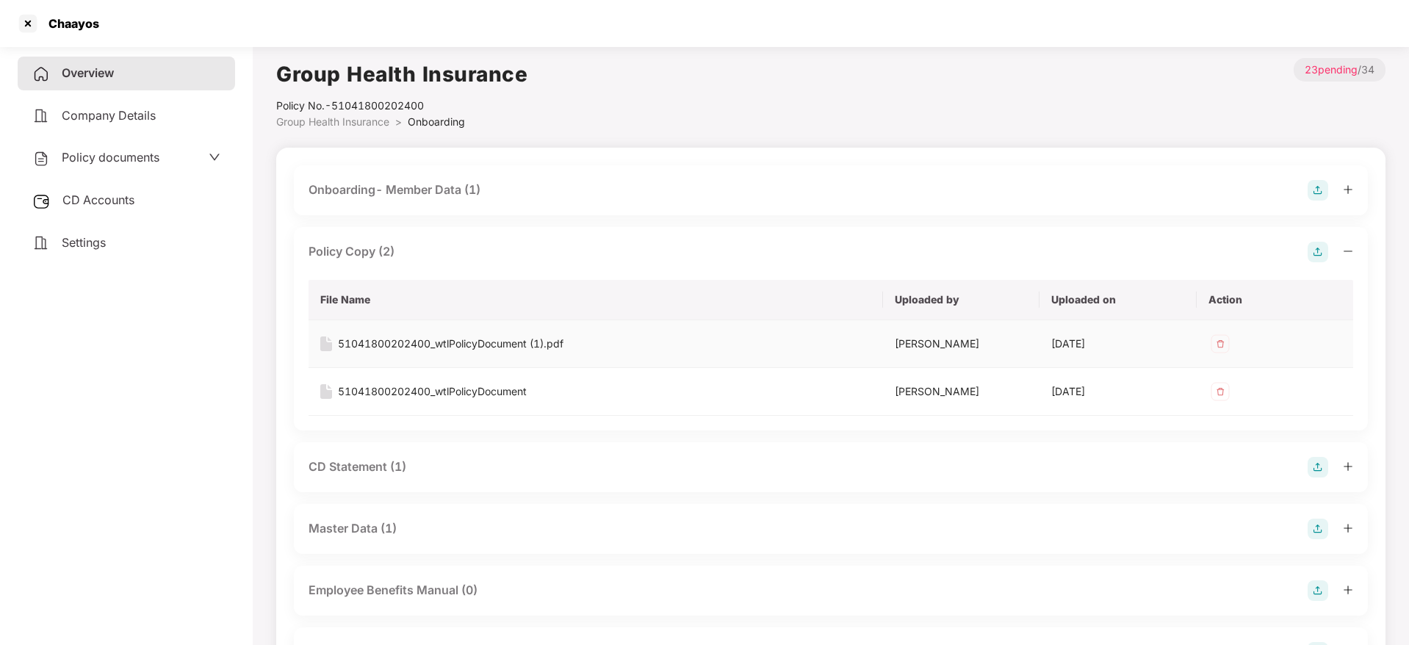
click at [392, 343] on div "51041800202400_wtlPolicyDocument (1).pdf" at bounding box center [451, 344] width 226 height 16
click at [31, 25] on div at bounding box center [28, 24] width 24 height 24
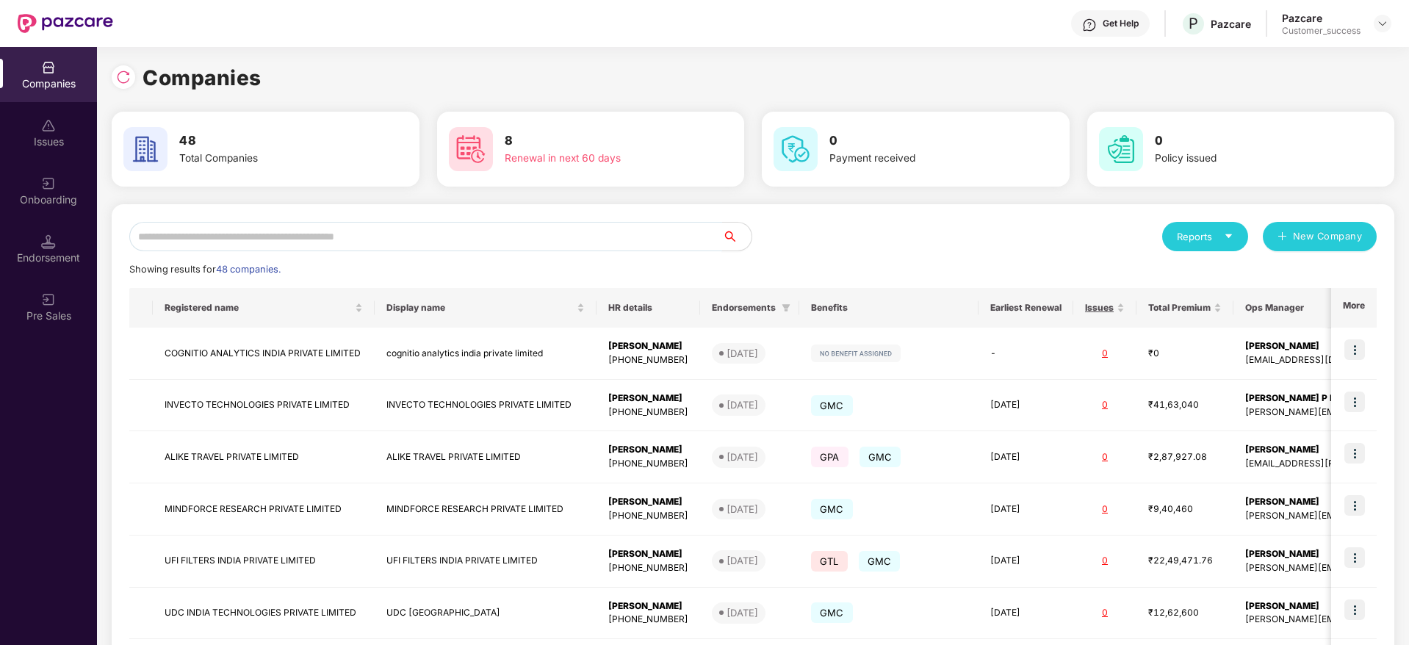
click at [467, 226] on input "text" at bounding box center [425, 236] width 593 height 29
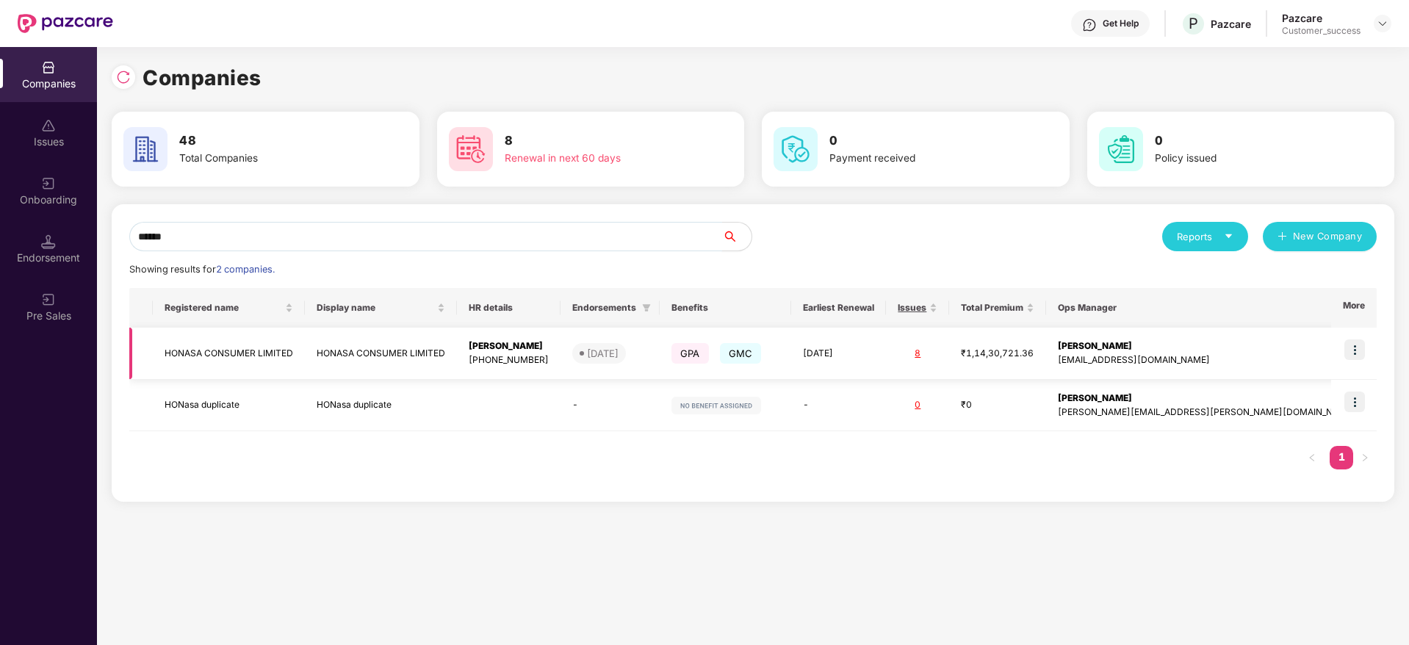
type input "******"
click at [1351, 353] on img at bounding box center [1355, 349] width 21 height 21
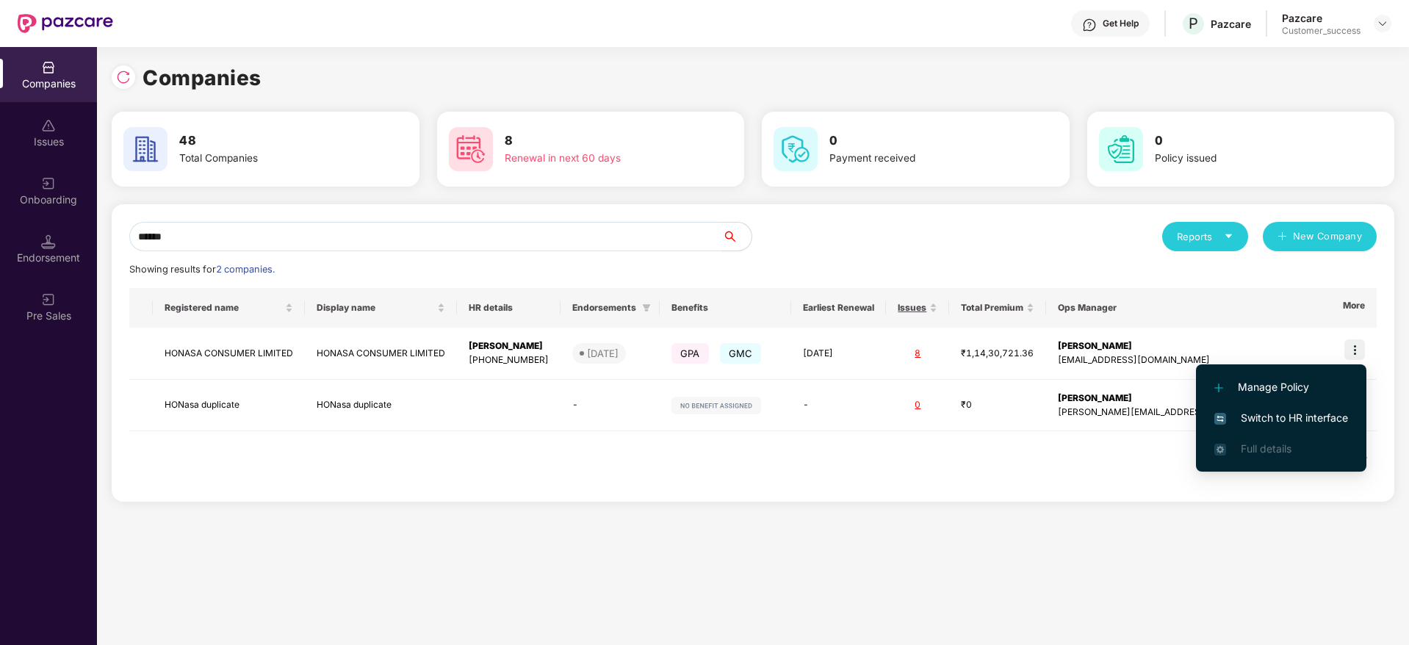
click at [1289, 412] on span "Switch to HR interface" at bounding box center [1282, 418] width 134 height 16
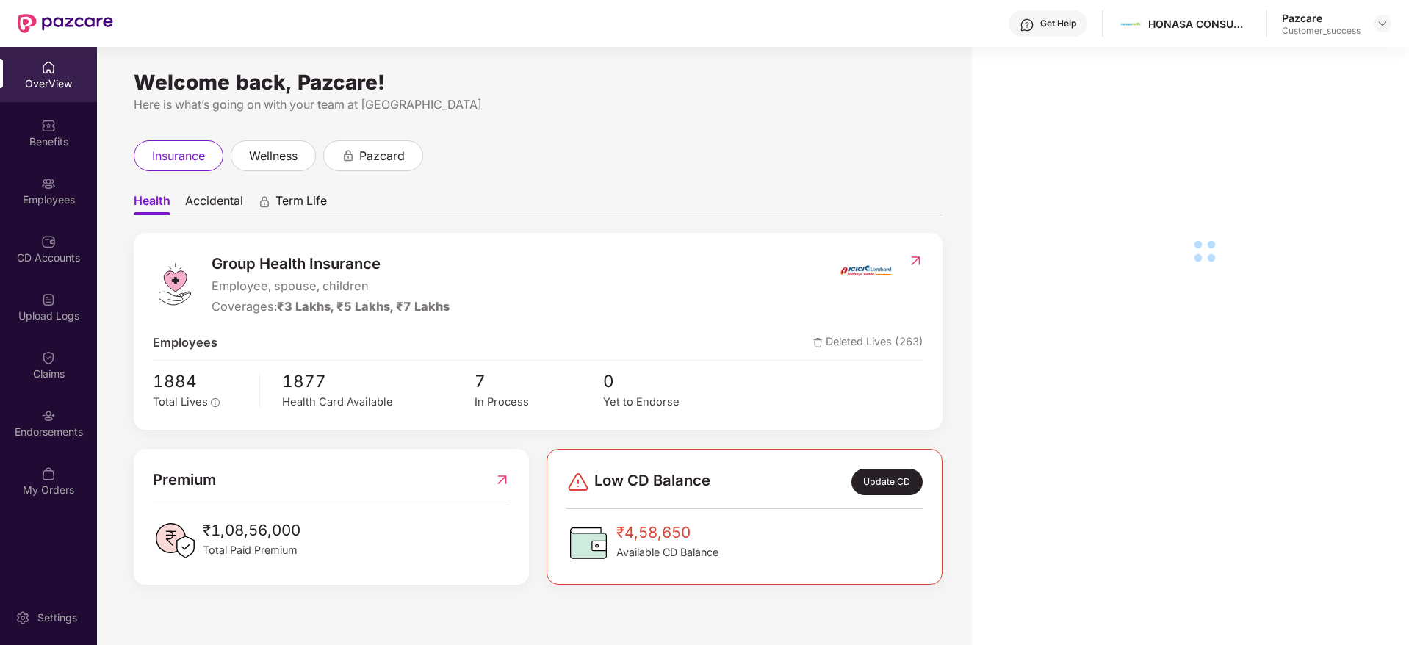
click at [73, 200] on div "Employees" at bounding box center [48, 200] width 97 height 15
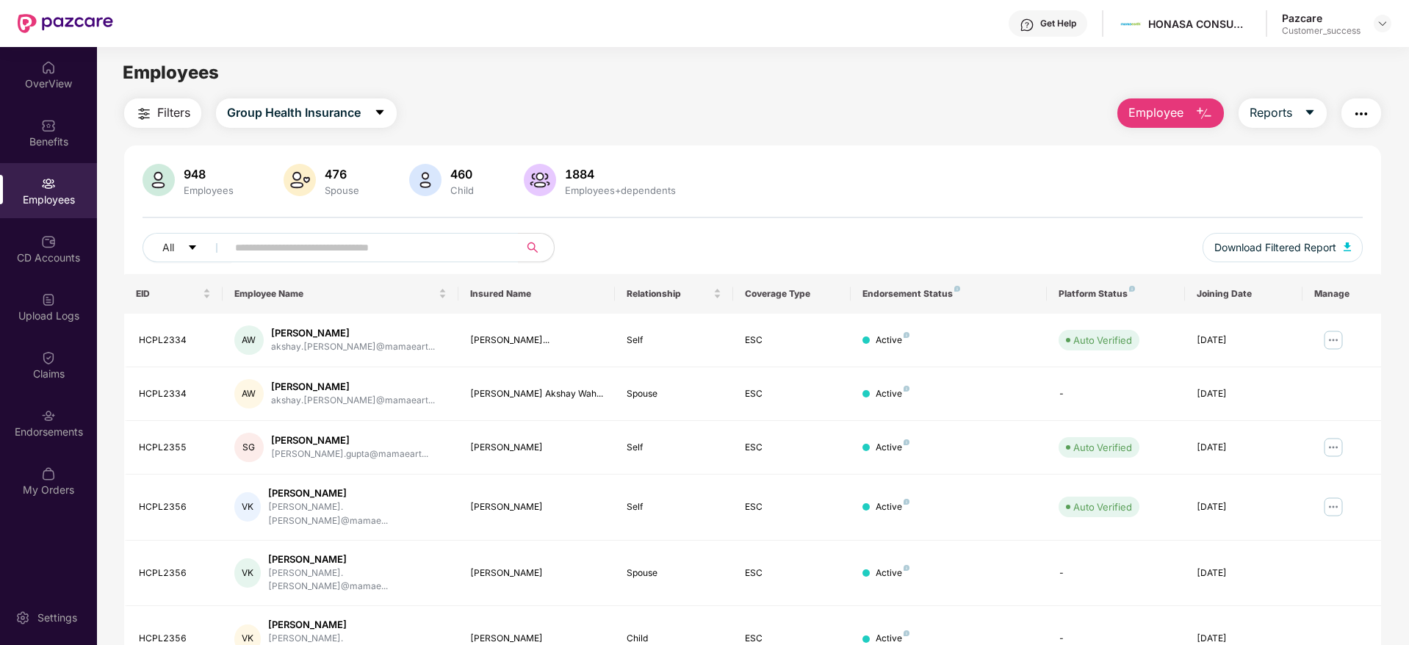
click at [168, 109] on span "Filters" at bounding box center [173, 113] width 33 height 18
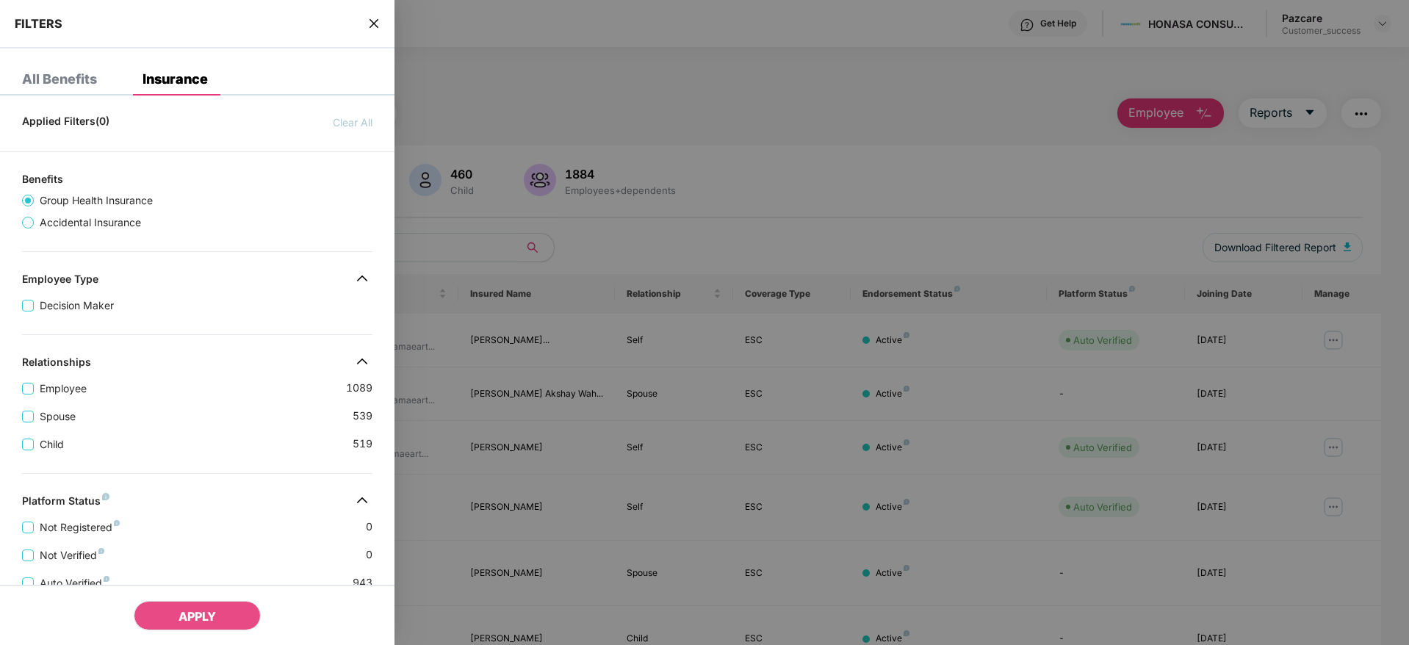
click at [220, 389] on div "Employee 1089" at bounding box center [197, 383] width 351 height 28
click at [383, 20] on div "FILTERS" at bounding box center [197, 24] width 395 height 48
click at [381, 22] on div "FILTERS" at bounding box center [197, 24] width 395 height 48
click at [364, 26] on div "FILTERS" at bounding box center [197, 24] width 395 height 48
click at [376, 28] on icon "close" at bounding box center [374, 24] width 12 height 12
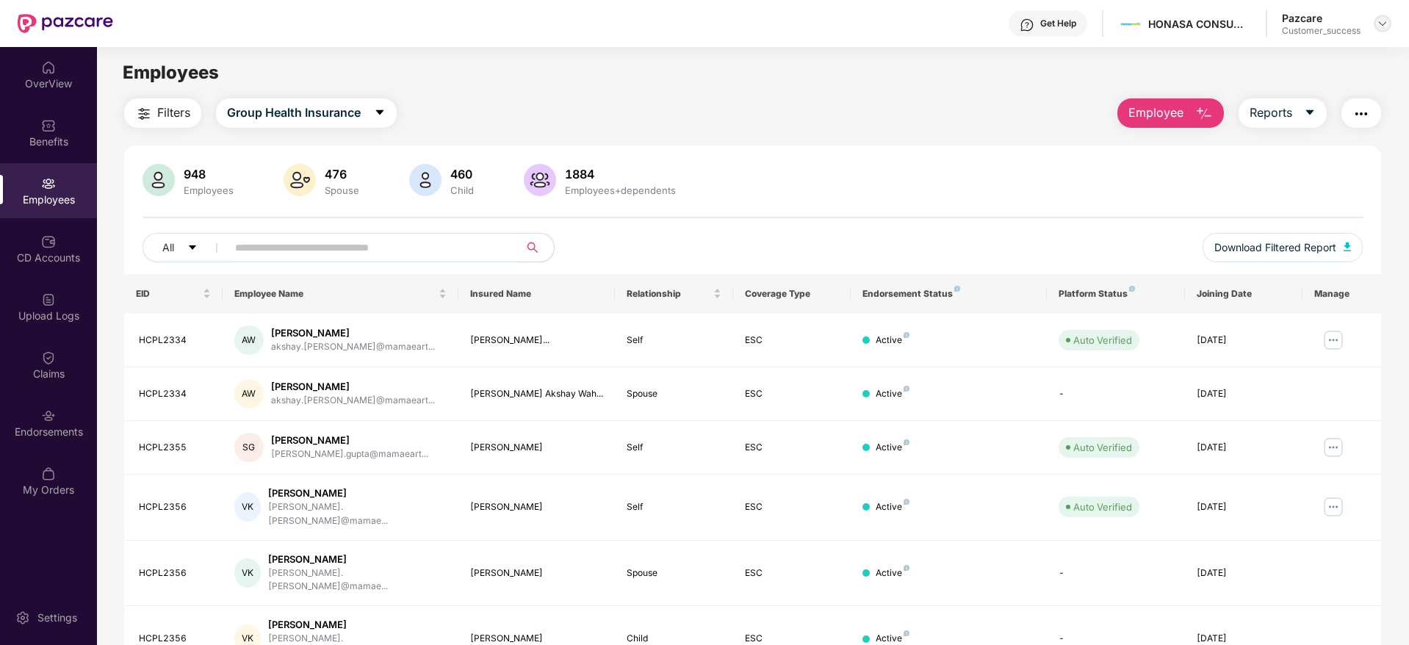
click at [1382, 21] on img at bounding box center [1383, 24] width 12 height 12
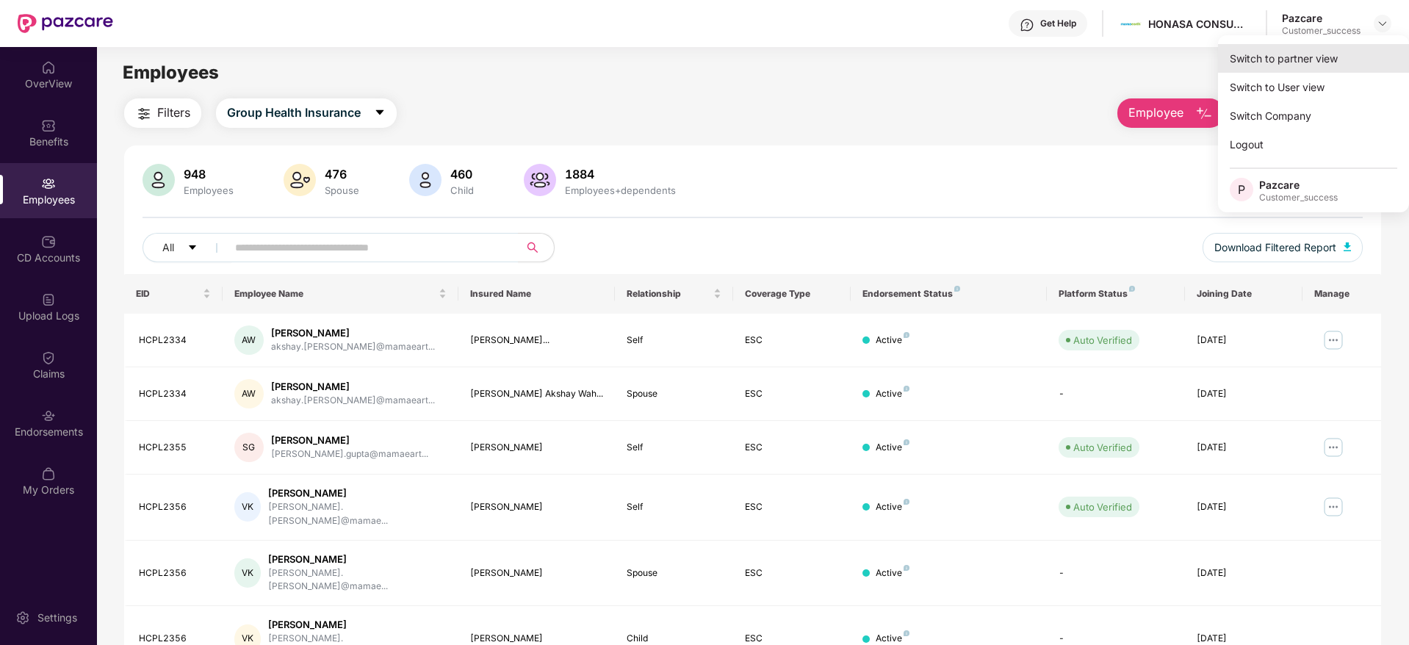
click at [1275, 57] on div "Switch to partner view" at bounding box center [1313, 58] width 191 height 29
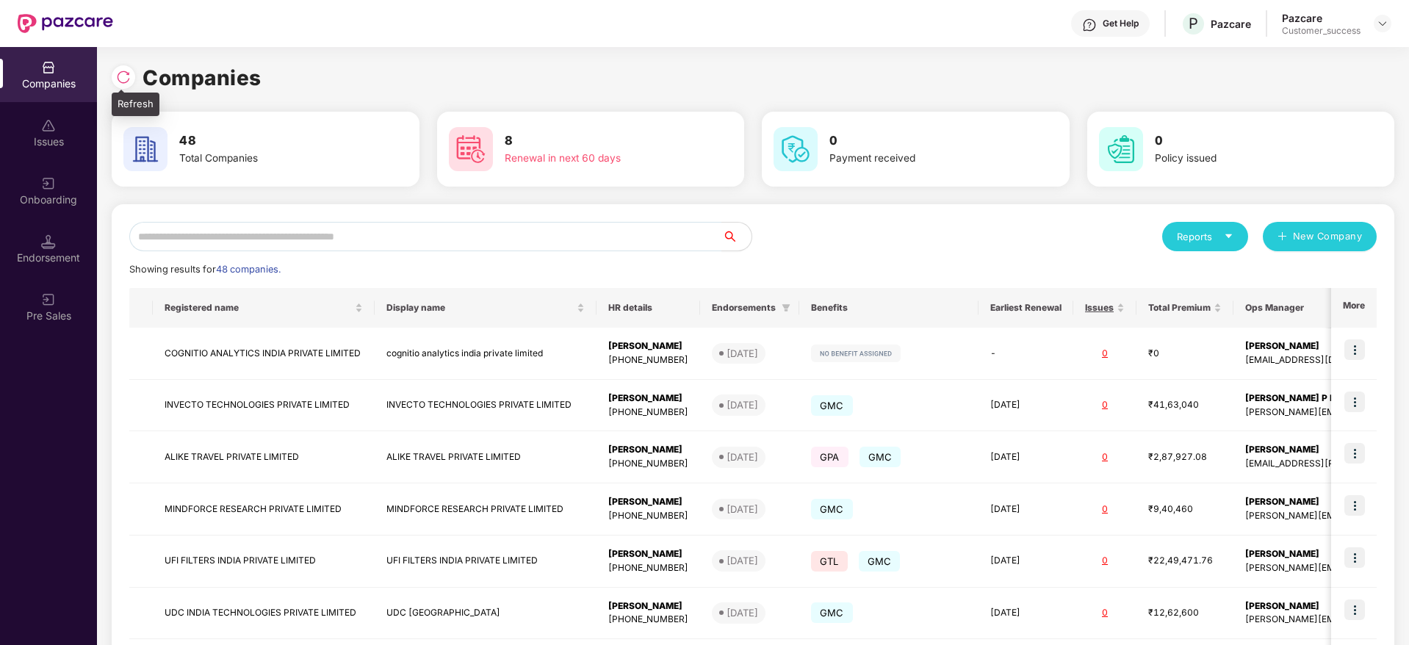
click at [126, 85] on div at bounding box center [124, 77] width 24 height 24
click at [314, 242] on input "text" at bounding box center [425, 236] width 593 height 29
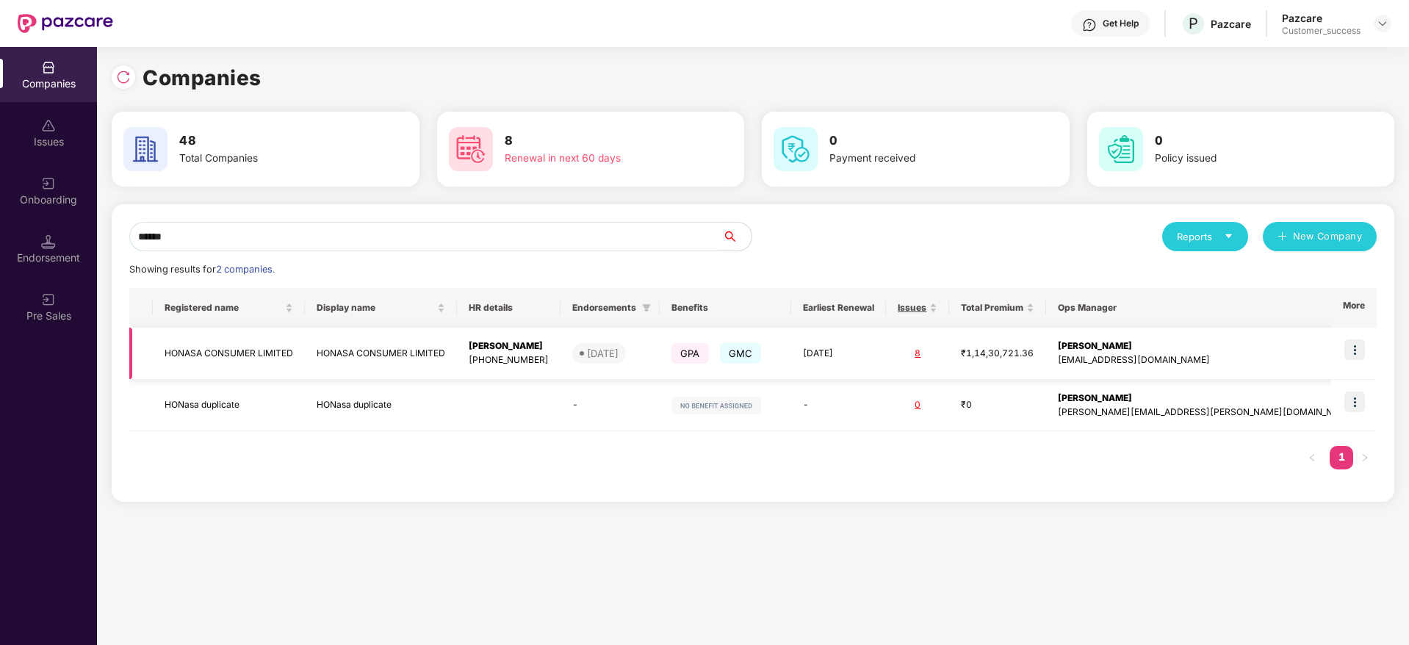
type input "******"
click at [1365, 352] on img at bounding box center [1355, 349] width 21 height 21
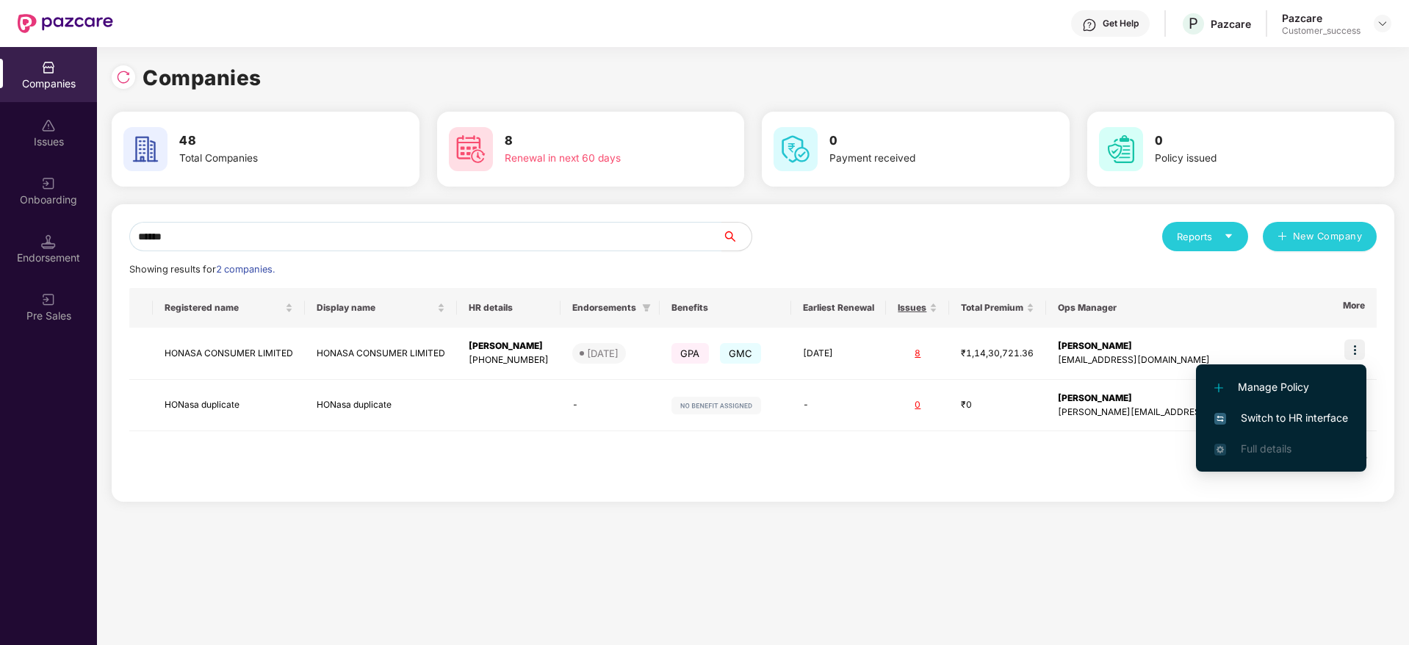
click at [1273, 416] on span "Switch to HR interface" at bounding box center [1282, 418] width 134 height 16
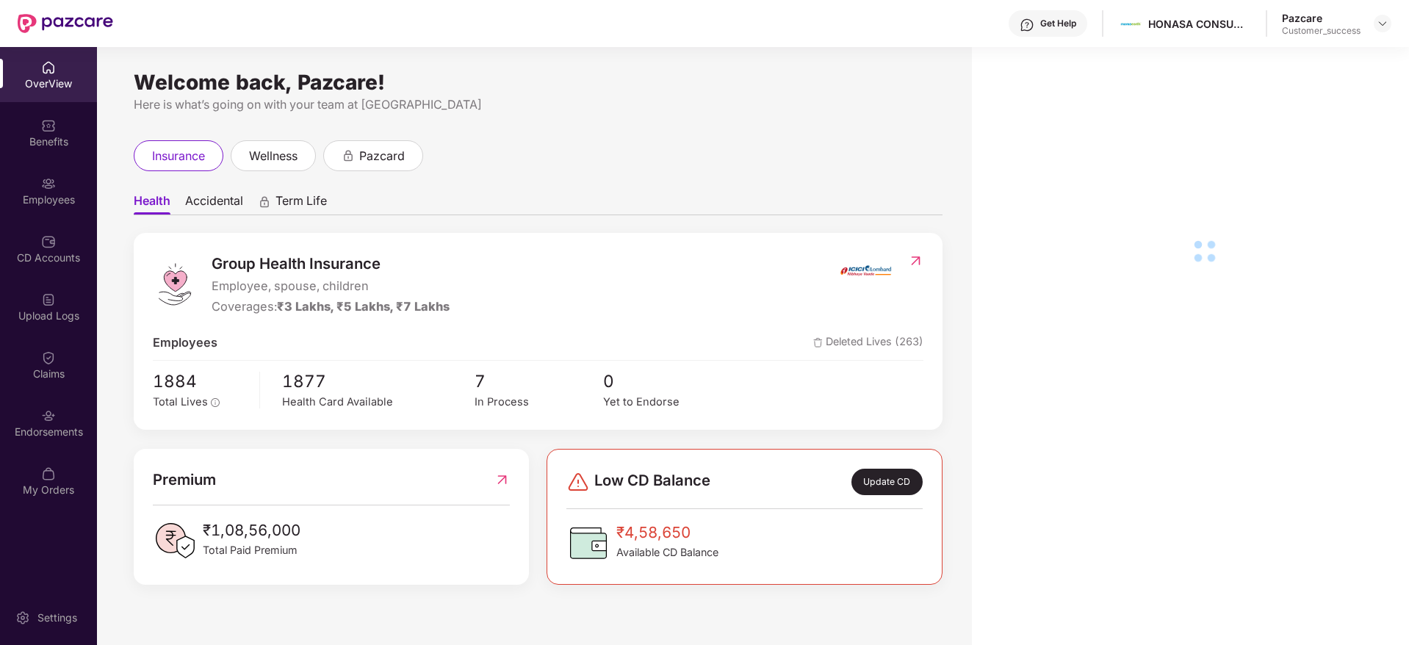
click at [48, 197] on div "Employees" at bounding box center [48, 200] width 97 height 15
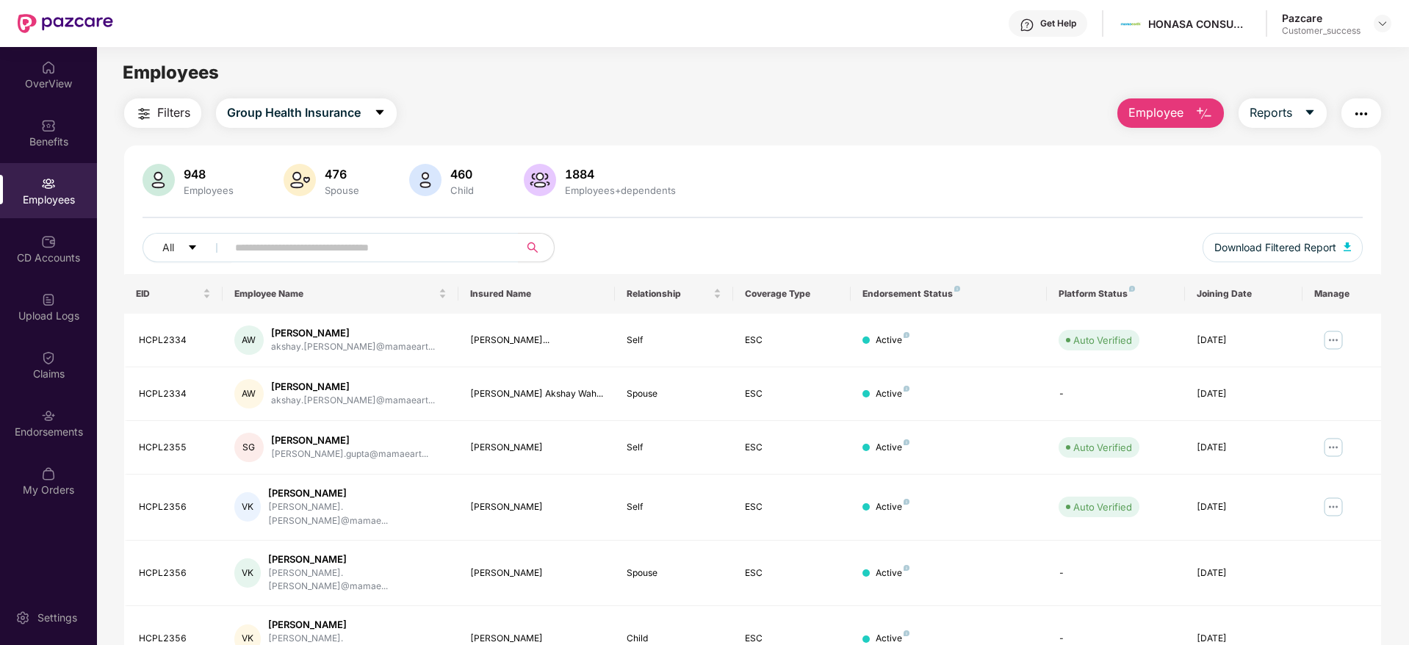
click at [170, 116] on span "Filters" at bounding box center [173, 113] width 33 height 18
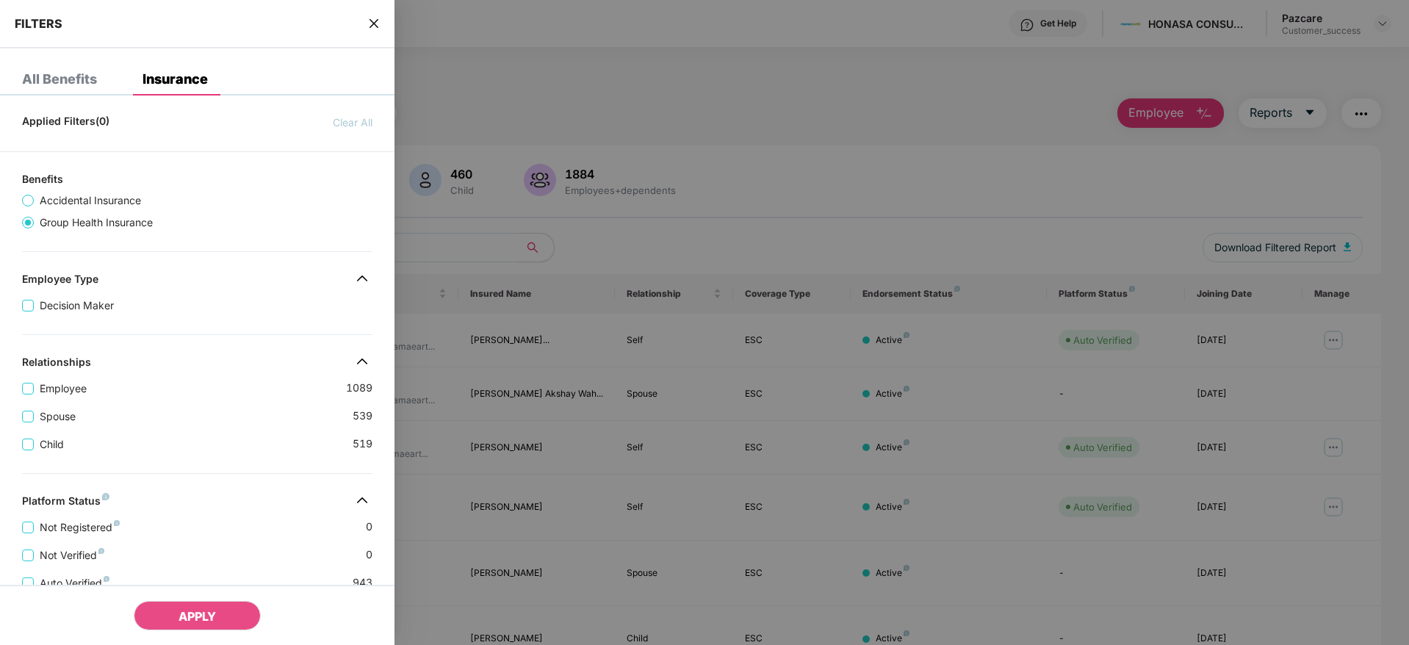
click at [206, 468] on div "Applied Filters(0) Clear All Benefits Accidental Insurance Group Health Insuran…" at bounding box center [197, 529] width 395 height 845
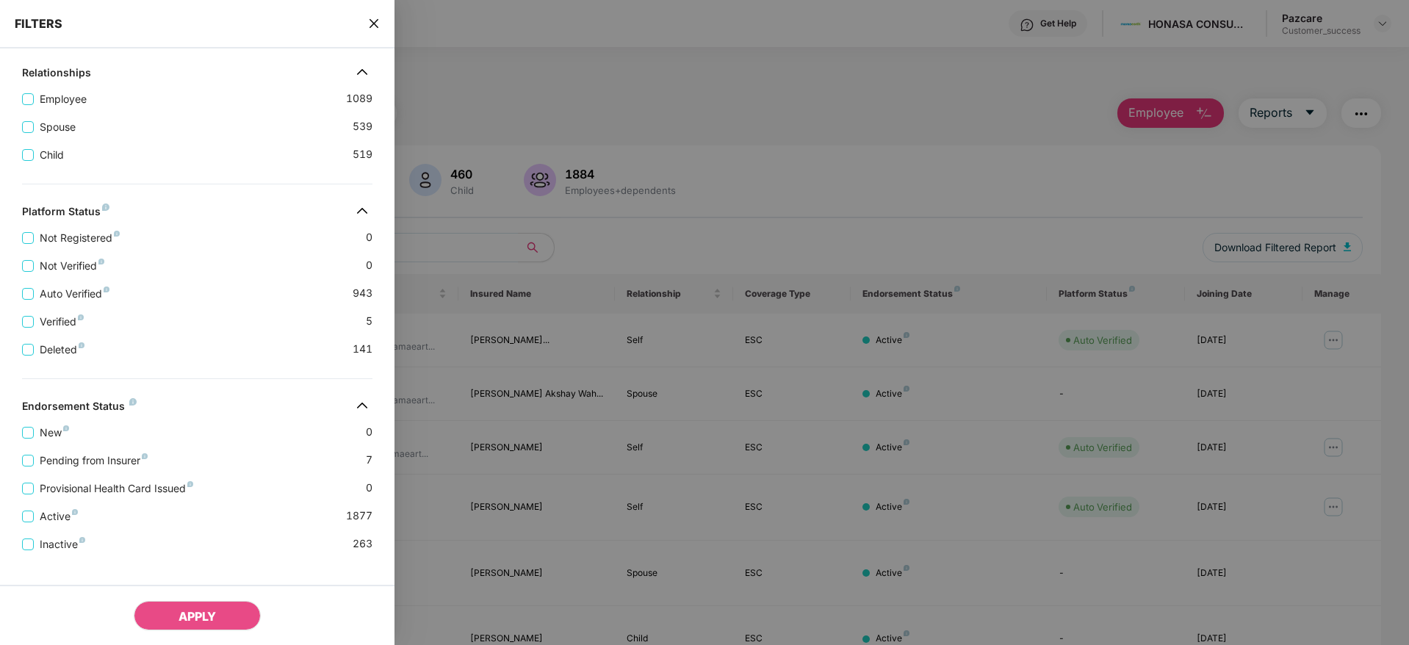
scroll to position [307, 0]
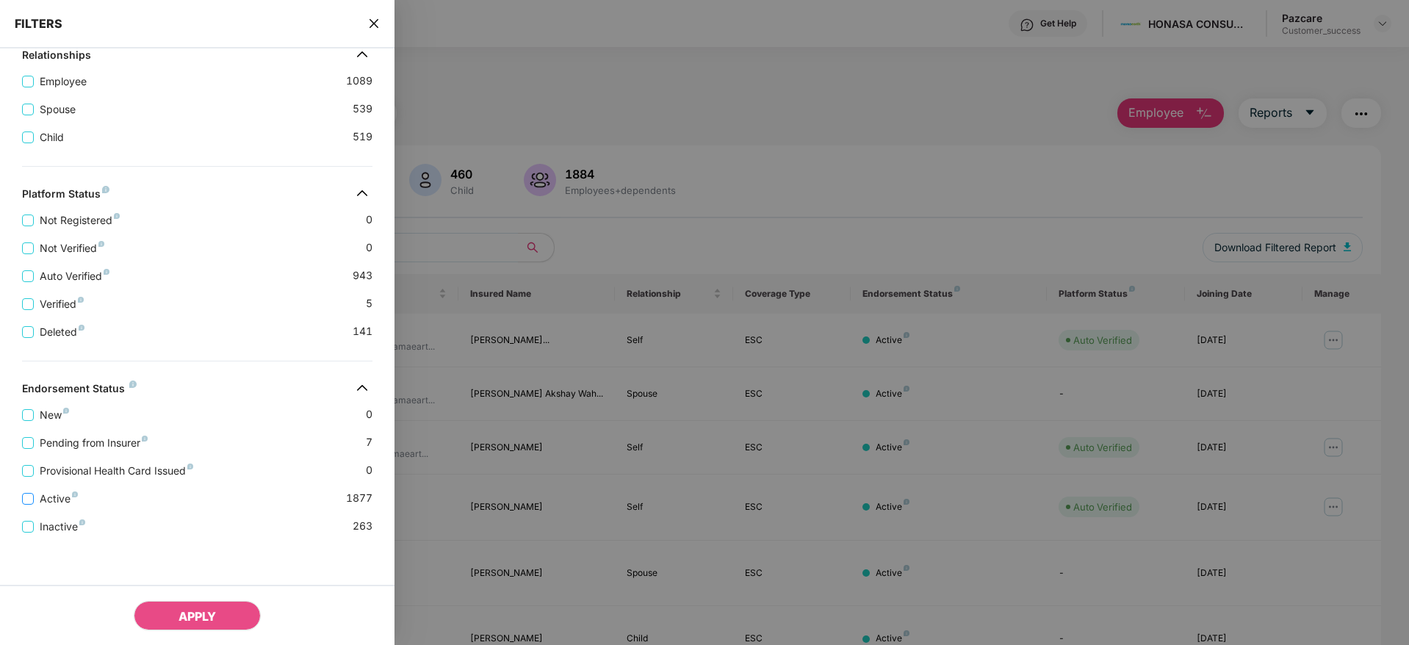
click at [55, 500] on span "Active" at bounding box center [59, 499] width 50 height 16
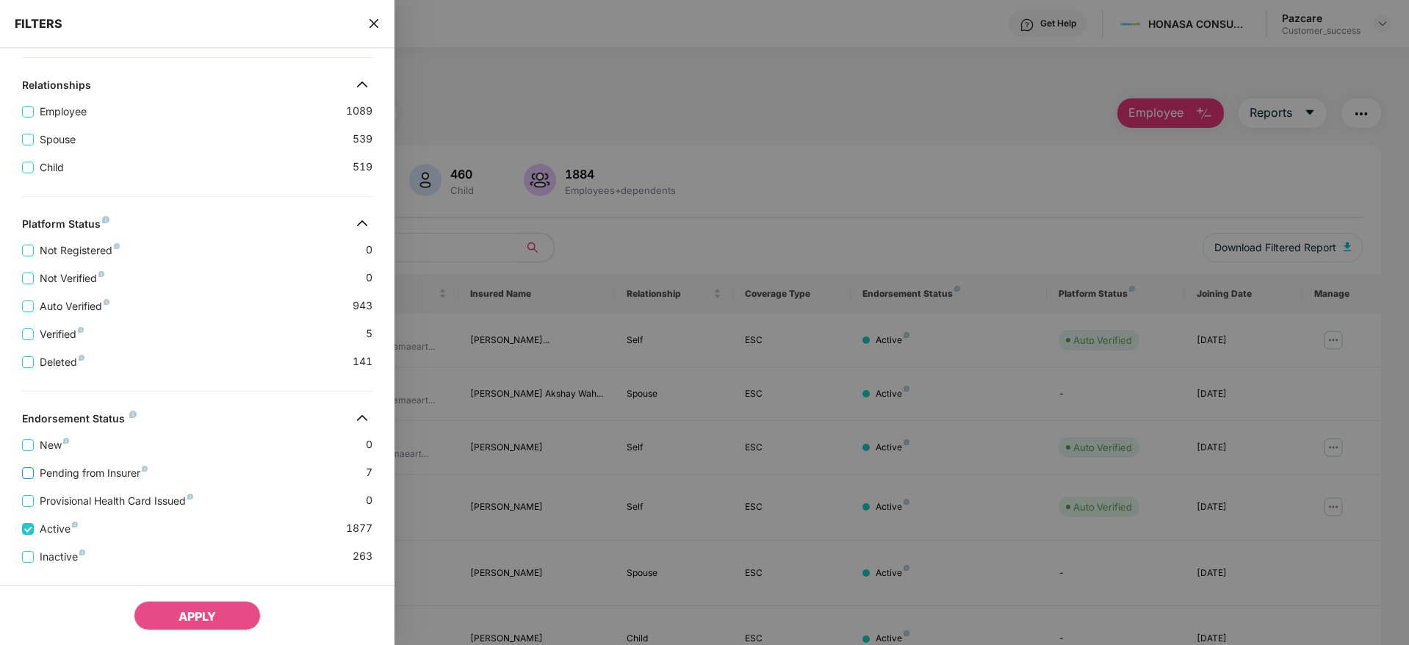
click at [87, 473] on span "Pending from Insurer" at bounding box center [94, 473] width 120 height 16
click at [208, 609] on span "APPLY" at bounding box center [197, 616] width 37 height 15
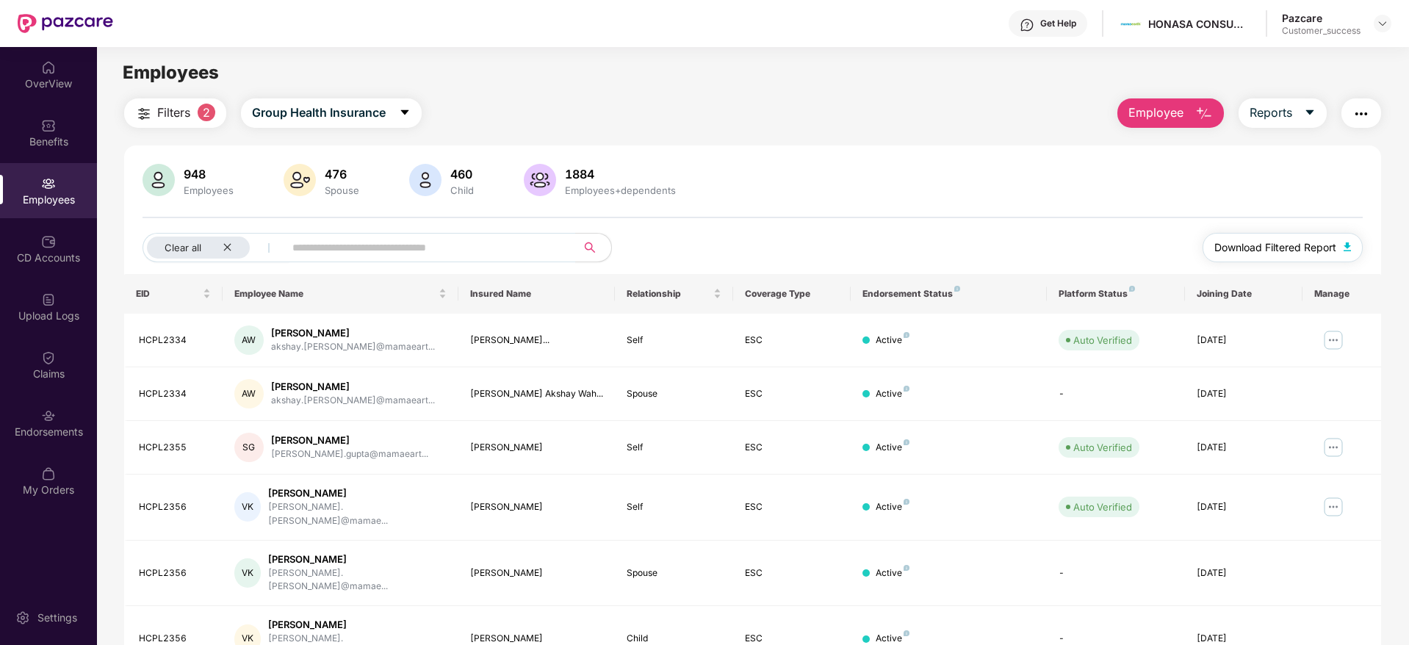
click at [1252, 240] on span "Download Filtered Report" at bounding box center [1276, 248] width 122 height 16
click at [320, 118] on span "Group Health Insurance" at bounding box center [319, 113] width 134 height 18
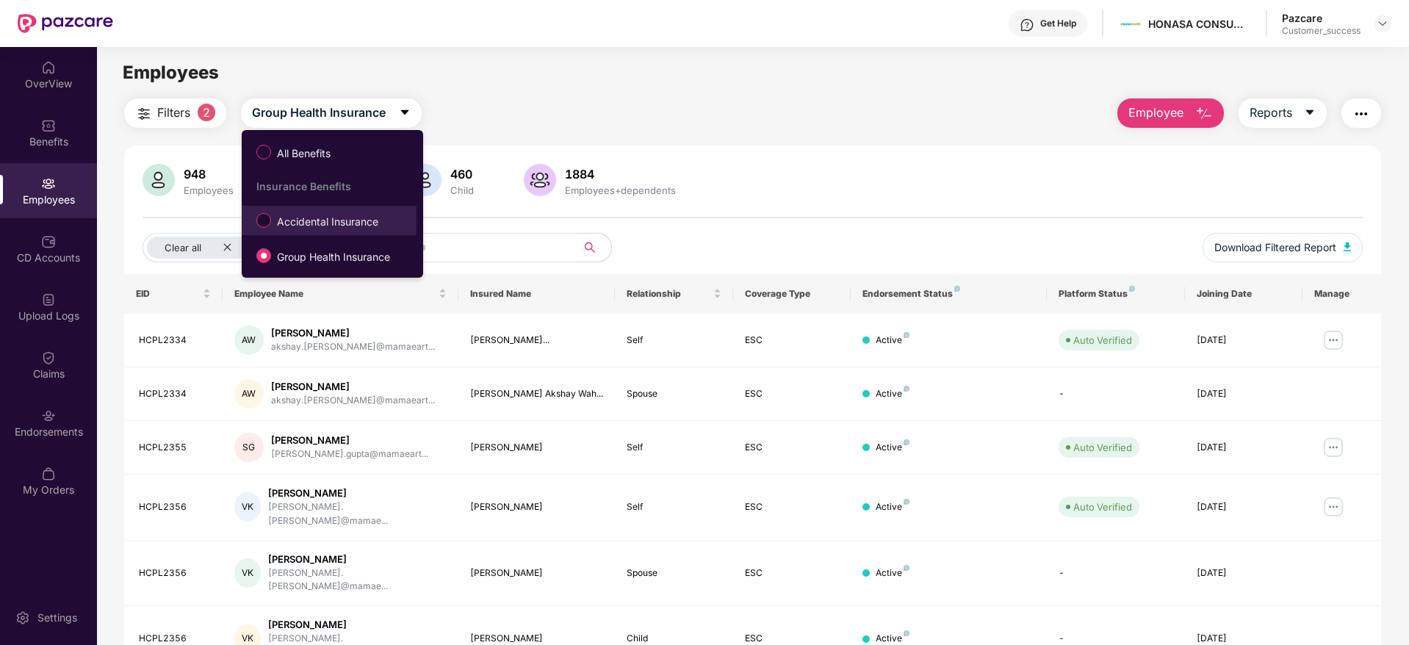
click at [289, 226] on span "Accidental Insurance" at bounding box center [327, 222] width 113 height 16
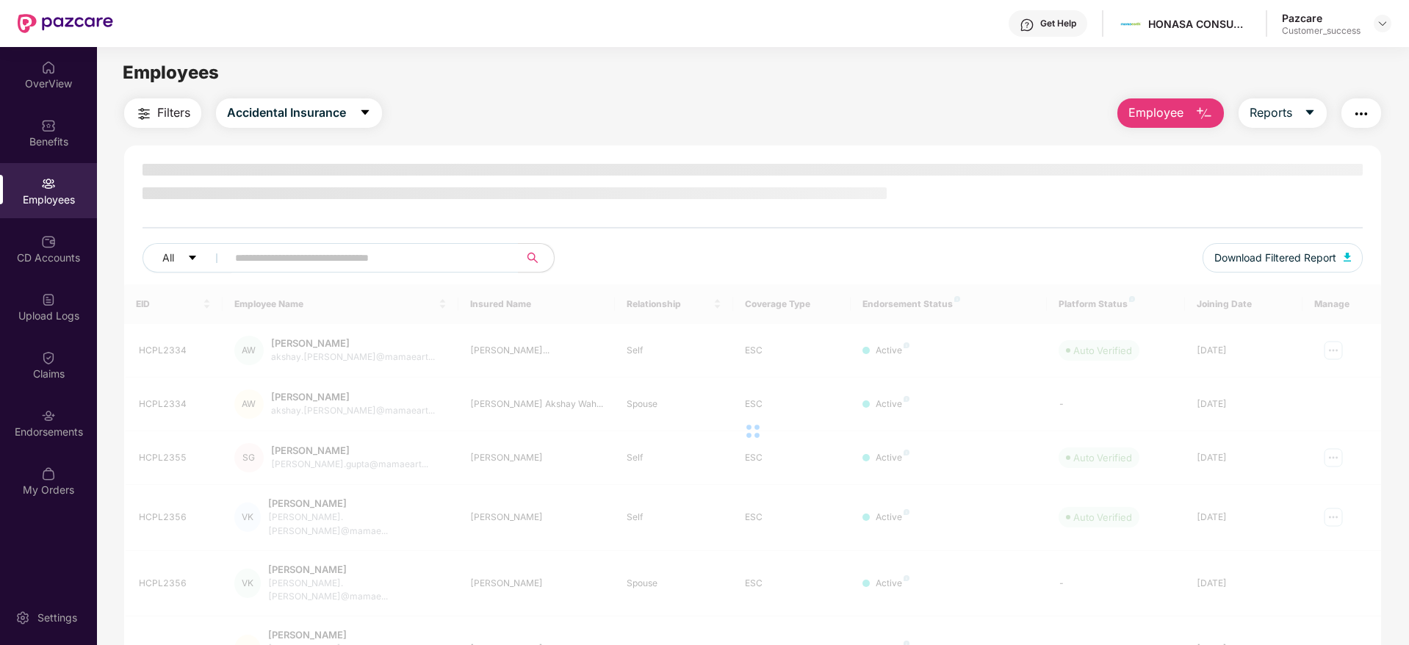
click at [163, 115] on span "Filters" at bounding box center [173, 113] width 33 height 18
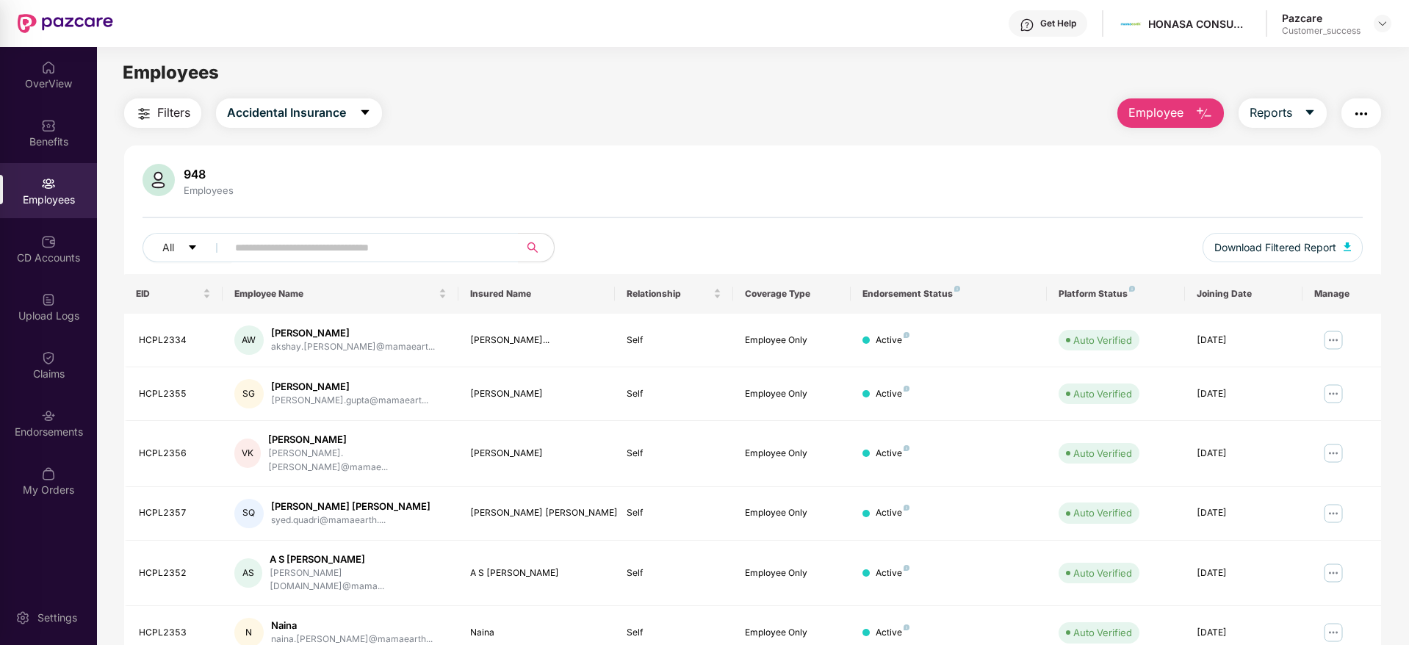
scroll to position [251, 0]
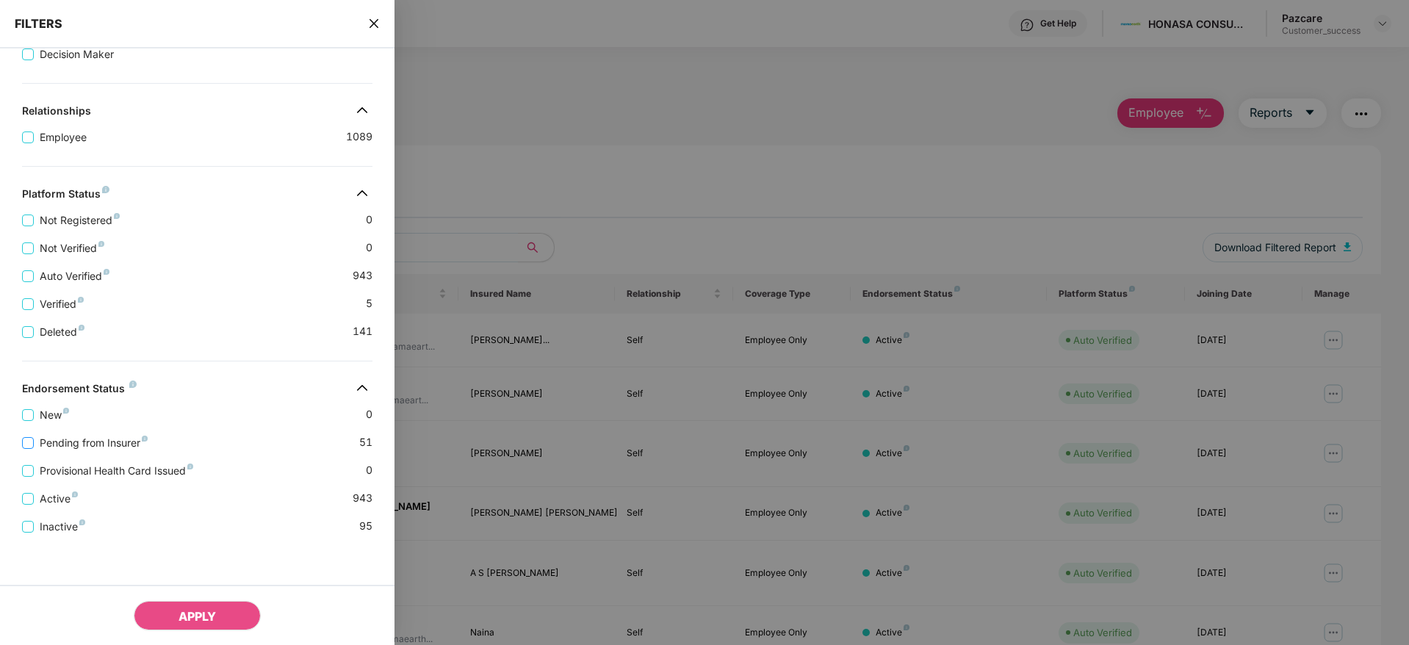
click at [47, 445] on span "Pending from Insurer" at bounding box center [94, 443] width 120 height 16
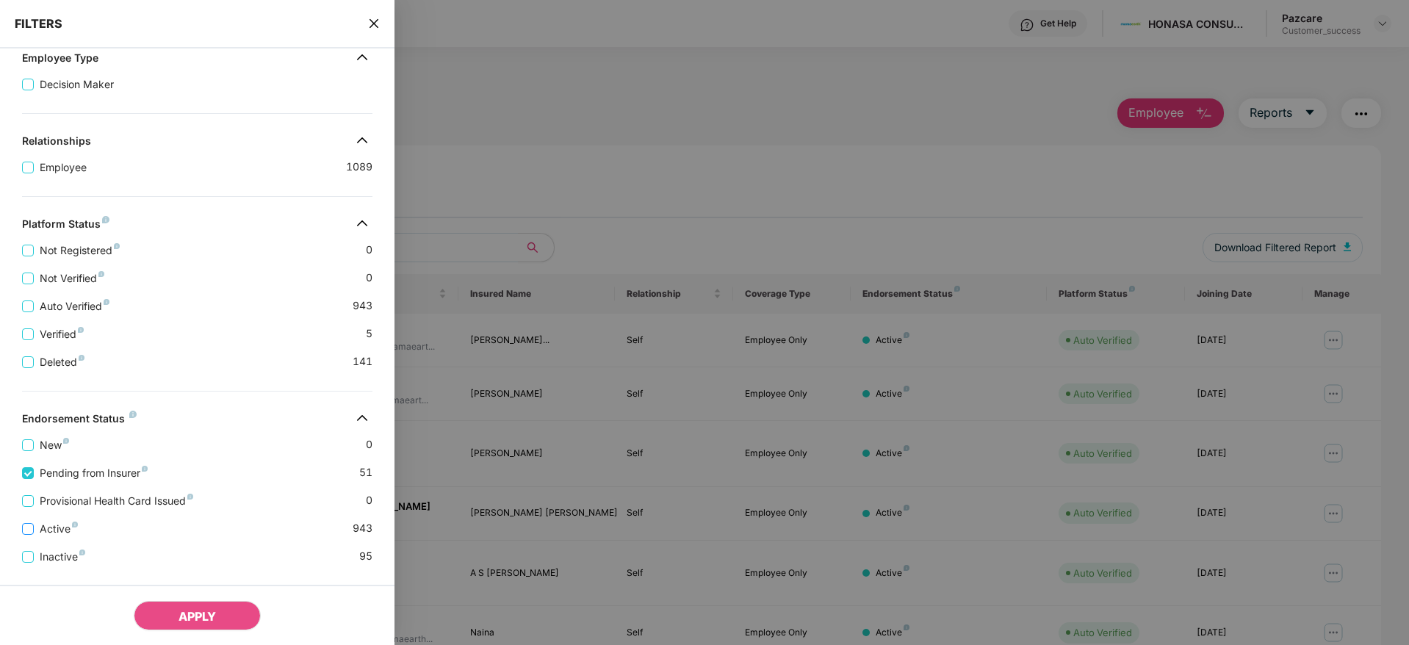
click at [54, 535] on span "Active" at bounding box center [59, 529] width 50 height 16
click at [190, 609] on span "APPLY" at bounding box center [197, 616] width 37 height 15
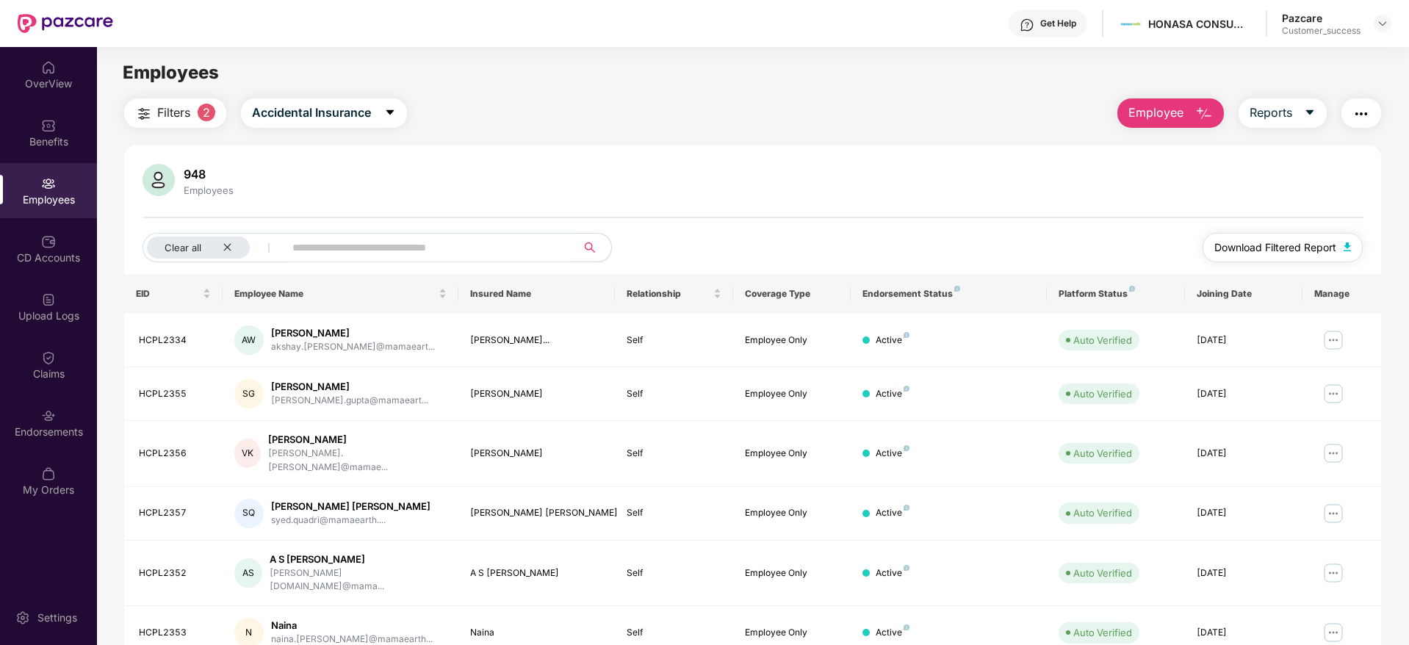
click at [1280, 245] on span "Download Filtered Report" at bounding box center [1276, 248] width 122 height 16
click at [181, 110] on span "Filters" at bounding box center [173, 113] width 33 height 18
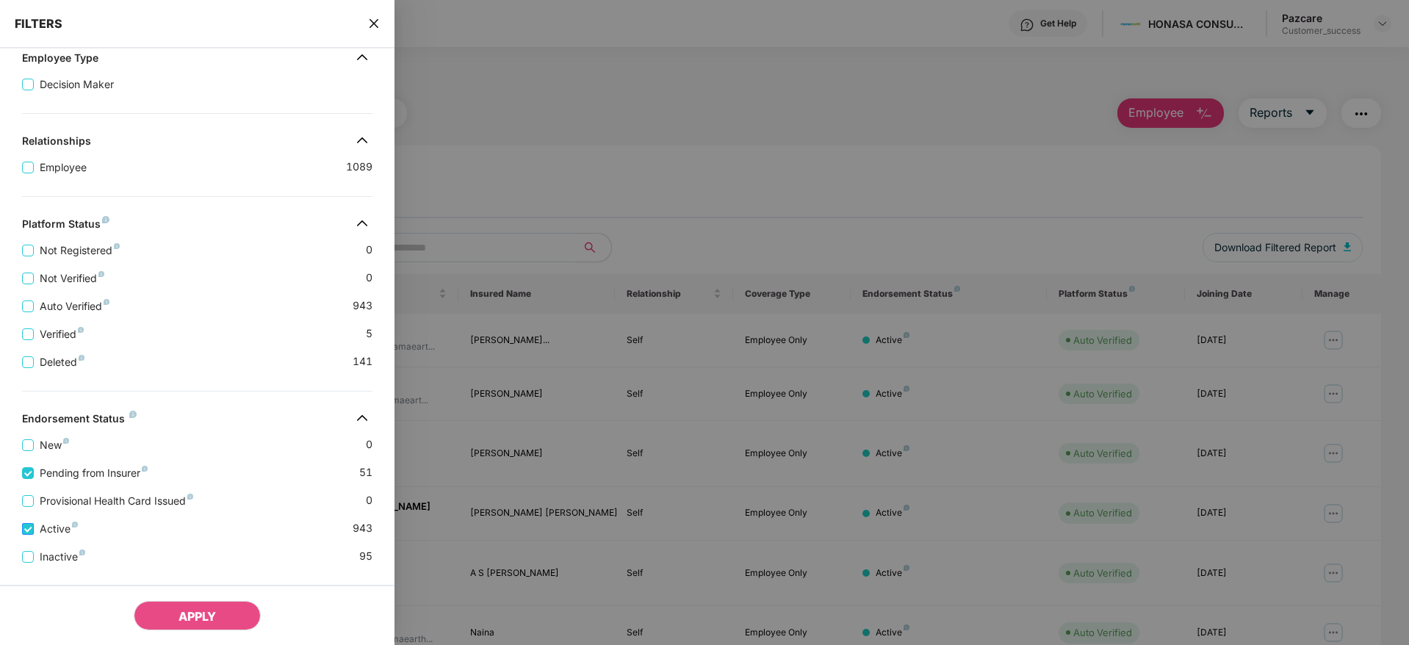
click at [42, 524] on span "Active" at bounding box center [59, 529] width 50 height 16
click at [35, 473] on span "Pending from Insurer" at bounding box center [94, 473] width 120 height 16
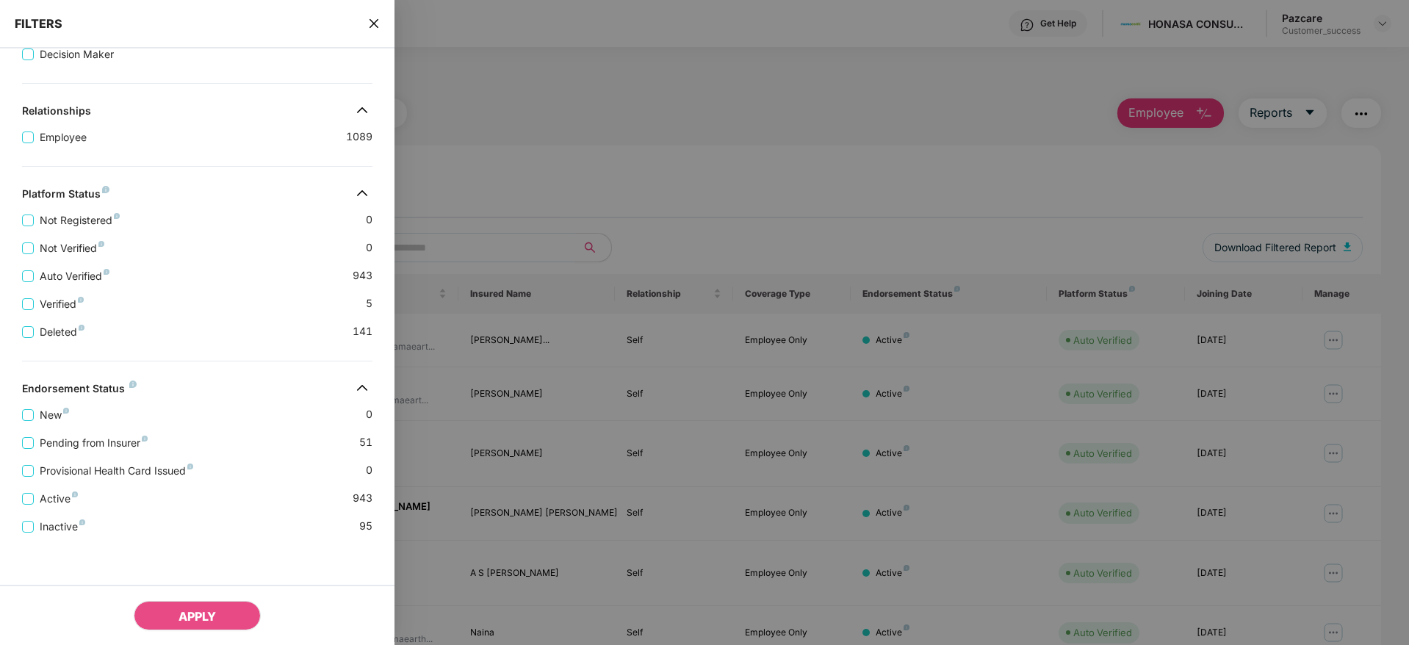
click at [370, 26] on icon "close" at bounding box center [374, 24] width 12 height 12
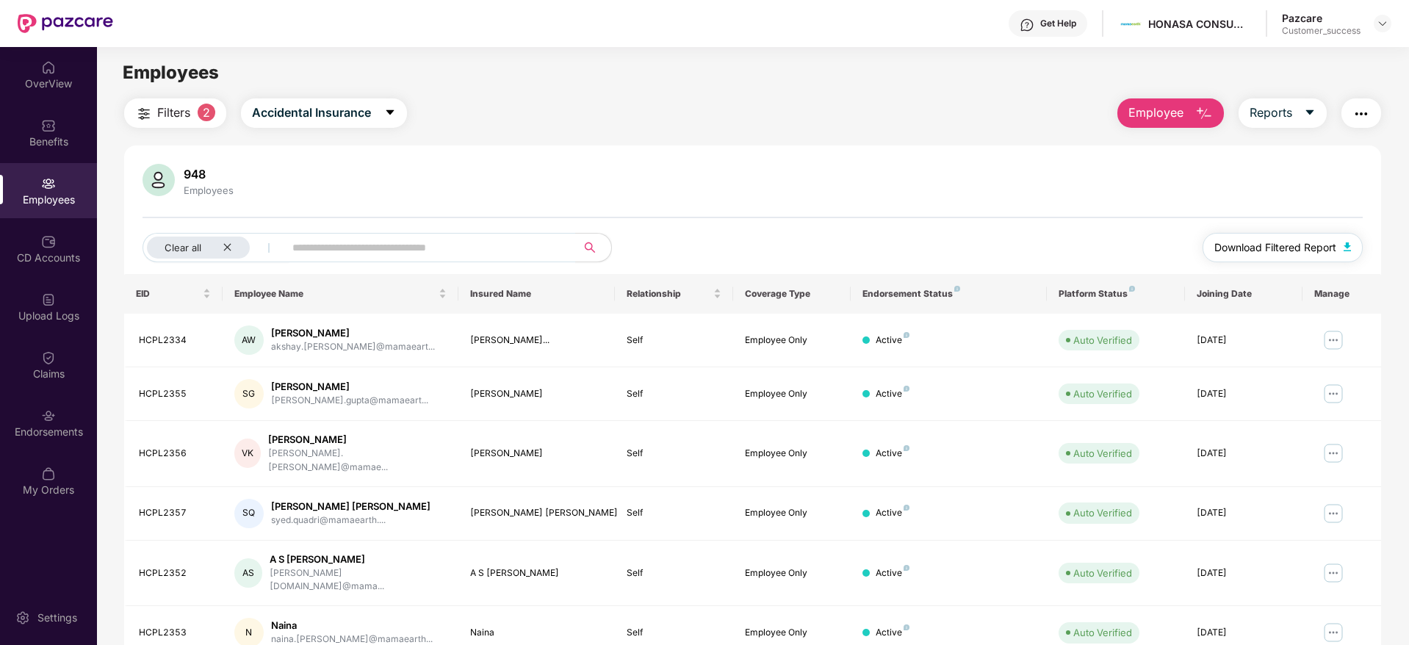
click at [1251, 248] on span "Download Filtered Report" at bounding box center [1276, 248] width 122 height 16
click at [227, 253] on div "Clear all" at bounding box center [198, 248] width 103 height 22
click at [1246, 245] on span "Download Filtered Report" at bounding box center [1276, 248] width 122 height 16
click at [285, 115] on span "Accidental Insurance" at bounding box center [286, 113] width 119 height 18
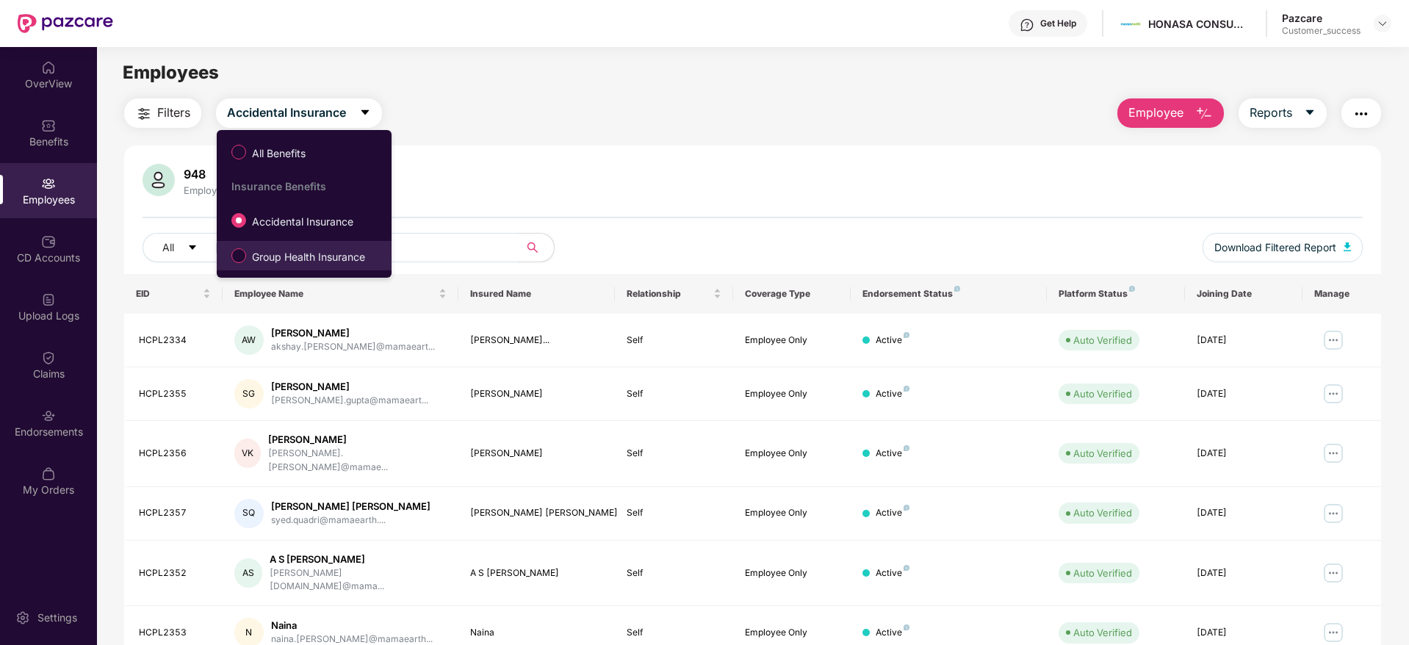
click at [266, 249] on span "Group Health Insurance" at bounding box center [308, 257] width 125 height 16
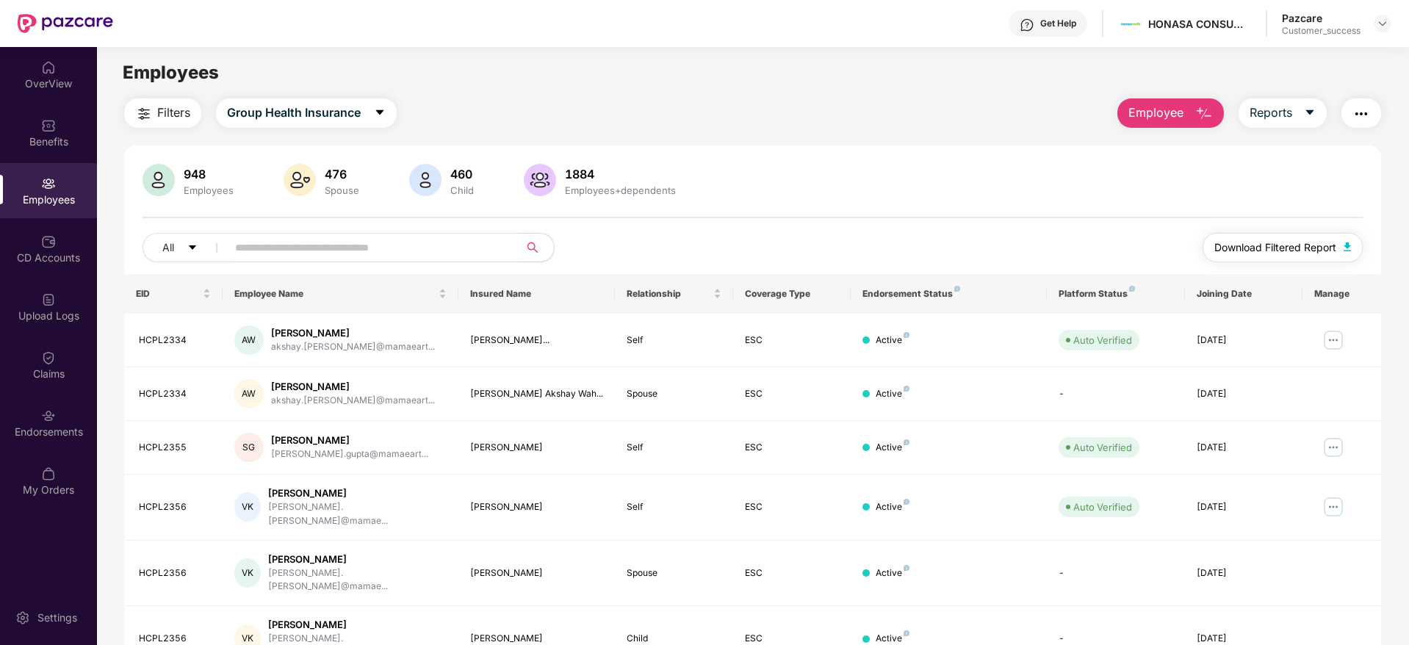
click at [1253, 250] on span "Download Filtered Report" at bounding box center [1276, 248] width 122 height 16
click at [1384, 28] on img at bounding box center [1383, 24] width 12 height 12
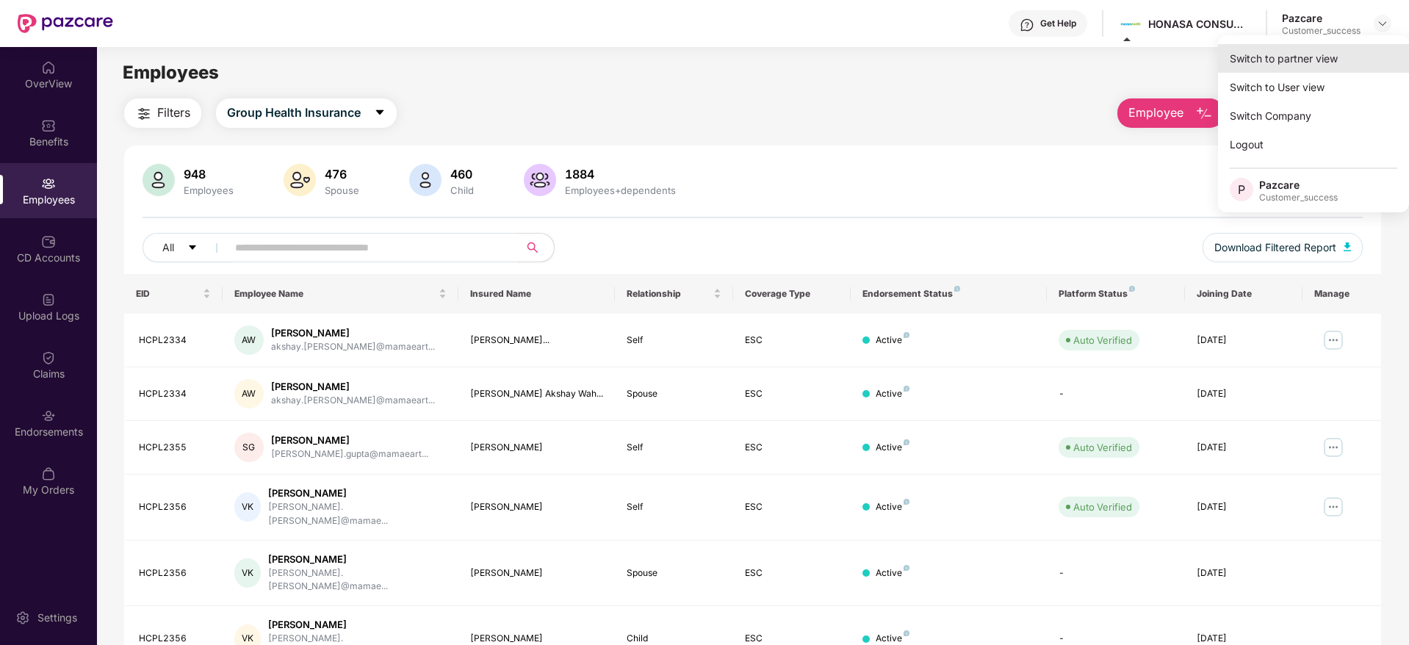
click at [1288, 60] on div "Switch to partner view" at bounding box center [1313, 58] width 191 height 29
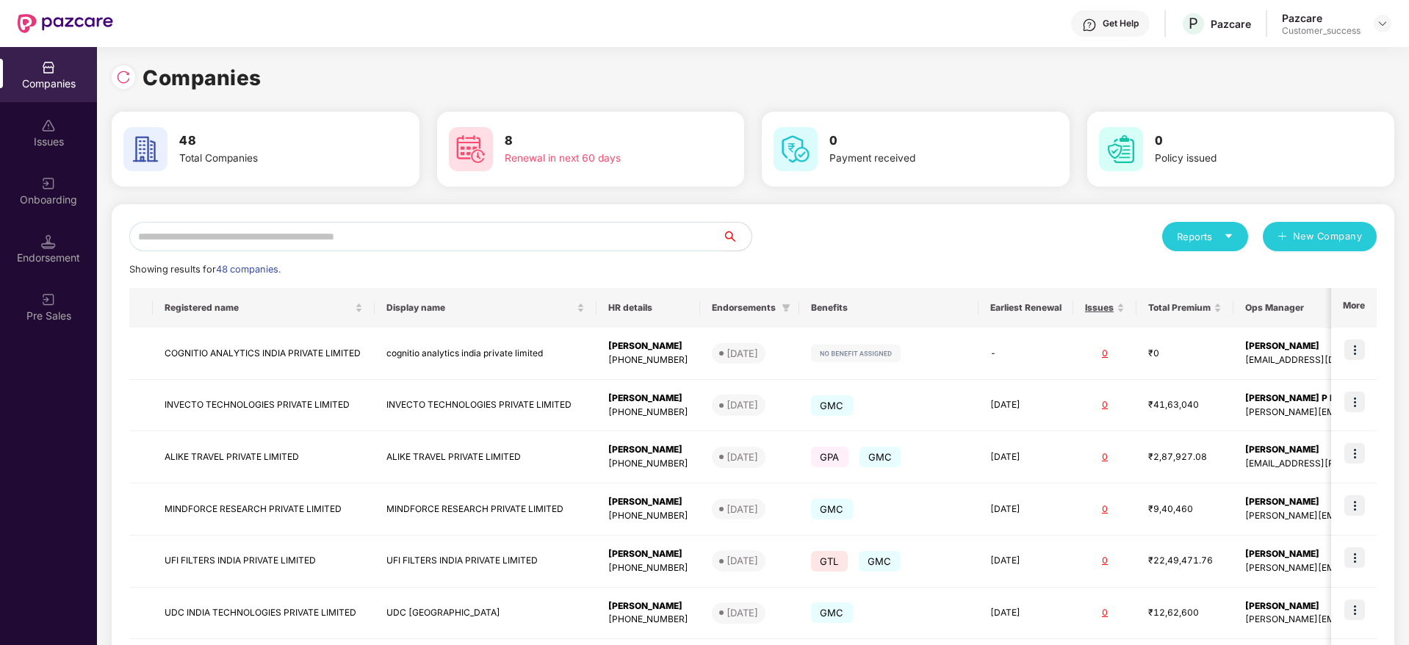
click at [372, 222] on input "text" at bounding box center [425, 236] width 593 height 29
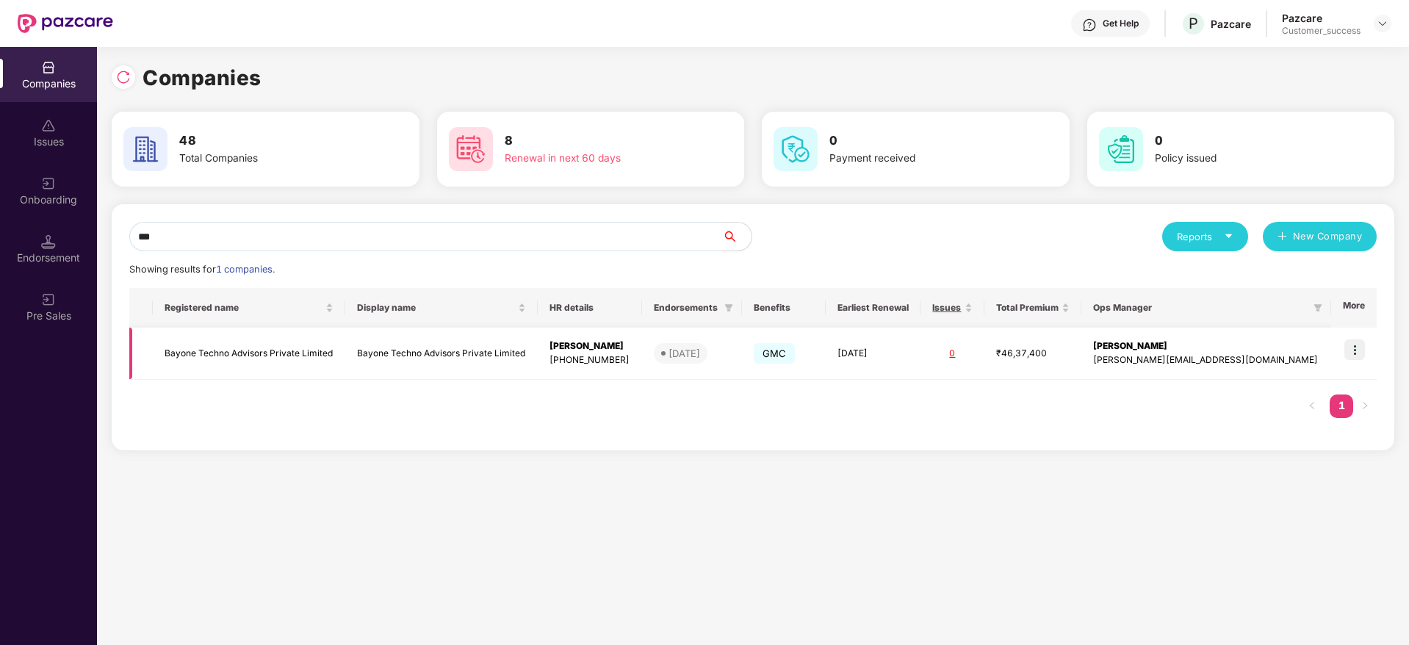
type input "***"
click at [1354, 344] on img at bounding box center [1355, 349] width 21 height 21
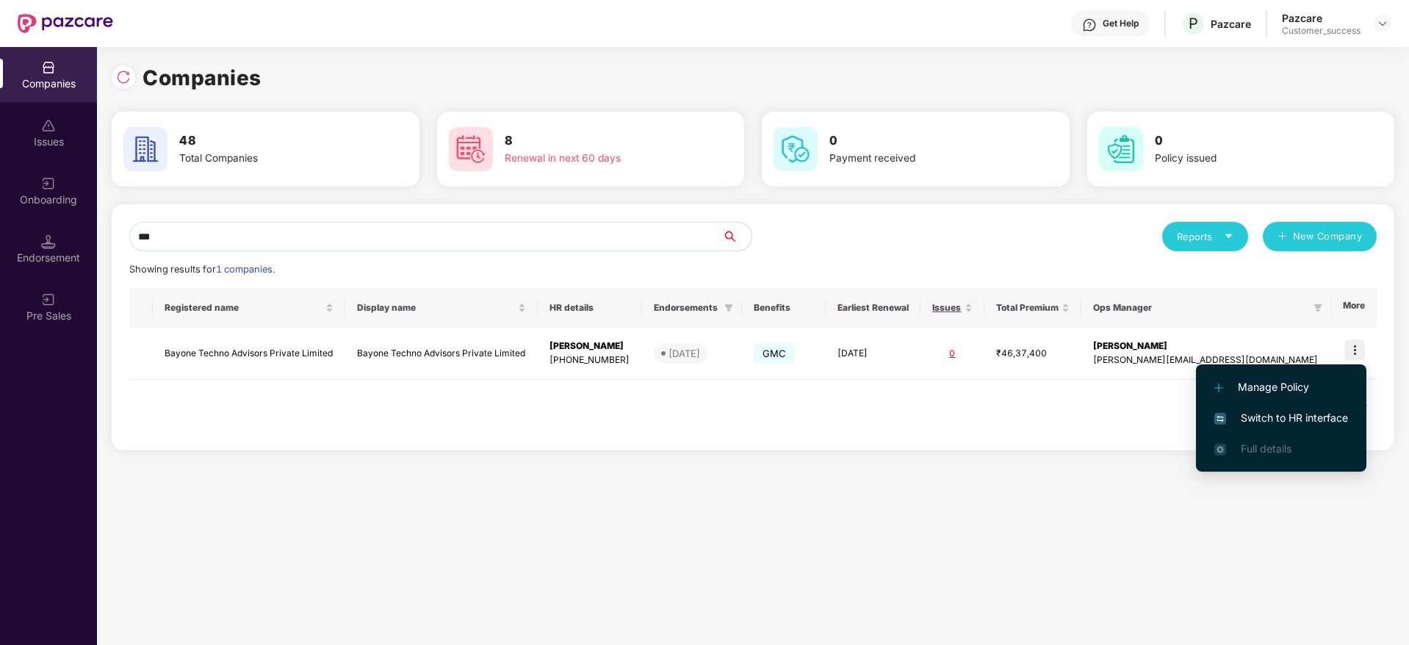
click at [1287, 416] on span "Switch to HR interface" at bounding box center [1282, 418] width 134 height 16
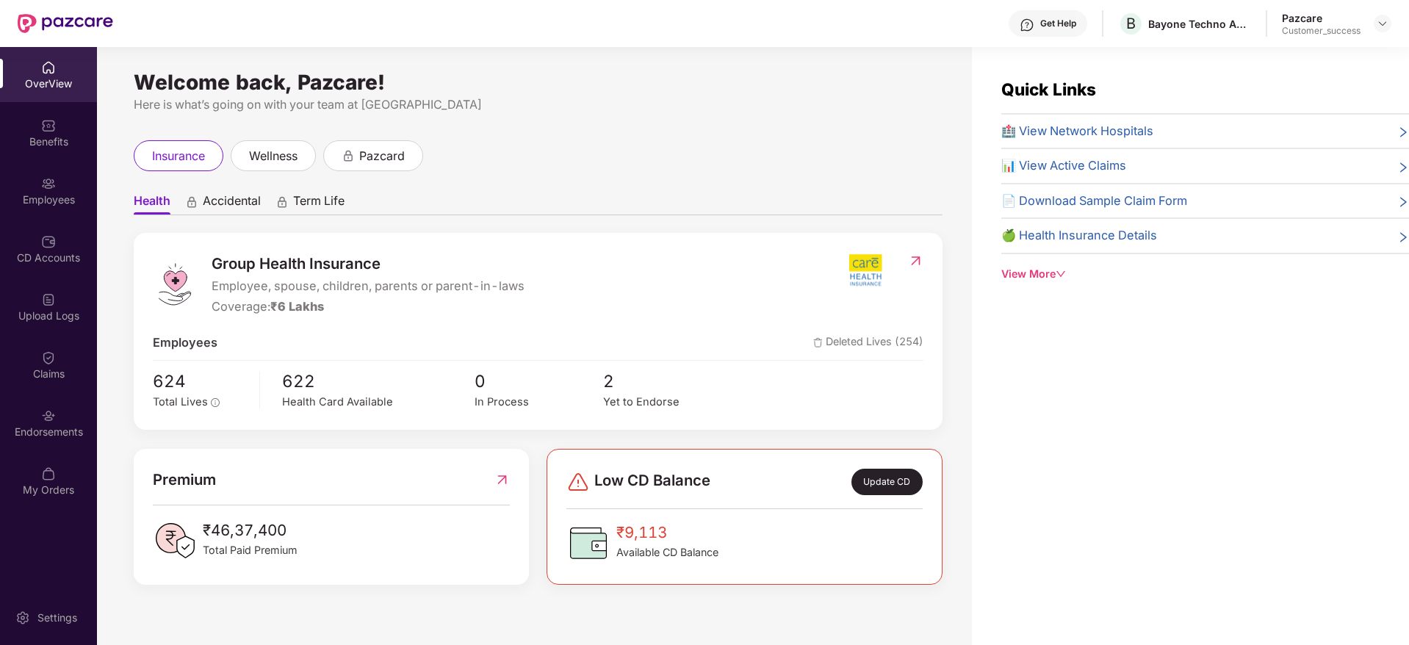
click at [46, 187] on img at bounding box center [48, 183] width 15 height 15
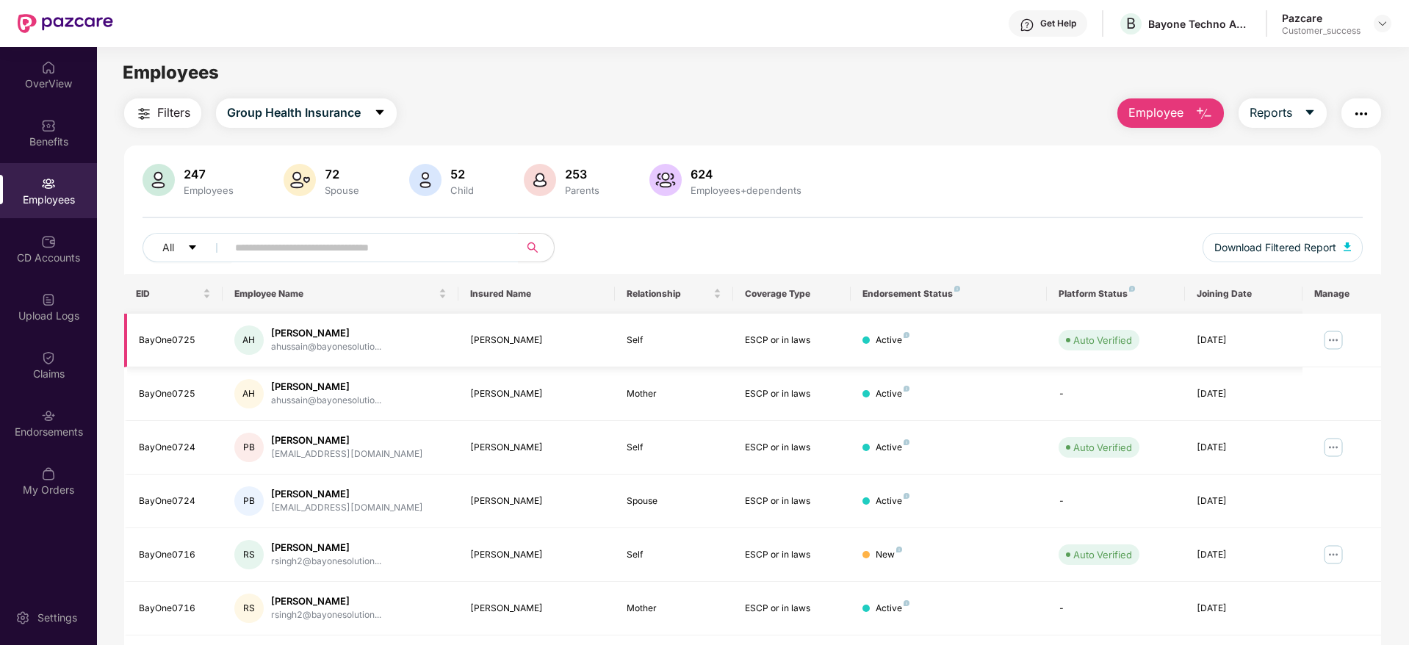
click at [1342, 339] on img at bounding box center [1334, 340] width 24 height 24
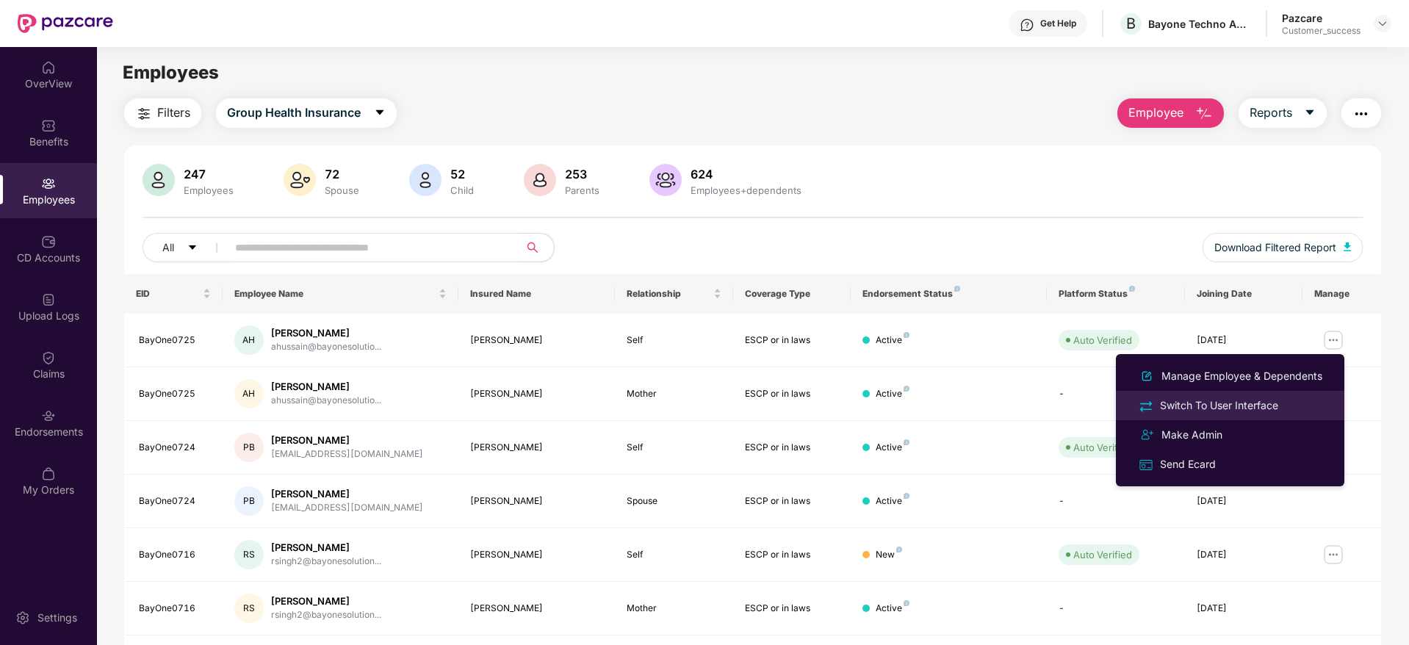
click at [1215, 403] on div "Switch To User Interface" at bounding box center [1219, 406] width 124 height 16
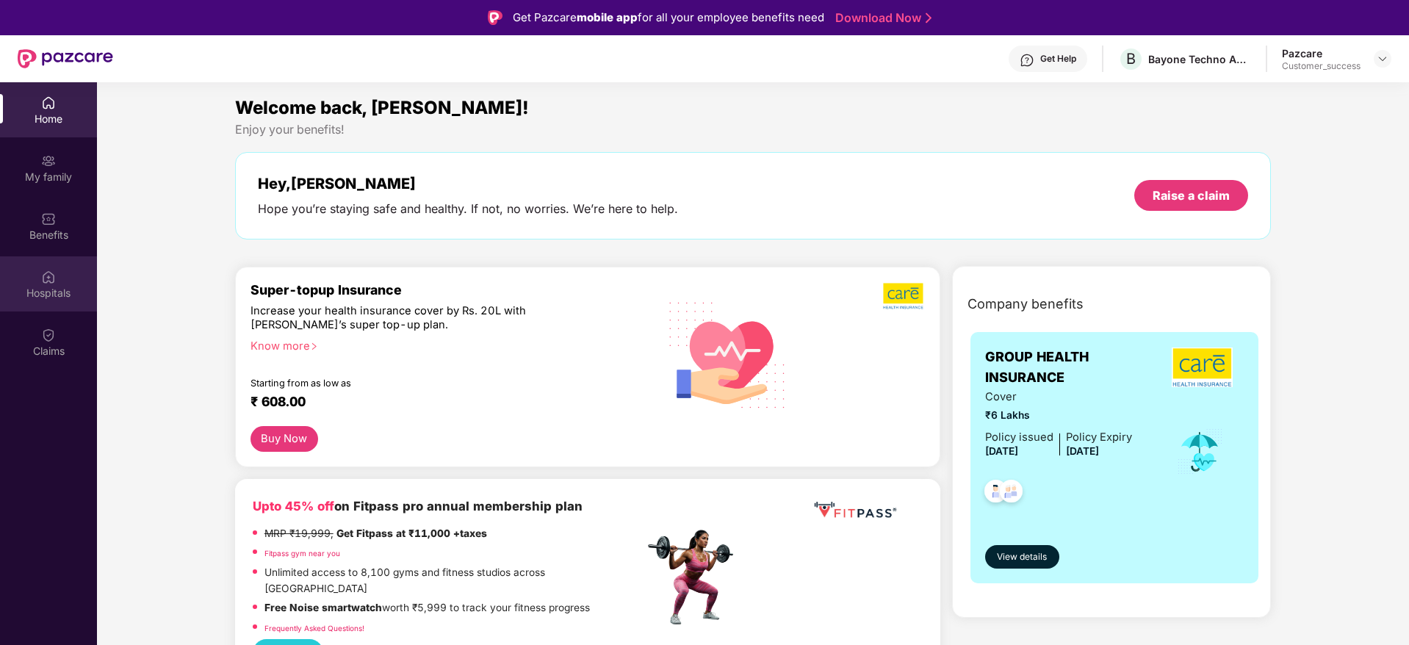
click at [47, 287] on div "Hospitals" at bounding box center [48, 293] width 97 height 15
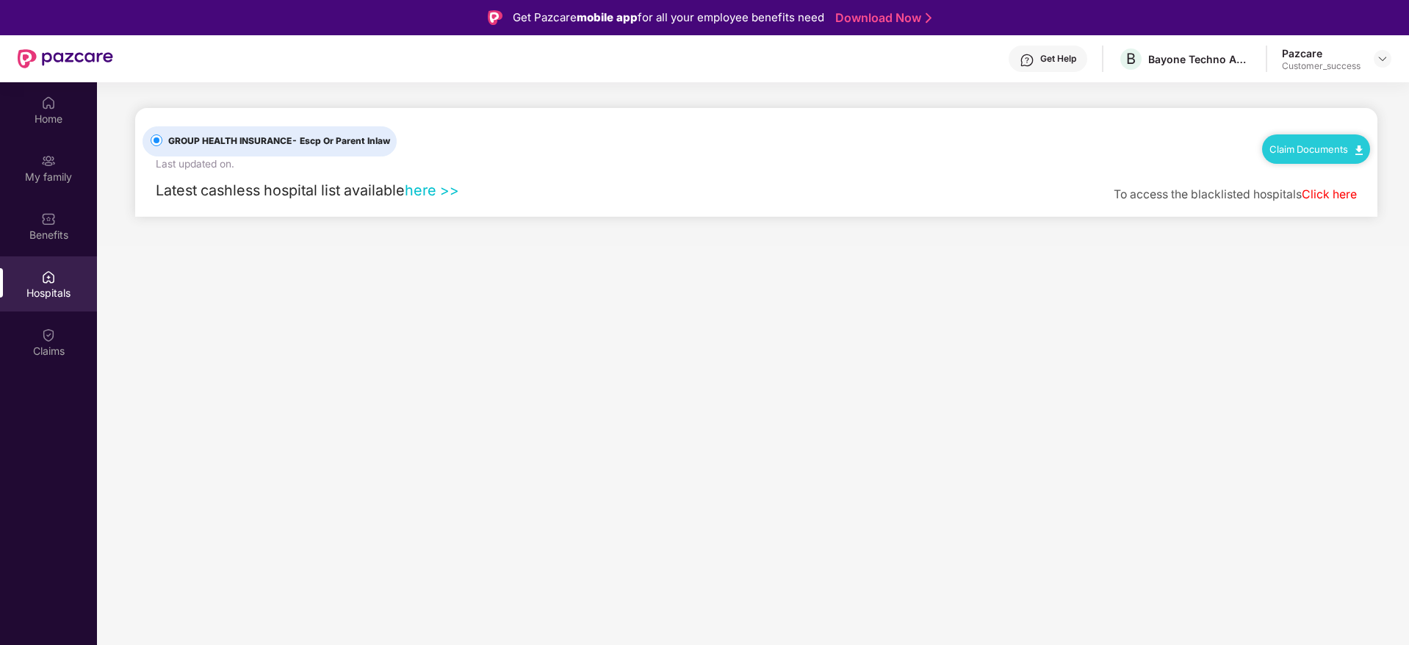
click at [440, 196] on link "here >>" at bounding box center [432, 190] width 54 height 18
click at [1386, 54] on img at bounding box center [1383, 59] width 12 height 12
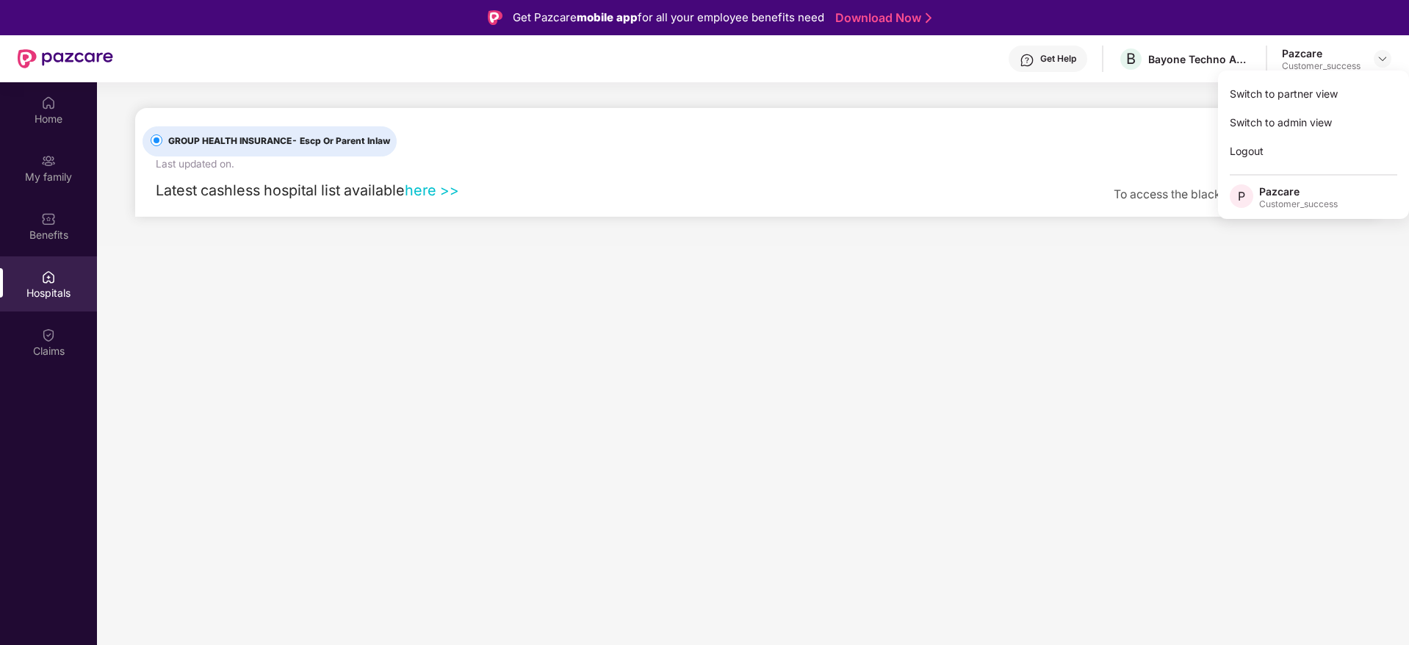
click at [1219, 301] on main "GROUP HEALTH INSURANCE - Escp Or Parent Inlaw Last updated on . Claim Documents…" at bounding box center [753, 404] width 1312 height 645
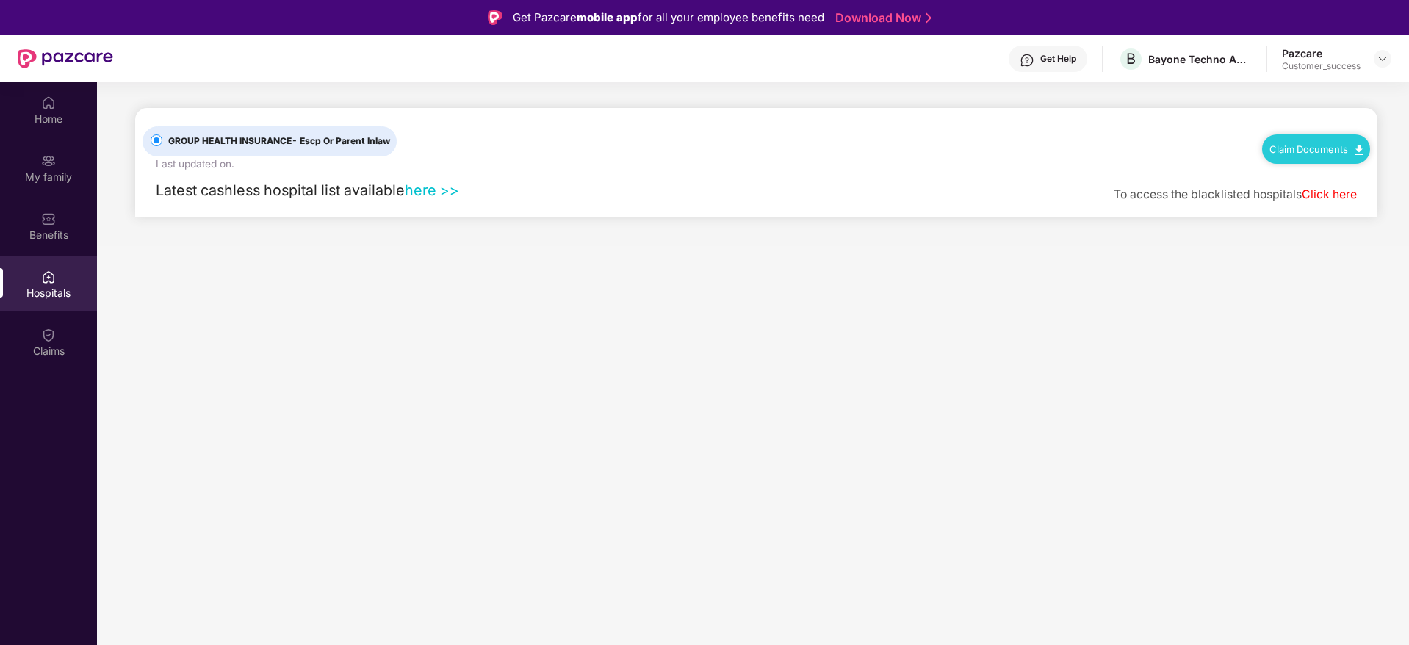
click at [1295, 148] on link "Claim Documents" at bounding box center [1316, 149] width 93 height 12
click at [1318, 174] on link "Claim Form" at bounding box center [1323, 175] width 96 height 32
click at [1383, 59] on img at bounding box center [1383, 59] width 12 height 12
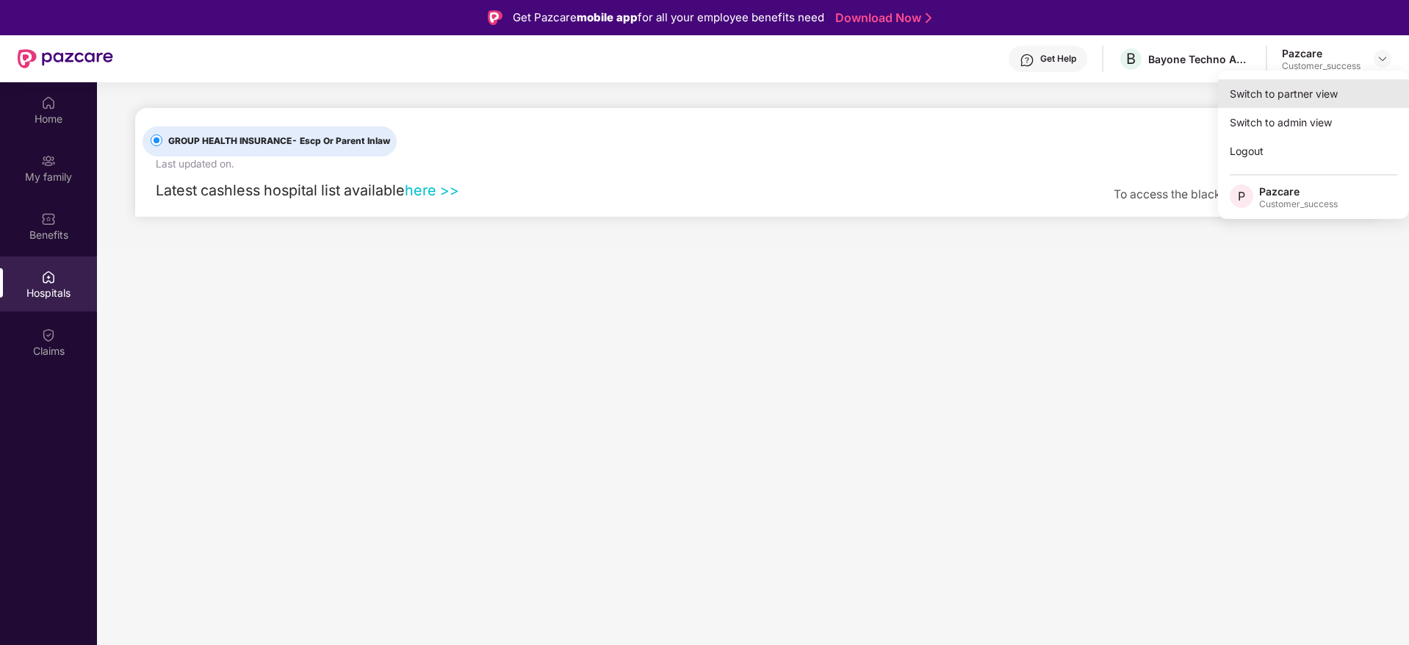
click at [1271, 93] on div "Switch to partner view" at bounding box center [1313, 93] width 191 height 29
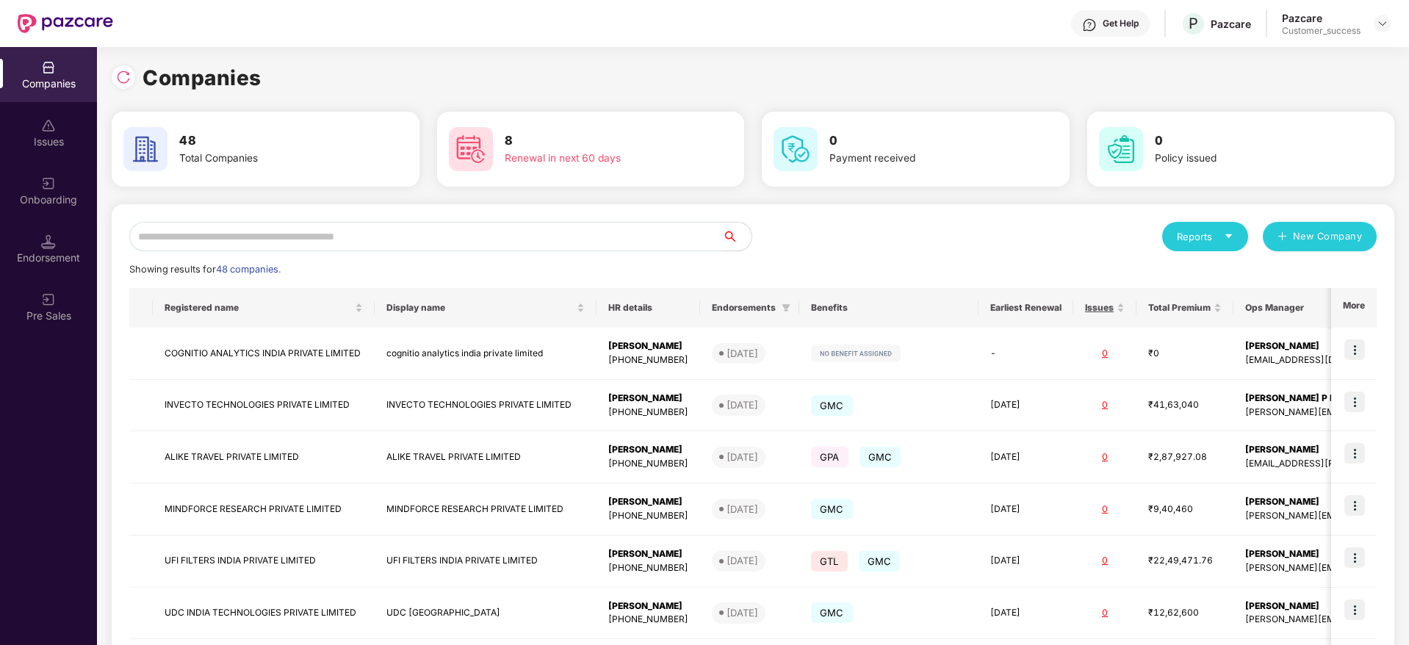
click at [503, 248] on input "text" at bounding box center [425, 236] width 593 height 29
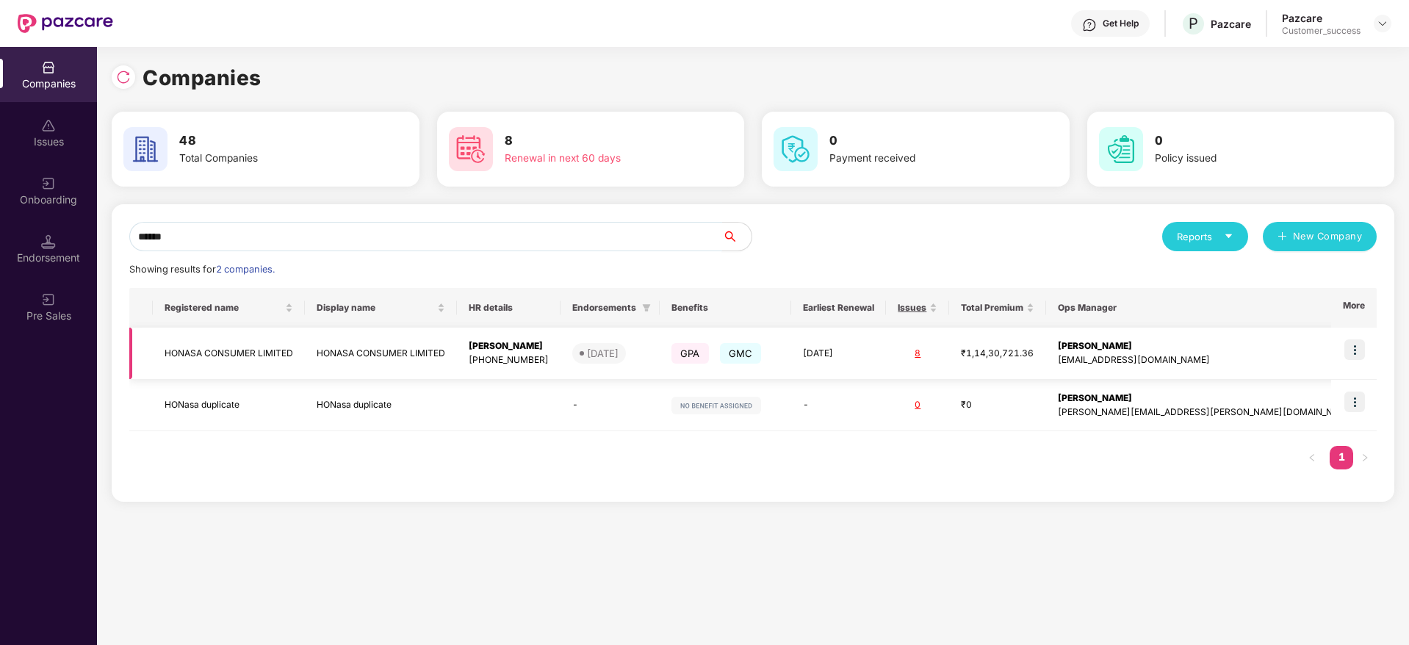
type input "******"
click at [1355, 342] on img at bounding box center [1355, 349] width 21 height 21
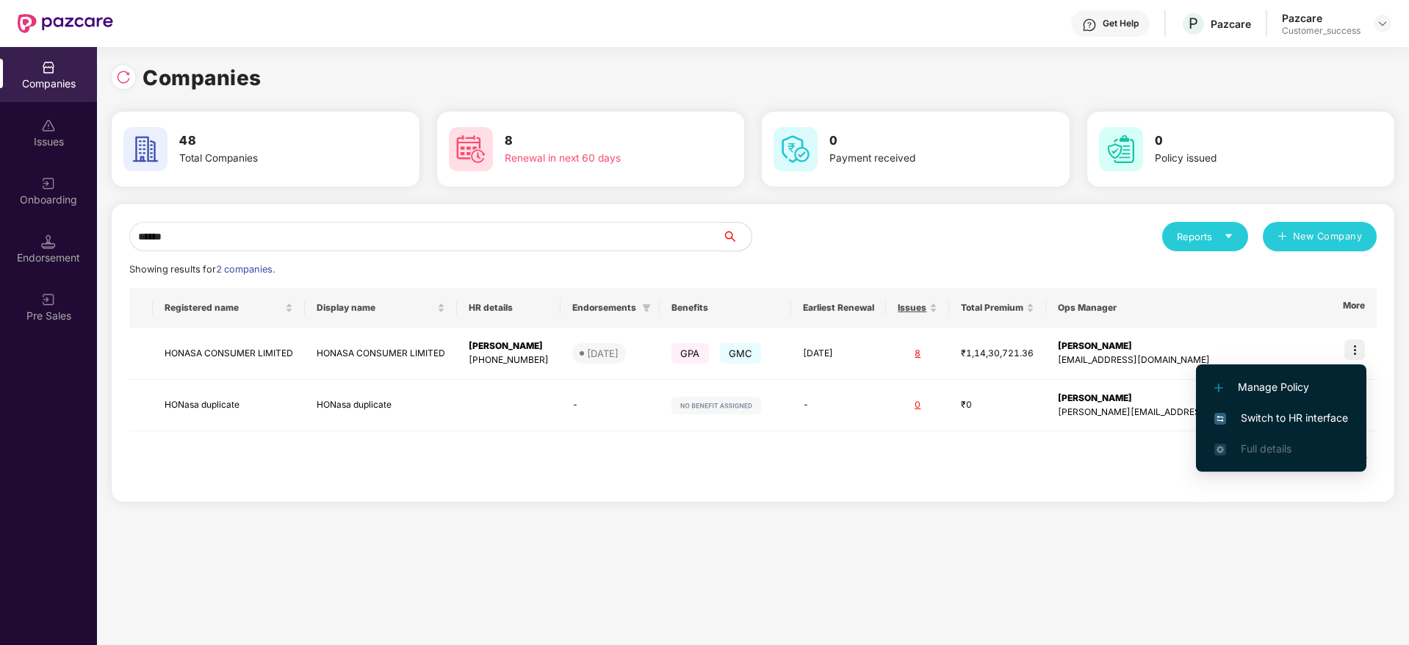
click at [1287, 425] on span "Switch to HR interface" at bounding box center [1282, 418] width 134 height 16
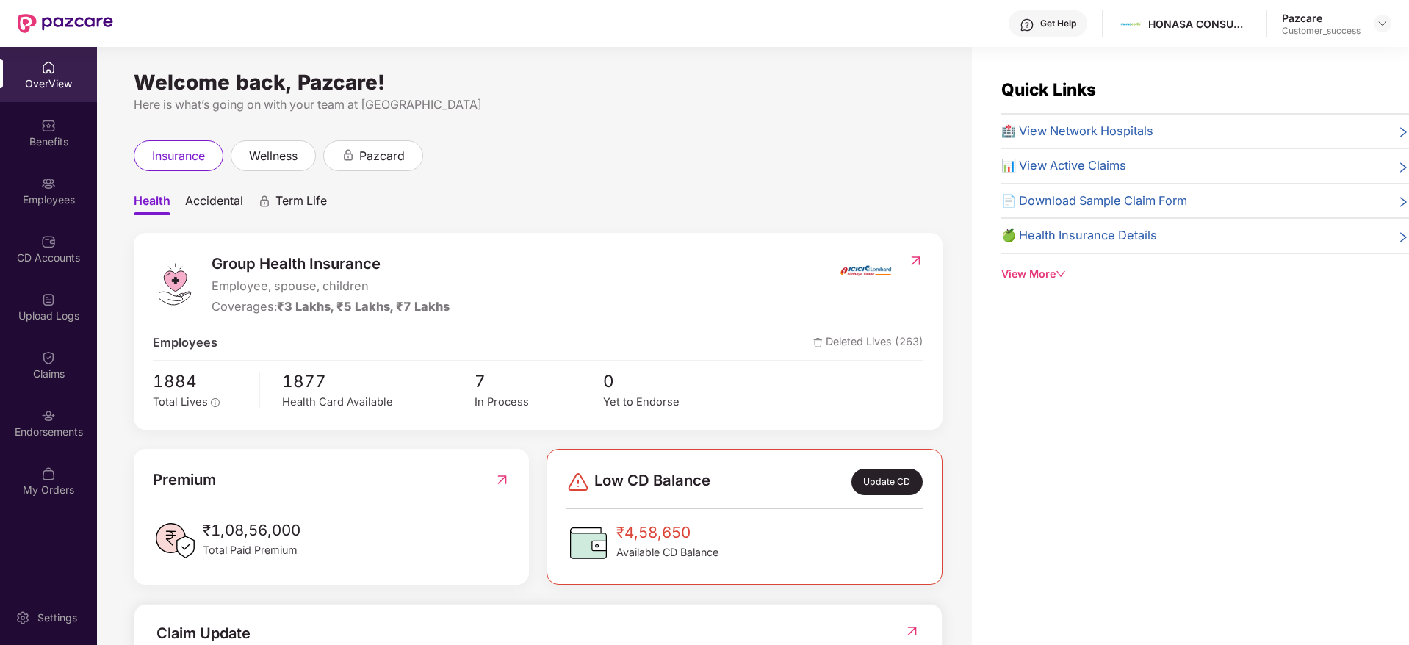
click at [62, 196] on div "Employees" at bounding box center [48, 200] width 97 height 15
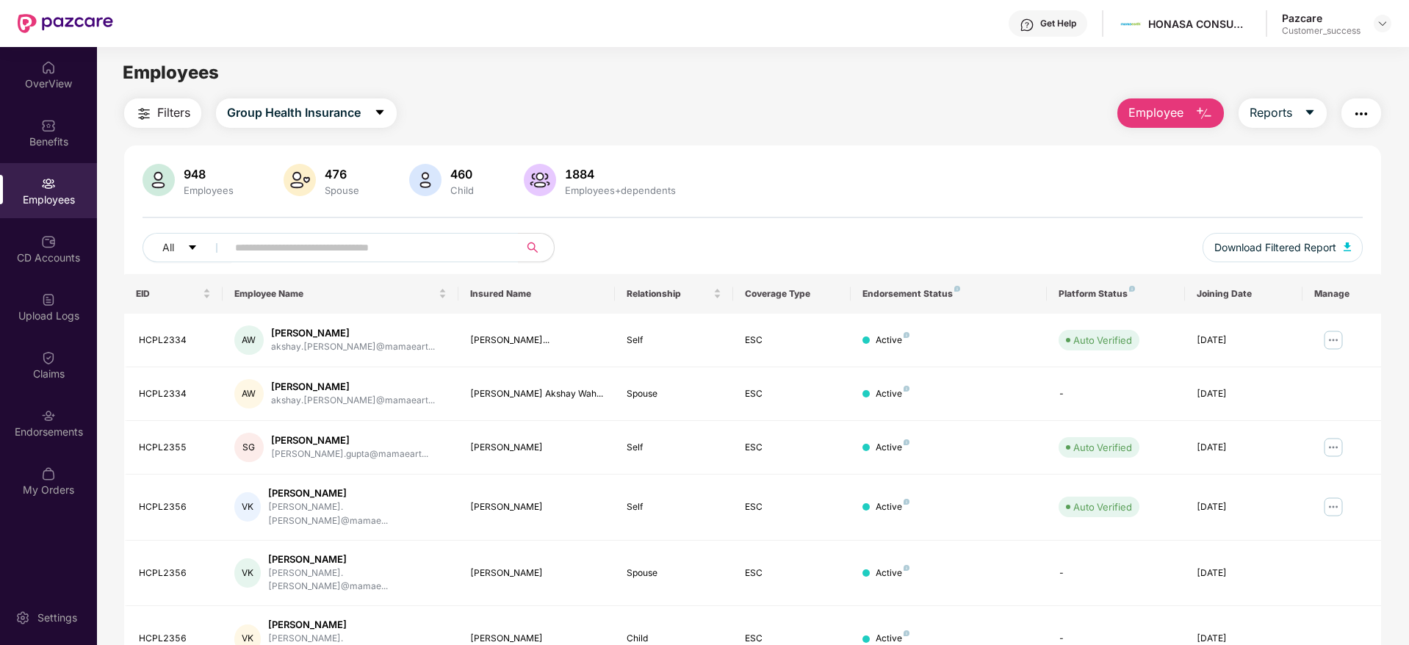
click at [157, 98] on button "Filters" at bounding box center [162, 112] width 77 height 29
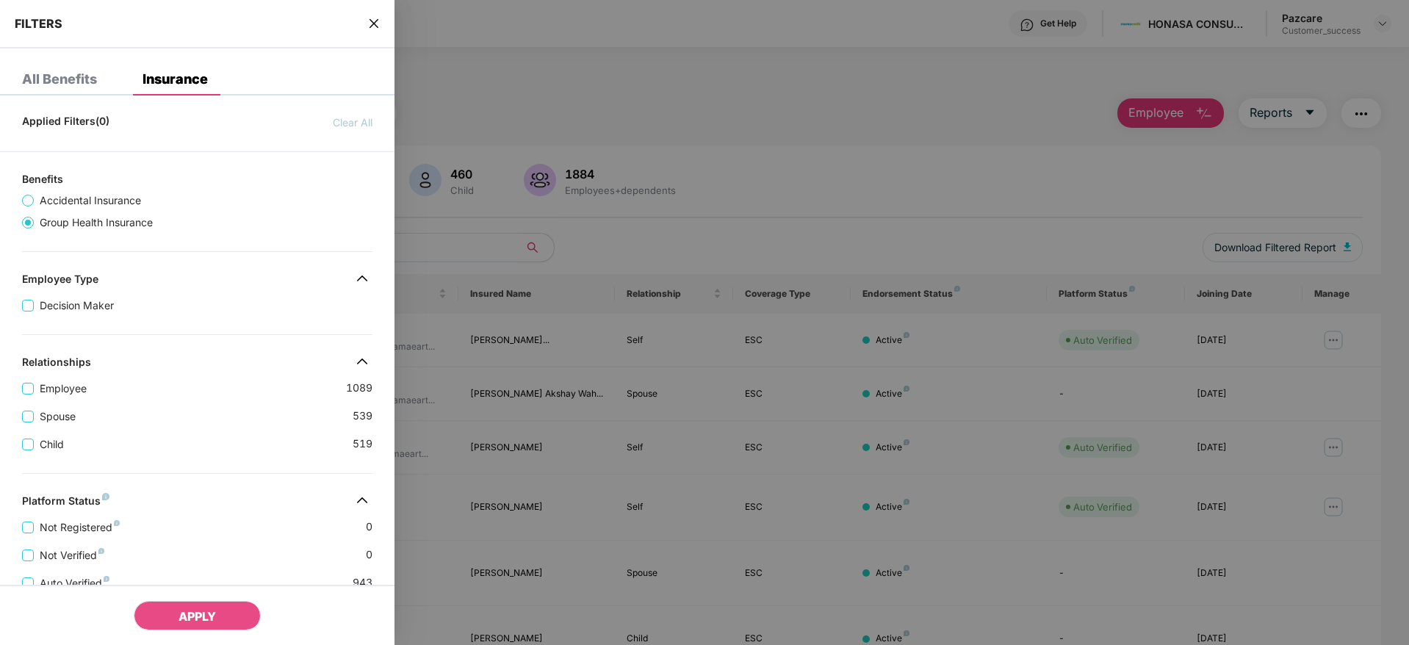
click at [185, 343] on div "Applied Filters(0) Clear All Benefits Accidental Insurance Group Health Insuran…" at bounding box center [197, 529] width 395 height 845
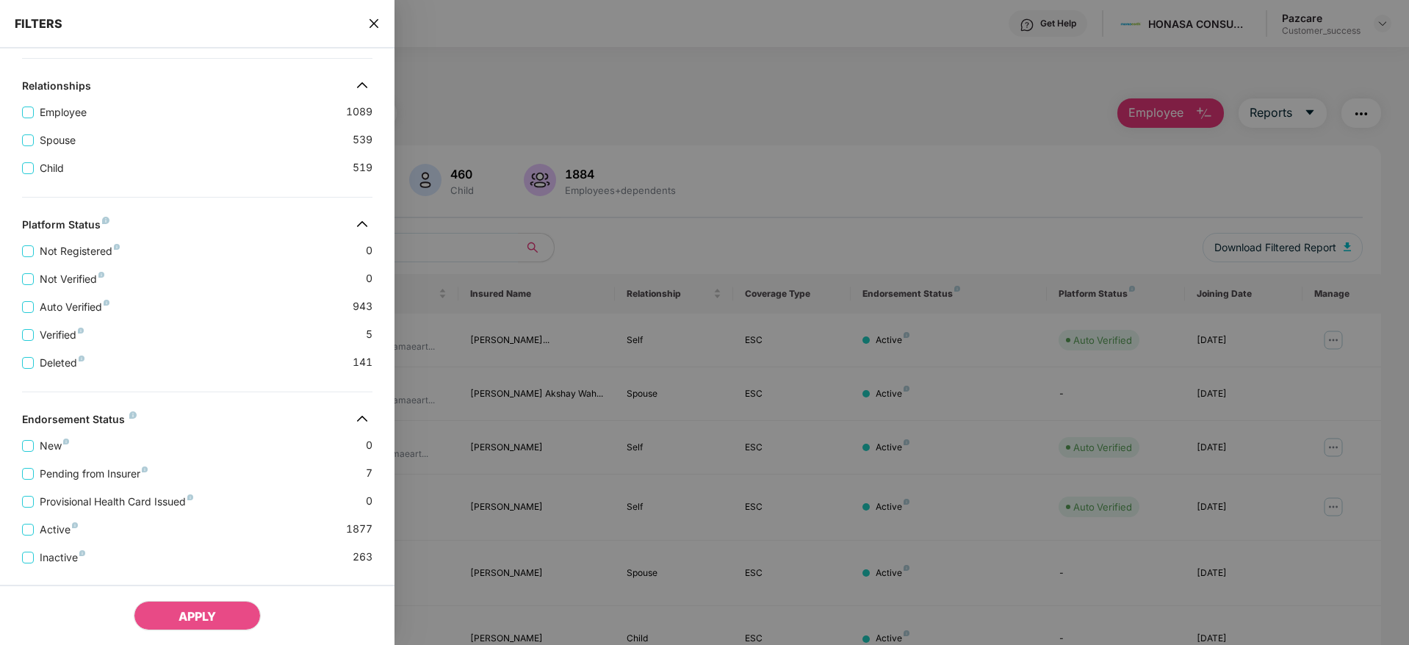
scroll to position [307, 0]
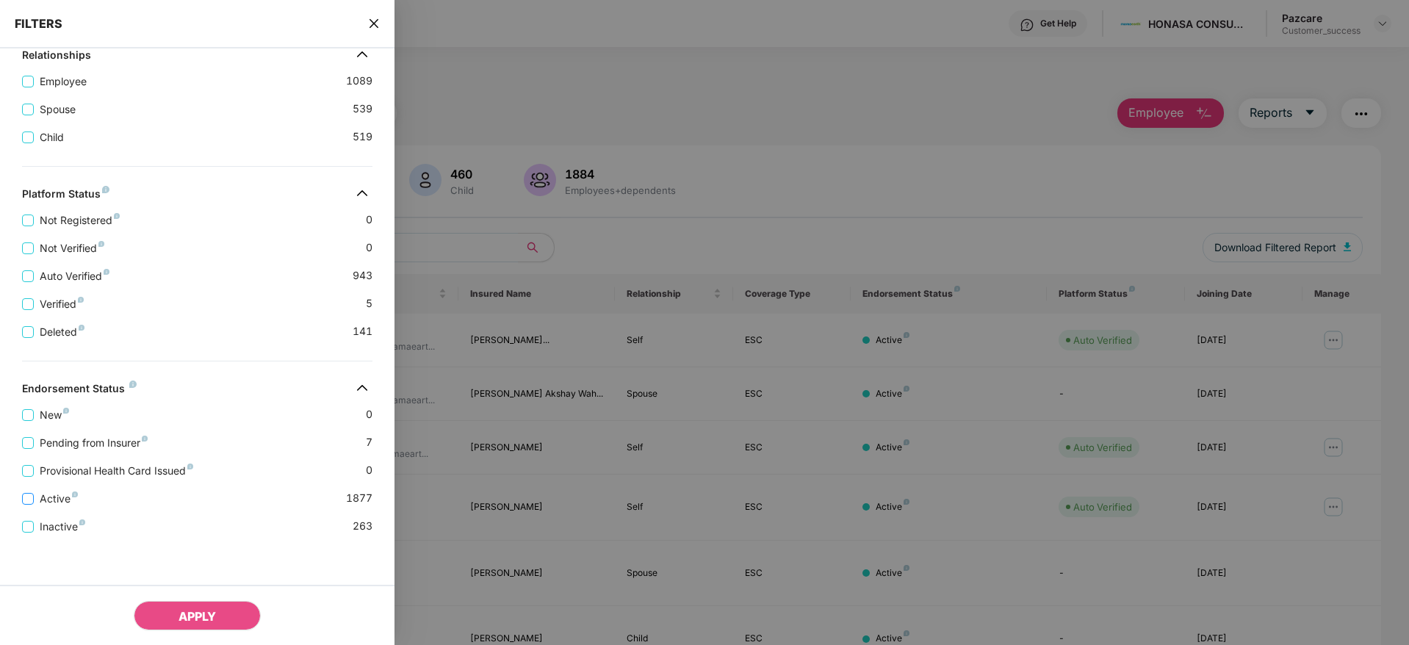
click at [51, 502] on span "Active" at bounding box center [59, 499] width 50 height 16
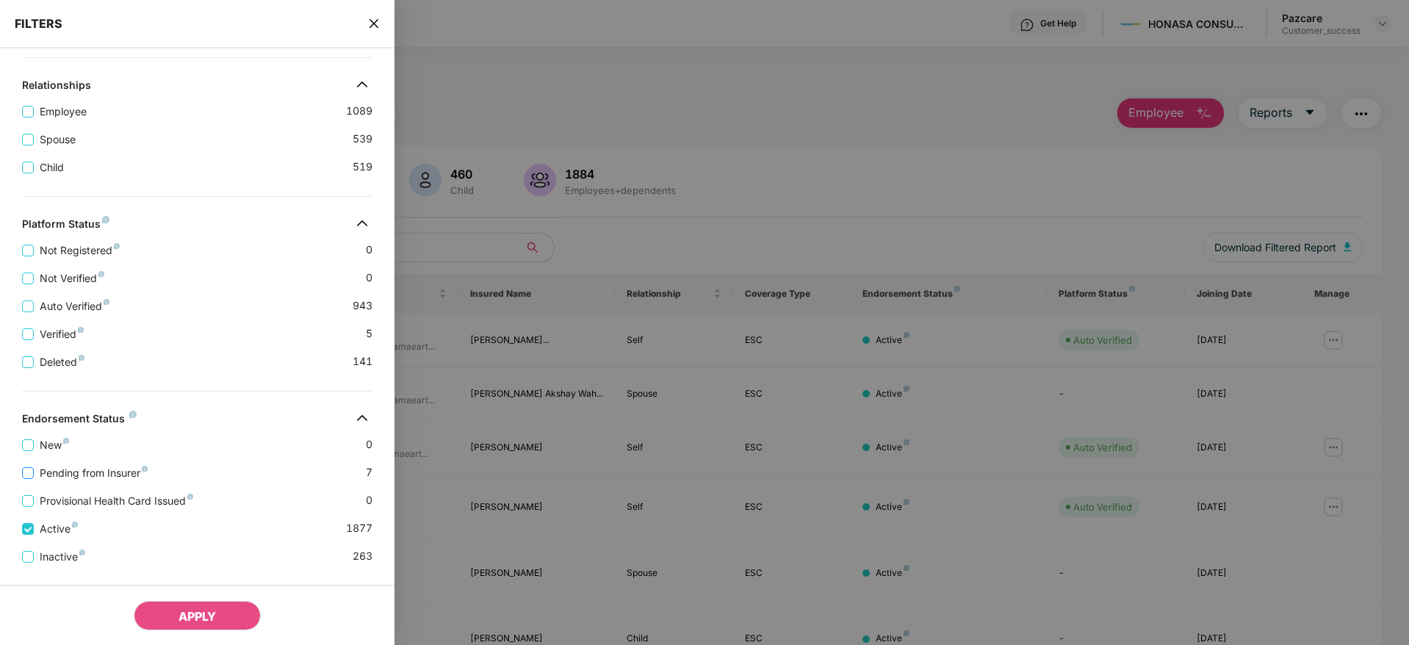
click at [77, 472] on span "Pending from Insurer" at bounding box center [94, 473] width 120 height 16
click at [184, 612] on span "APPLY" at bounding box center [197, 616] width 37 height 15
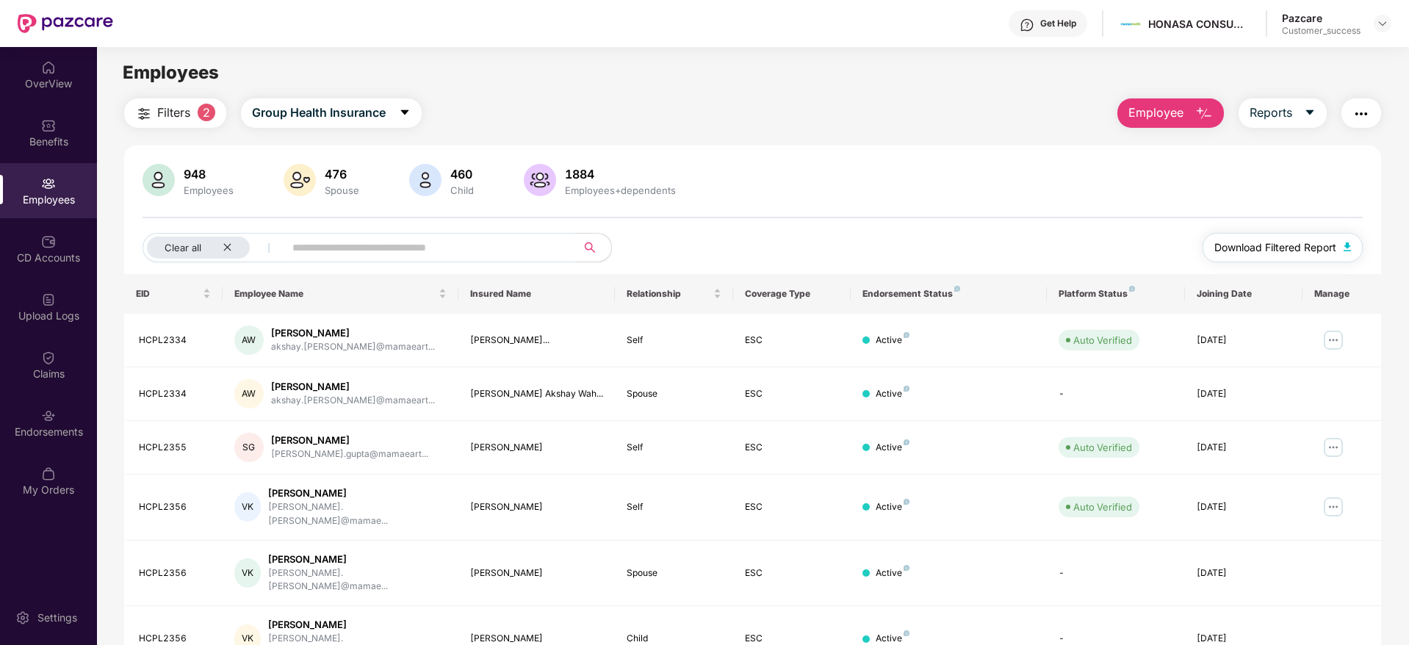
click at [1243, 245] on span "Download Filtered Report" at bounding box center [1276, 248] width 122 height 16
click at [226, 245] on icon "close" at bounding box center [228, 247] width 10 height 10
click at [179, 129] on div "Filters Group Health Insurance Employee Reports 948 Employees 476 Spouse 460 Ch…" at bounding box center [752, 525] width 1257 height 854
click at [170, 118] on span "Filters" at bounding box center [173, 113] width 33 height 18
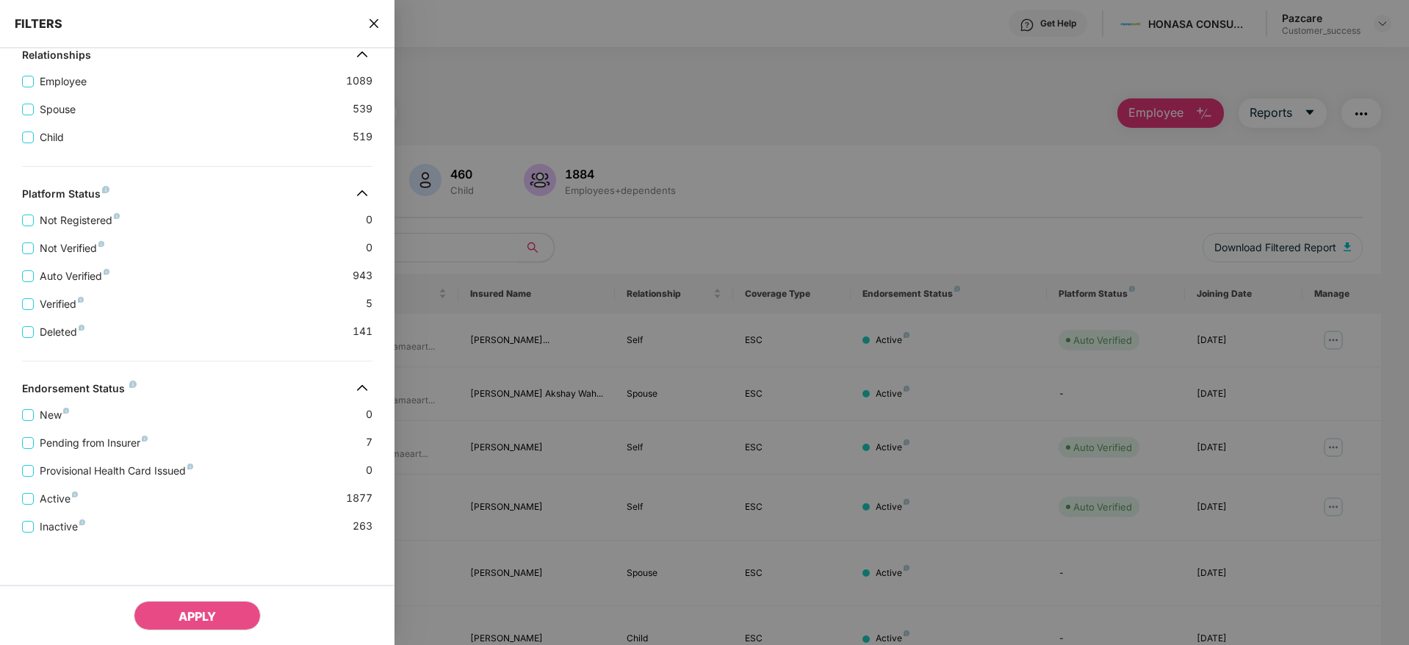
click at [199, 355] on div "Applied Filters(0) Clear All Benefits Accidental Insurance Group Health Insuran…" at bounding box center [197, 222] width 395 height 845
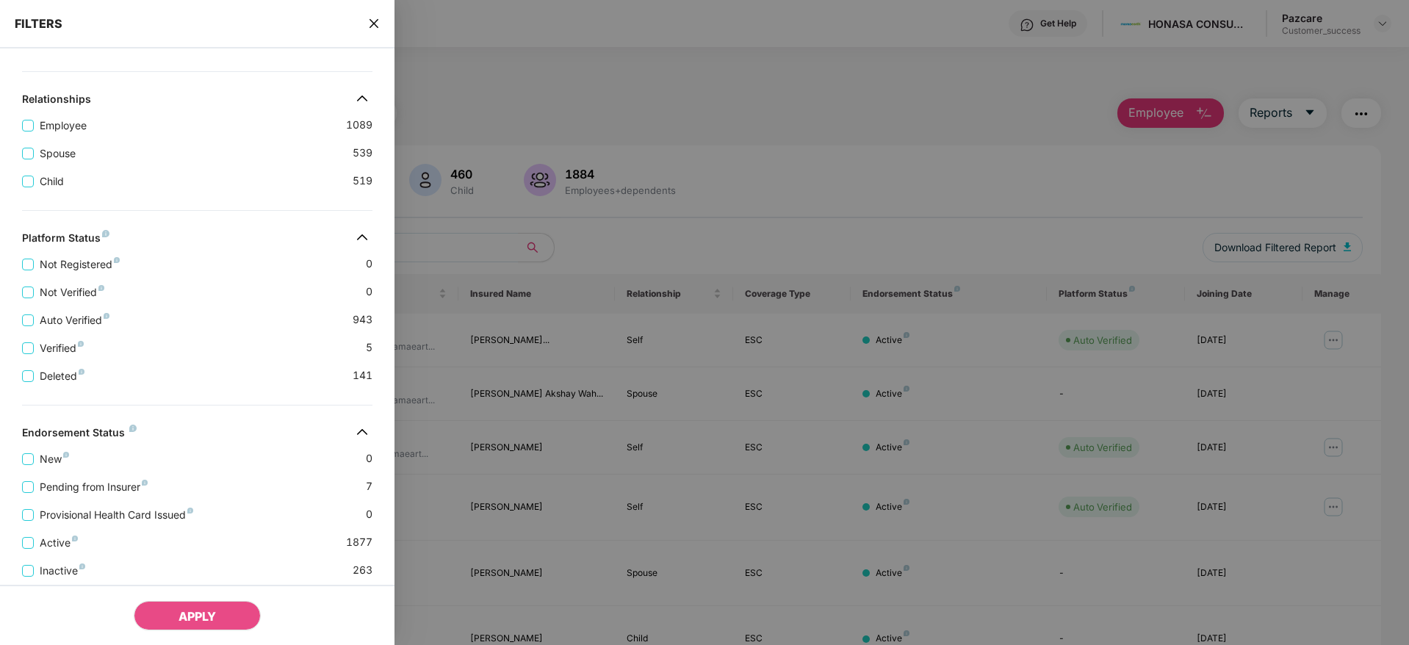
click at [373, 26] on icon "close" at bounding box center [374, 24] width 12 height 12
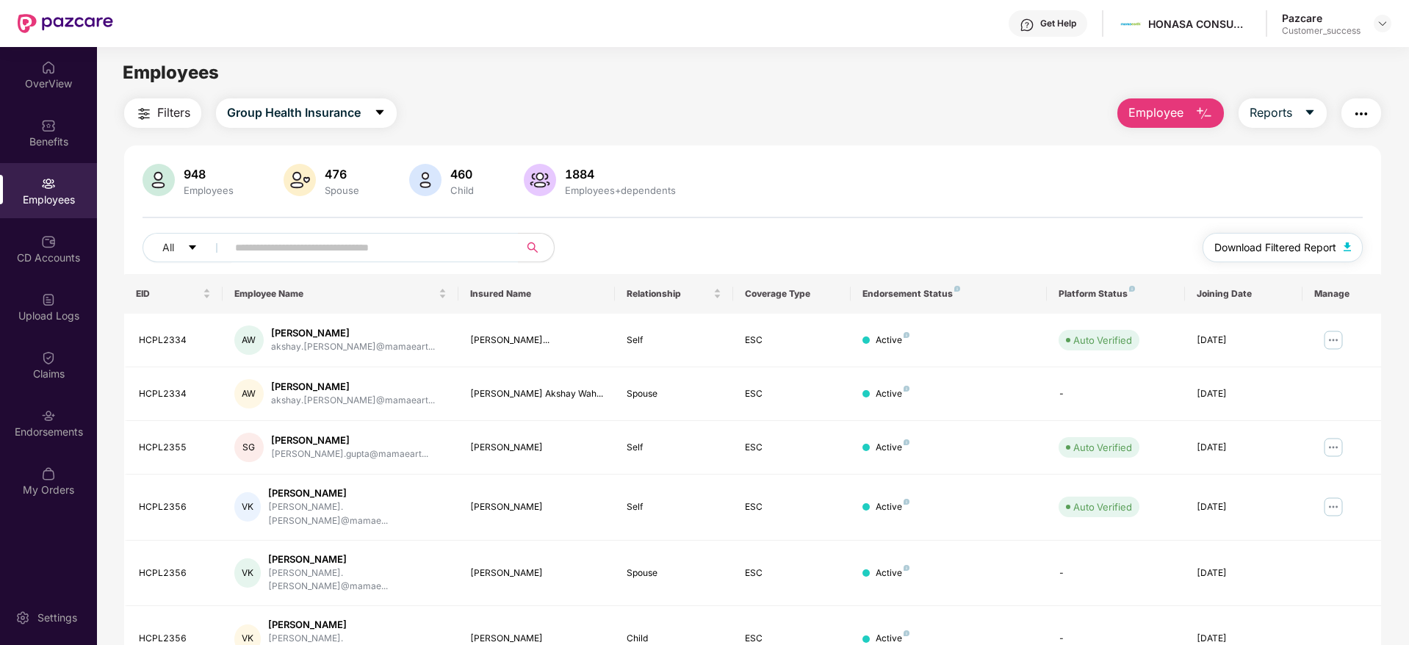
click at [1284, 248] on span "Download Filtered Report" at bounding box center [1276, 248] width 122 height 16
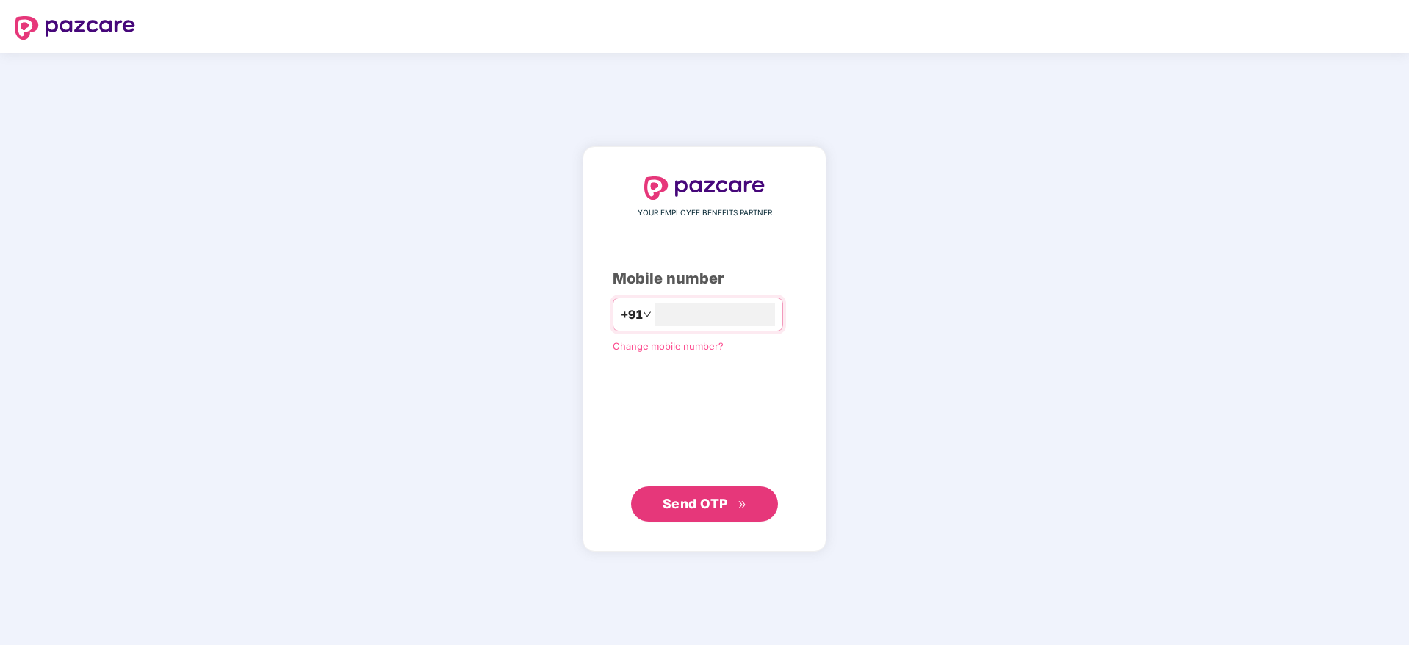
type input "**********"
click at [716, 500] on span "Send OTP" at bounding box center [695, 502] width 65 height 15
